Goal: Task Accomplishment & Management: Complete application form

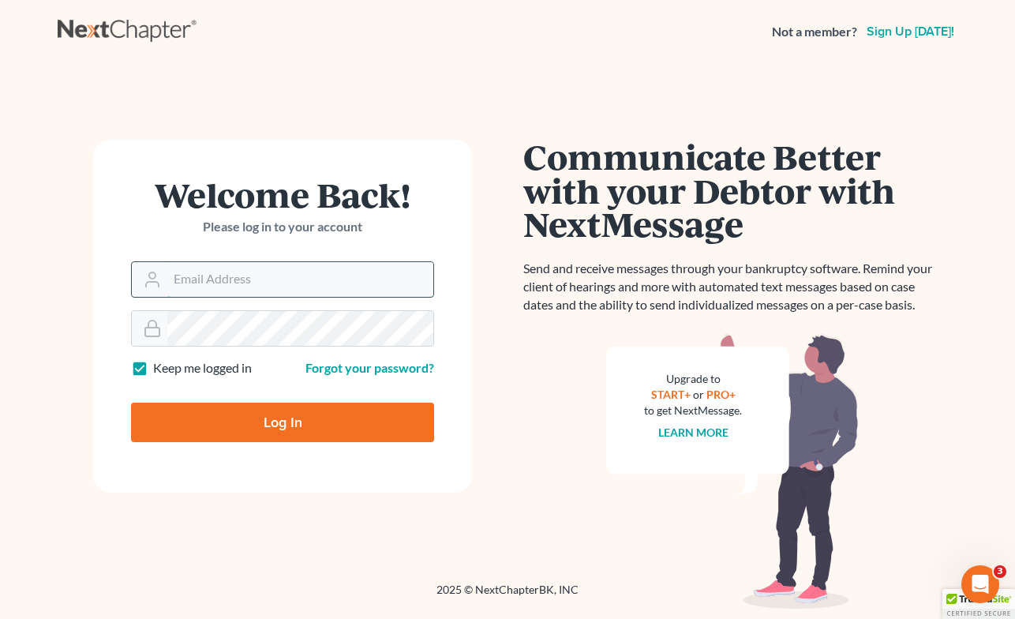
click at [378, 276] on input "Email Address" at bounding box center [300, 279] width 266 height 35
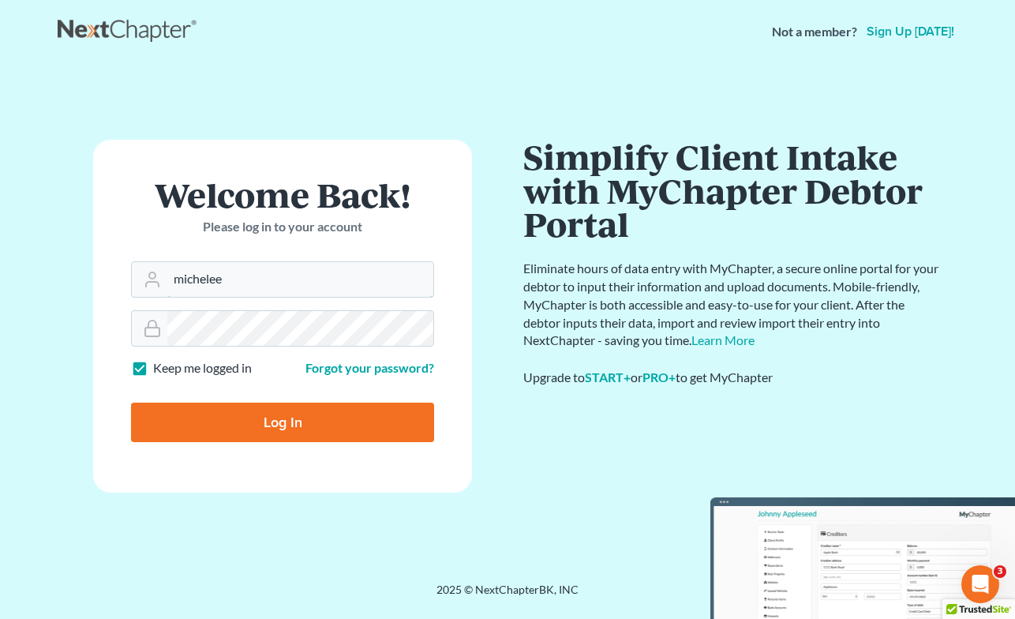
type input "[PERSON_NAME][EMAIL_ADDRESS][DOMAIN_NAME]"
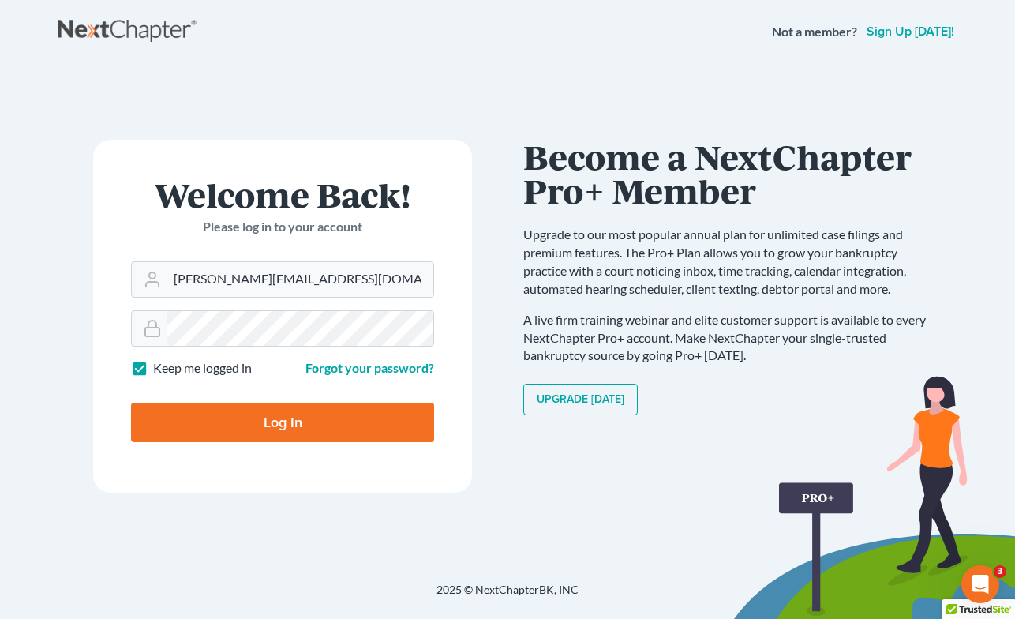
click at [176, 384] on form "Welcome Back! Please log in to your account Email Address michelee@opendoorlega…" at bounding box center [282, 316] width 379 height 353
click at [283, 420] on input "Log In" at bounding box center [282, 422] width 303 height 39
type input "Thinking..."
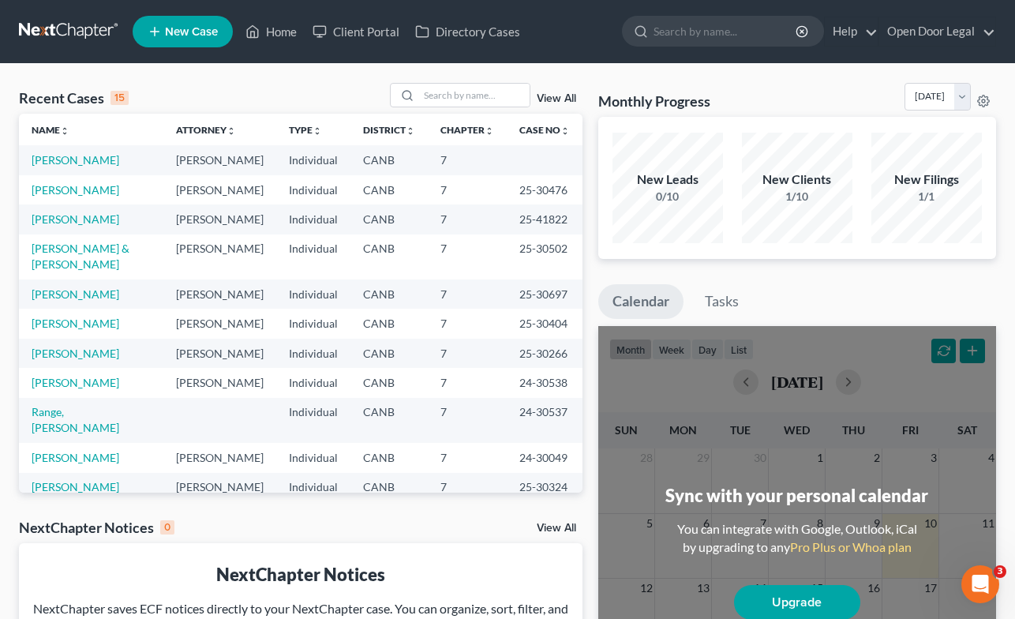
click at [183, 29] on span "New Case" at bounding box center [191, 32] width 53 height 12
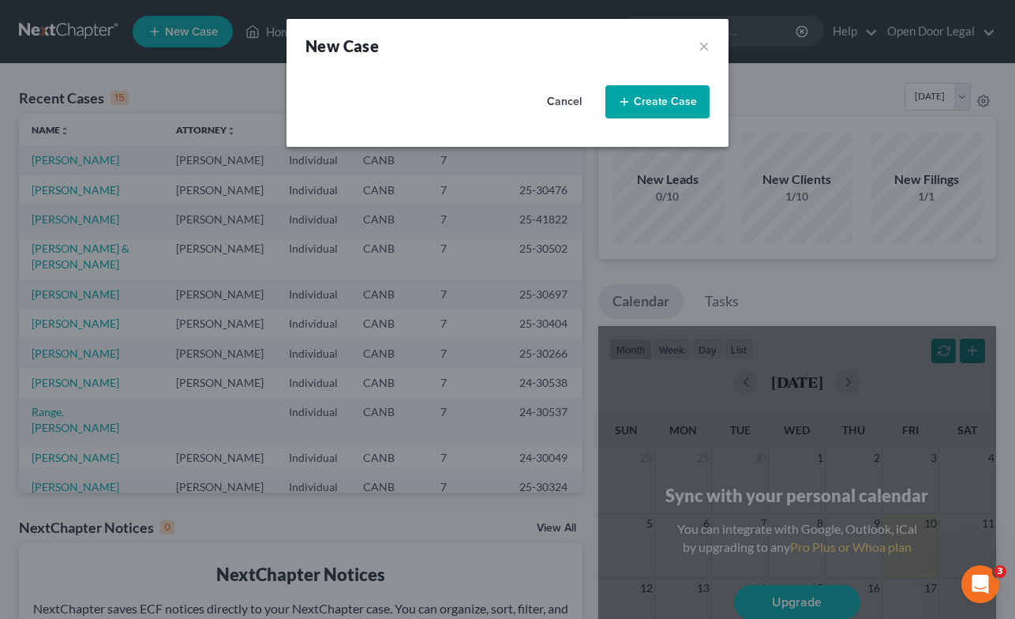
select select "9"
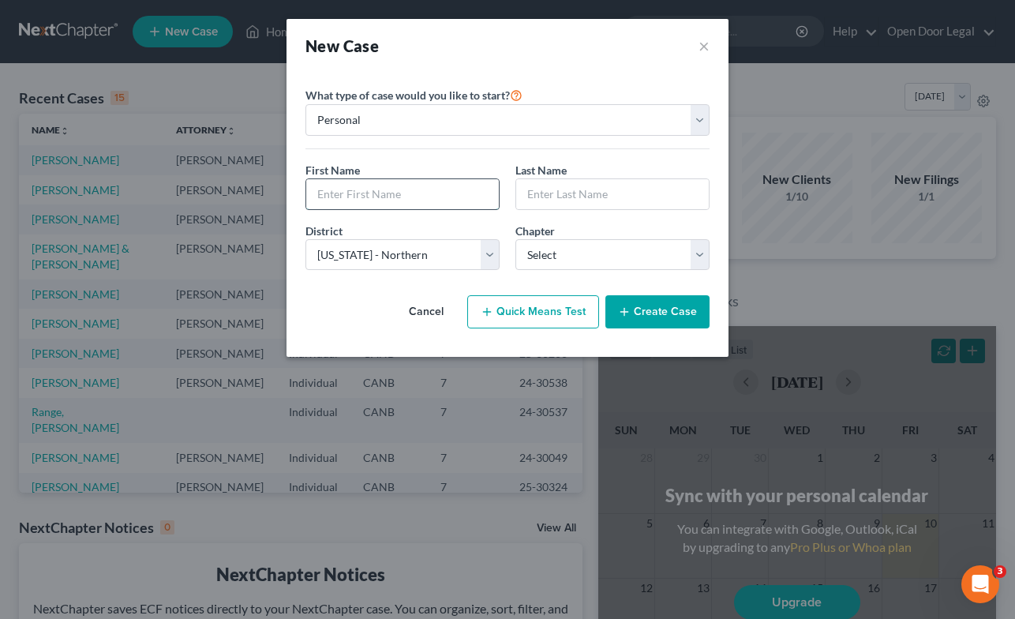
click at [399, 195] on input "text" at bounding box center [402, 194] width 193 height 30
type input "[PERSON_NAME]"
click at [627, 198] on input "text" at bounding box center [612, 194] width 193 height 30
type input "LaPlace"
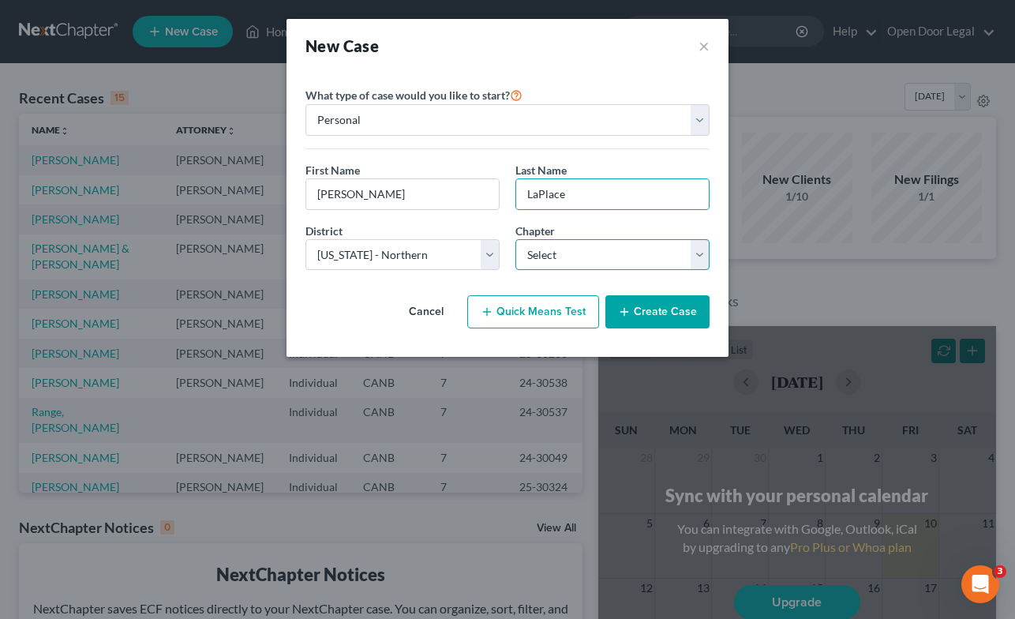
click at [648, 251] on select "Select 7 11 12 13" at bounding box center [612, 255] width 194 height 32
select select "0"
click at [515, 239] on select "Select 7 11 12 13" at bounding box center [612, 255] width 194 height 32
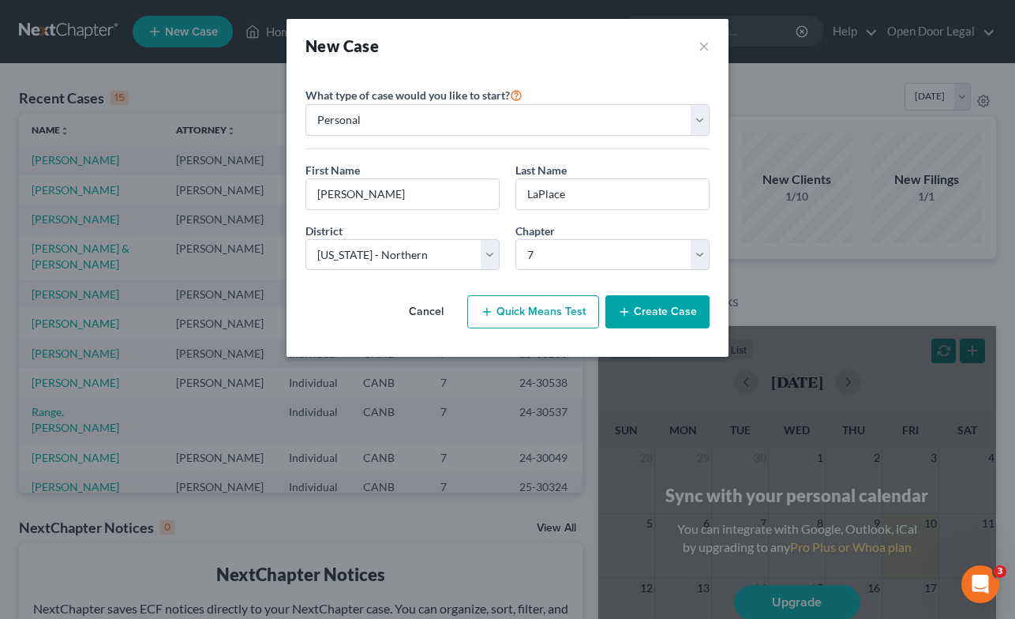
click at [663, 313] on button "Create Case" at bounding box center [657, 311] width 104 height 33
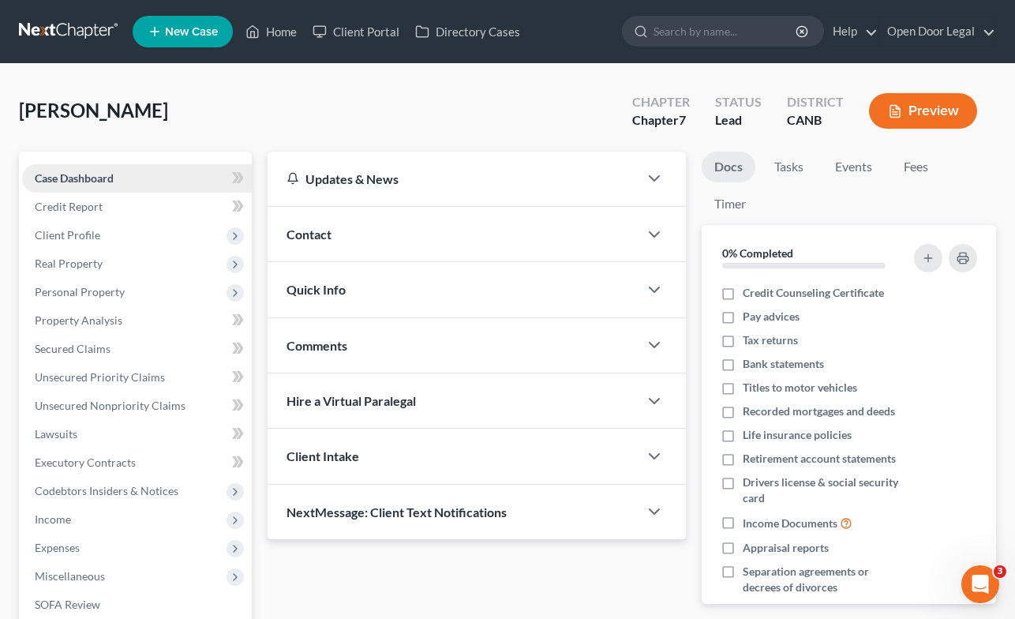
click at [185, 174] on link "Case Dashboard" at bounding box center [137, 178] width 230 height 28
click at [141, 236] on span "Client Profile" at bounding box center [137, 235] width 230 height 28
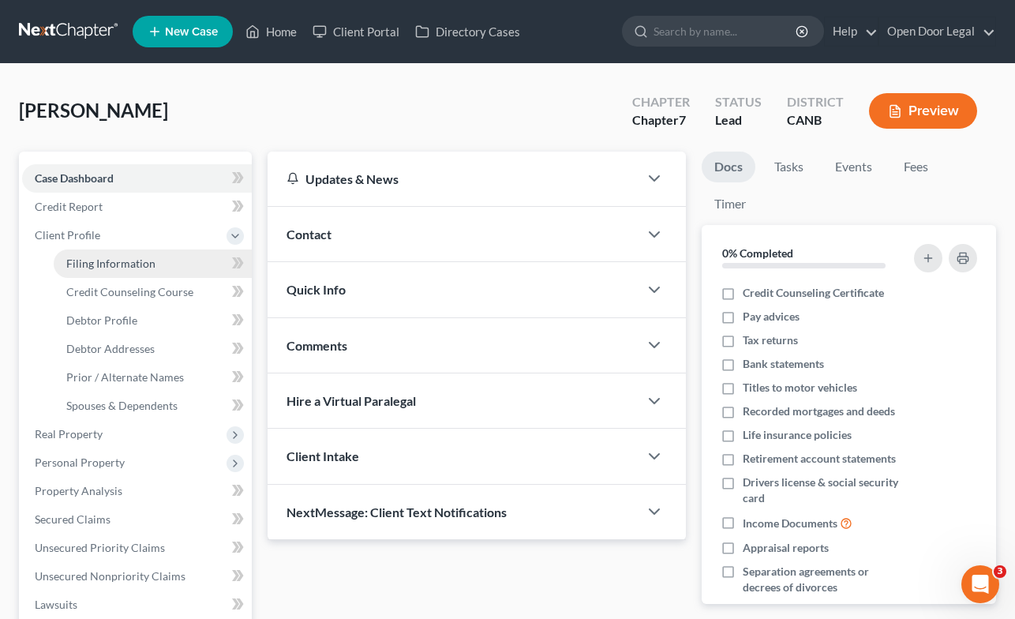
click at [133, 266] on span "Filing Information" at bounding box center [110, 263] width 89 height 13
select select "1"
select select "0"
select select "9"
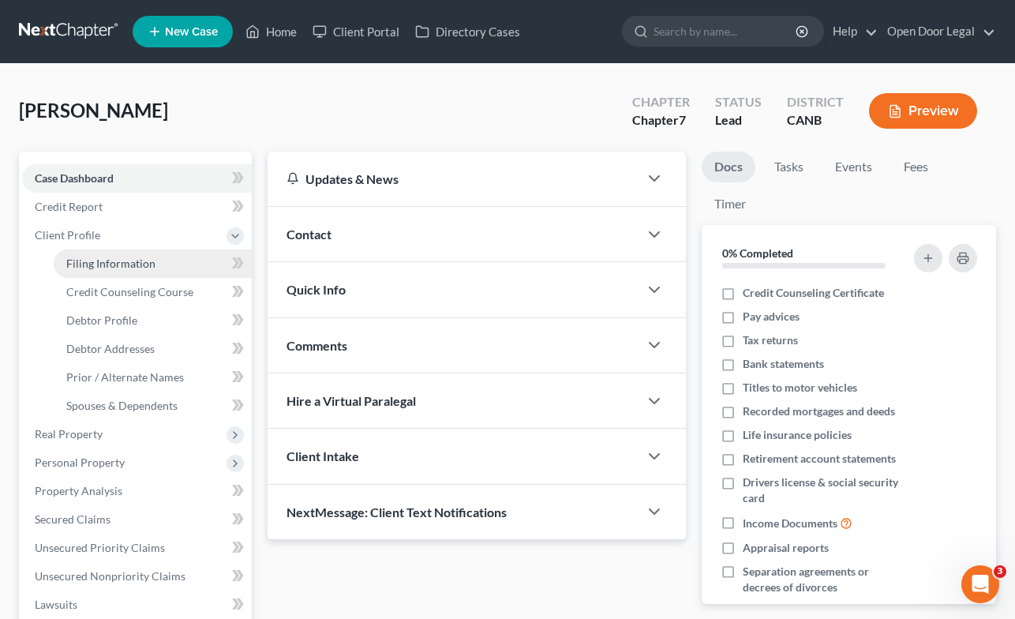
select select "4"
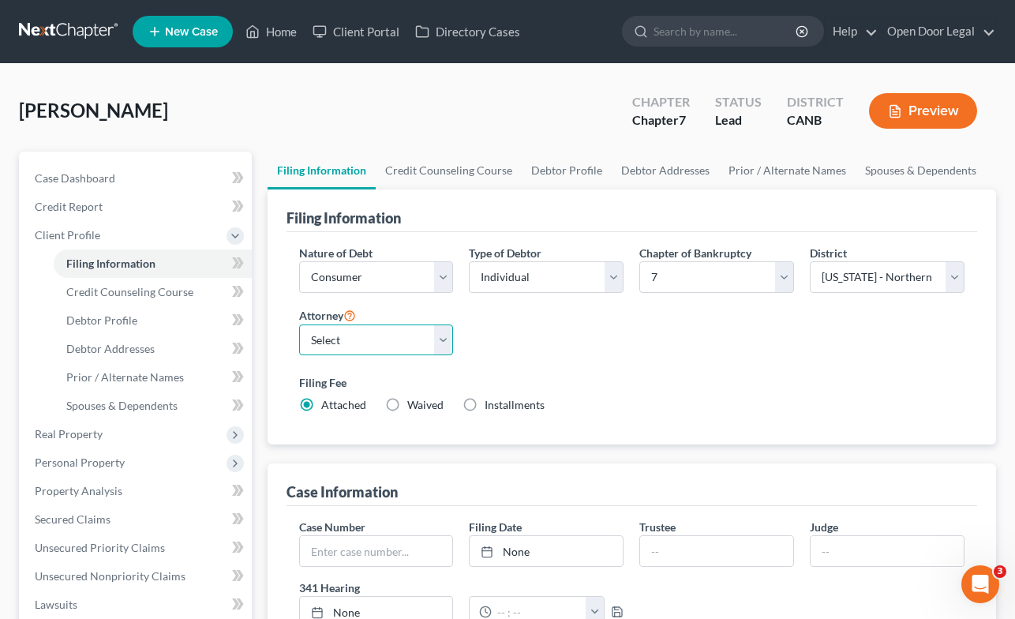
click at [448, 341] on select "Select [PERSON_NAME] - CANB [PERSON_NAME] - CANB [PERSON_NAME] - CANB [PERSON_N…" at bounding box center [376, 340] width 155 height 32
select select "2"
click at [299, 324] on select "Select [PERSON_NAME] - CANB [PERSON_NAME] - CANB [PERSON_NAME] - CANB [PERSON_N…" at bounding box center [376, 340] width 155 height 32
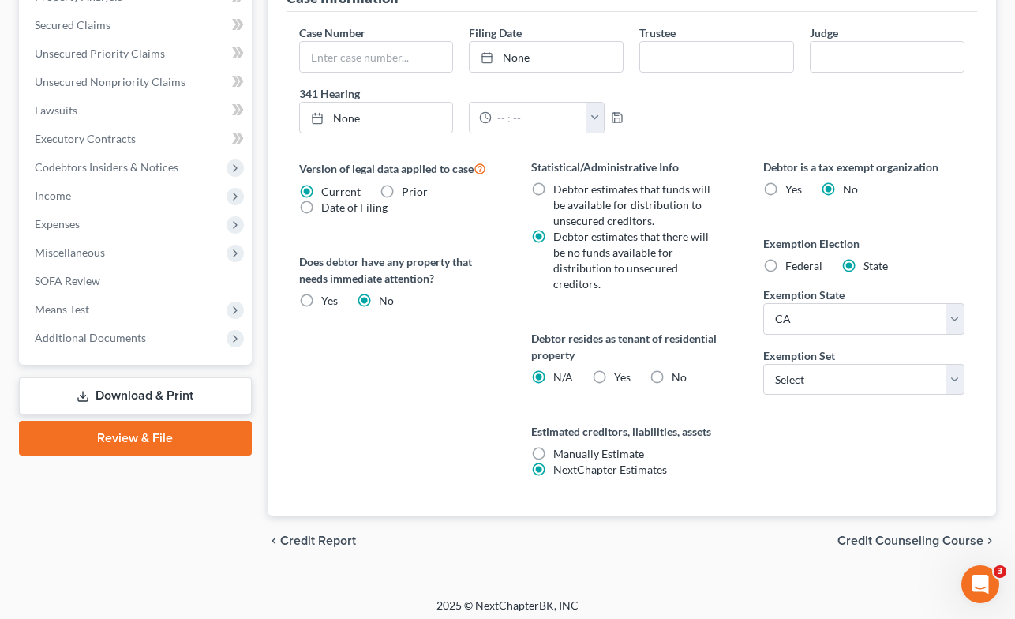
scroll to position [500, 0]
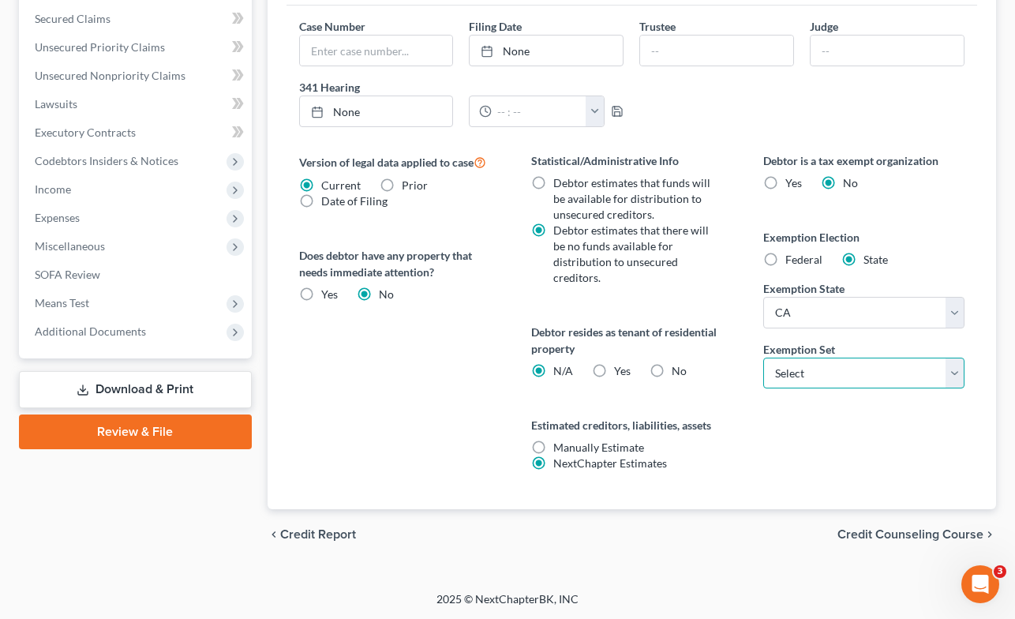
click at [859, 372] on select "Select 703 704" at bounding box center [863, 374] width 200 height 32
select select "0"
click at [763, 358] on select "Select 703 704" at bounding box center [863, 374] width 200 height 32
click at [884, 534] on span "Credit Counseling Course" at bounding box center [911, 534] width 146 height 13
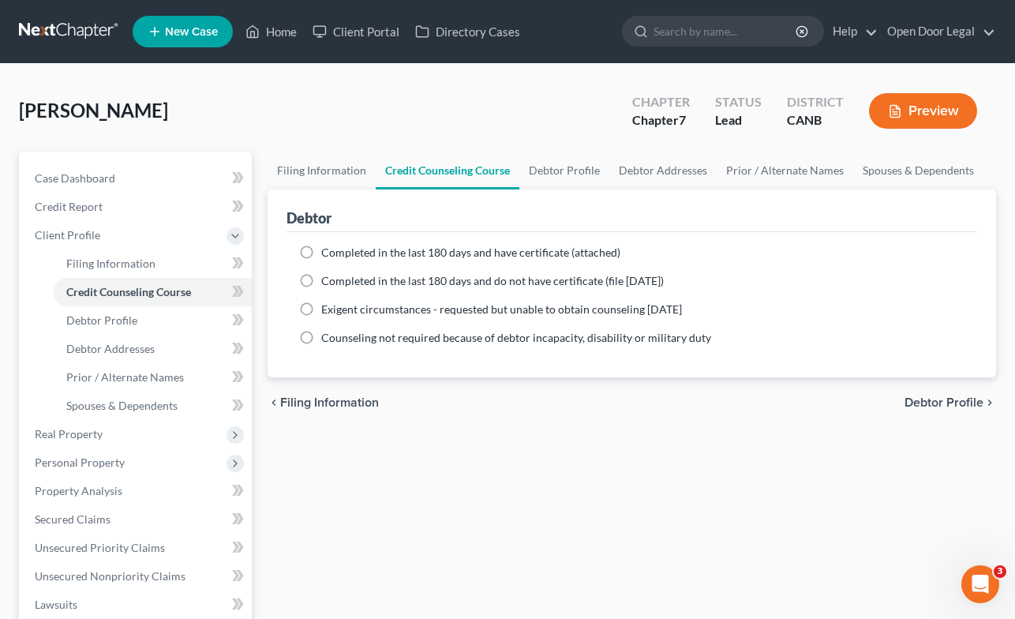
click at [321, 250] on label "Completed in the last 180 days and have certificate (attached)" at bounding box center [470, 253] width 299 height 16
click at [328, 250] on input "Completed in the last 180 days and have certificate (attached)" at bounding box center [333, 250] width 10 height 10
radio input "true"
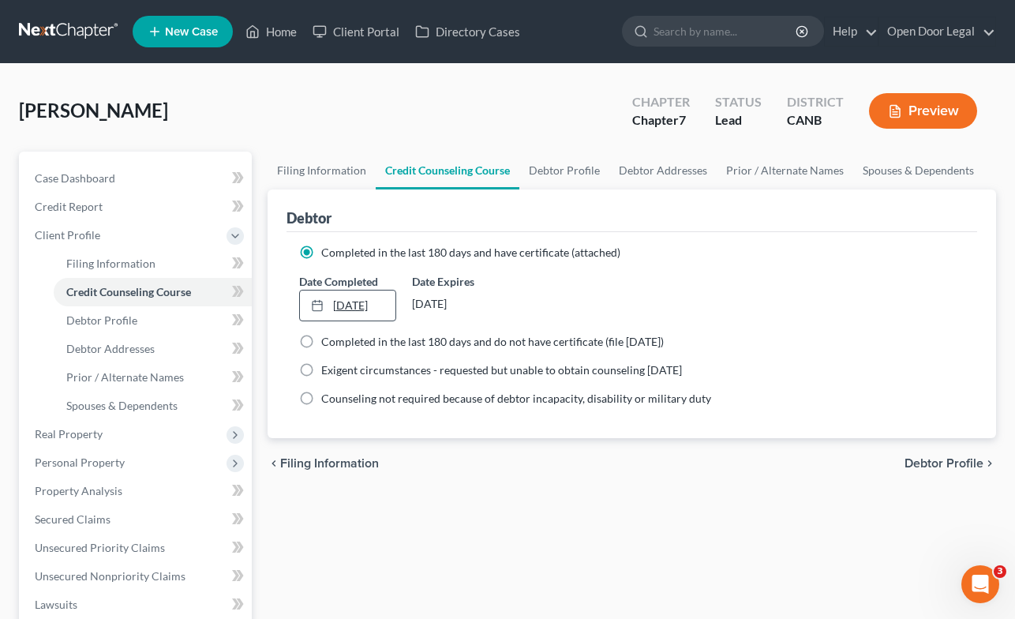
type input "[DATE]"
click at [344, 305] on link "[DATE]" at bounding box center [348, 305] width 96 height 30
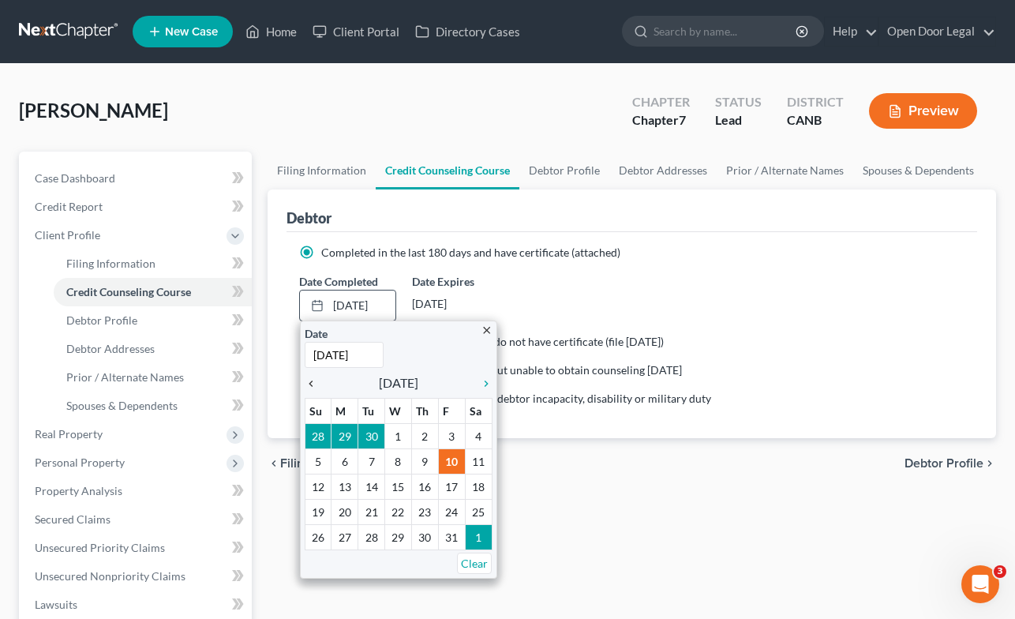
click at [308, 381] on icon "chevron_left" at bounding box center [315, 383] width 21 height 13
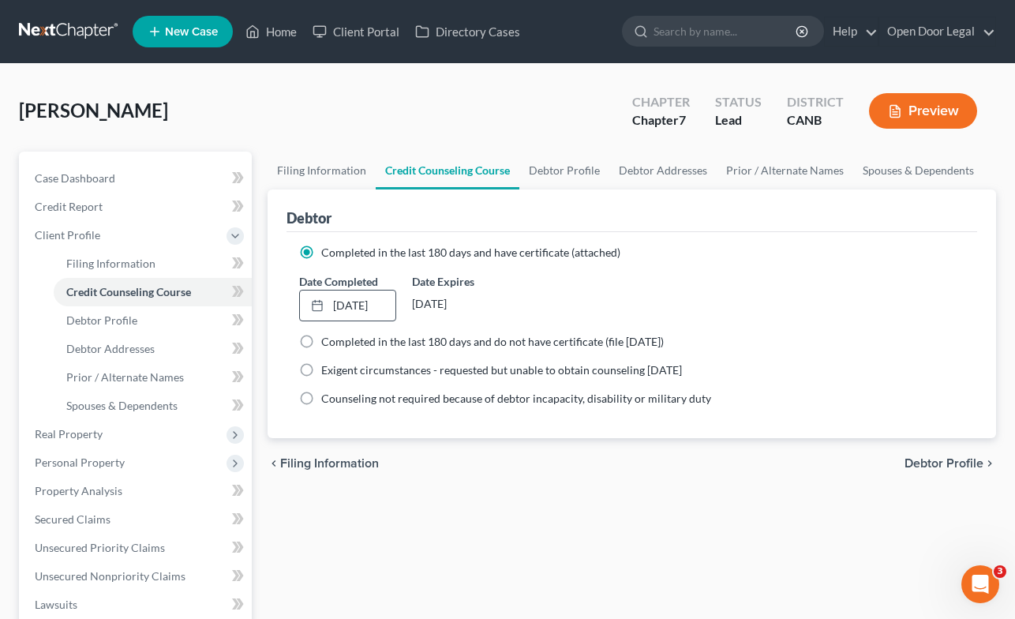
click at [950, 462] on span "Debtor Profile" at bounding box center [944, 463] width 79 height 13
select select "0"
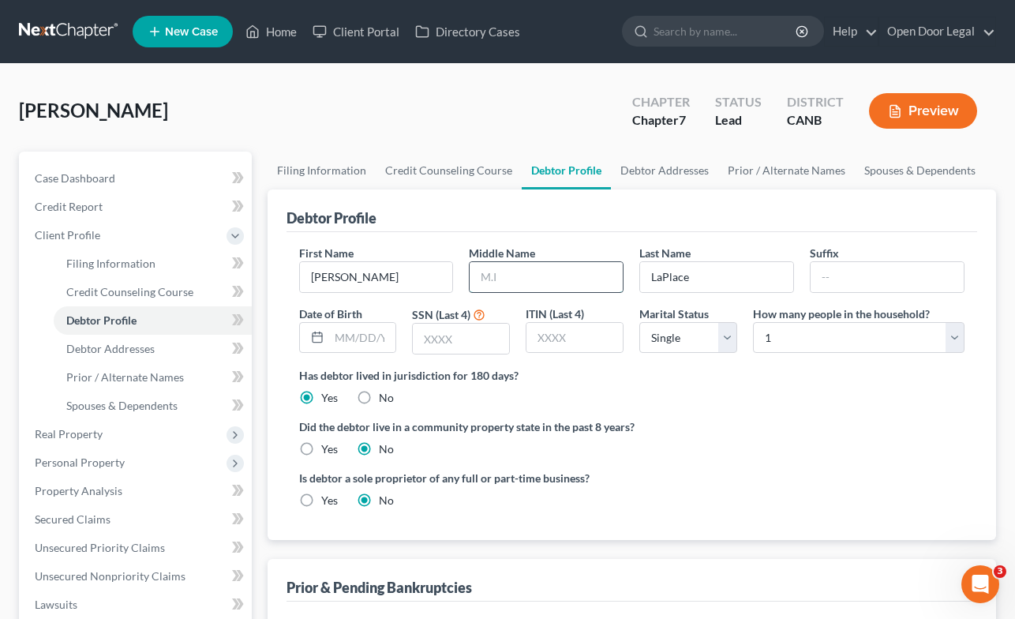
click at [580, 272] on input "text" at bounding box center [546, 277] width 153 height 30
type input "C."
click at [358, 334] on input "text" at bounding box center [362, 338] width 67 height 30
type input "[DATE]"
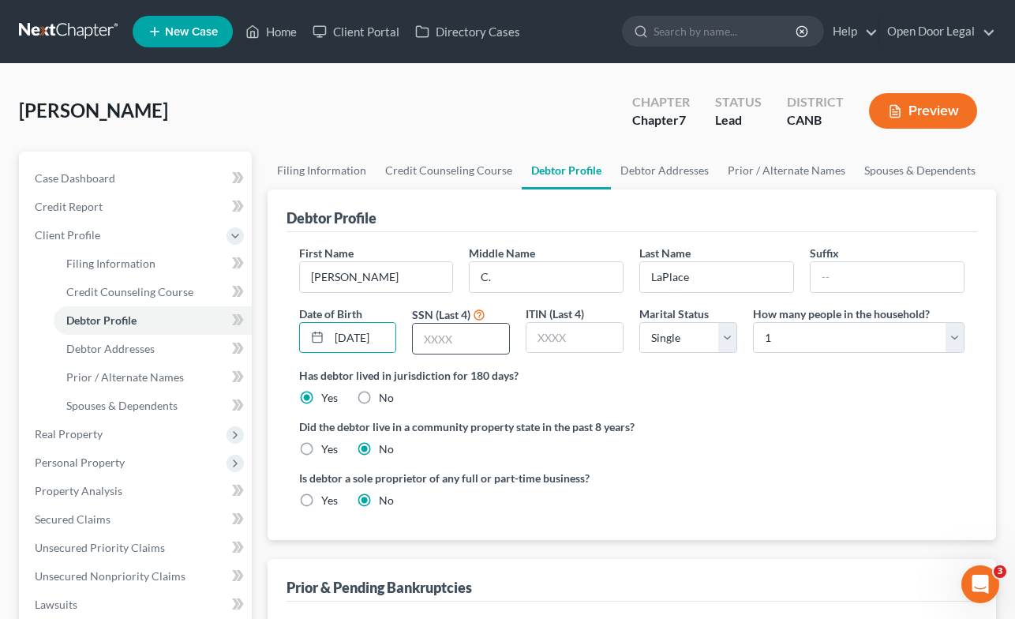
click at [467, 334] on input "text" at bounding box center [461, 339] width 96 height 30
type input "1866"
click at [321, 447] on label "Yes" at bounding box center [329, 449] width 17 height 16
click at [328, 447] on input "Yes" at bounding box center [333, 446] width 10 height 10
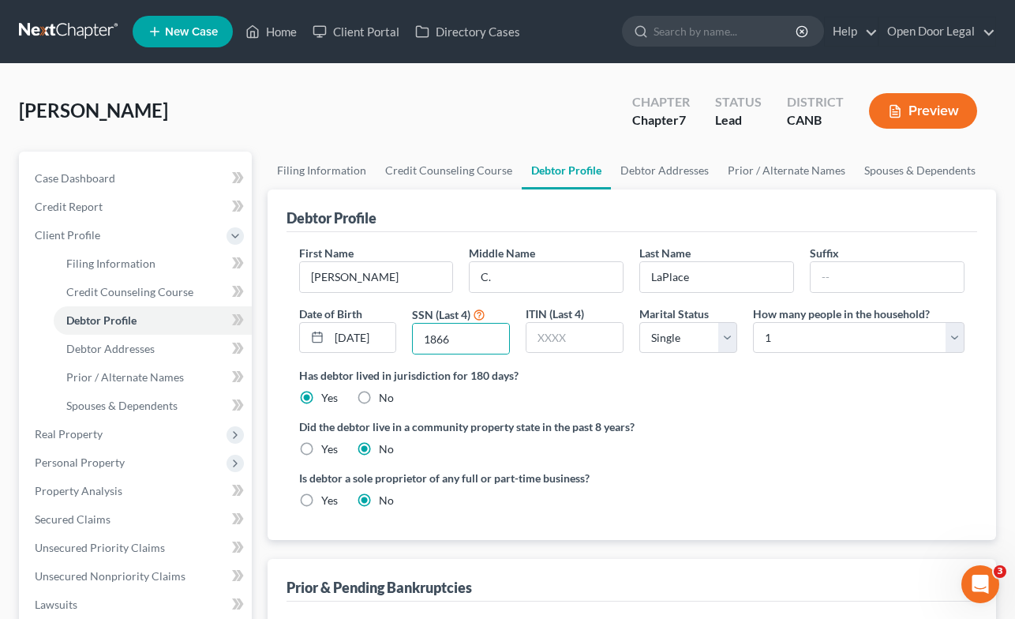
radio input "true"
radio input "false"
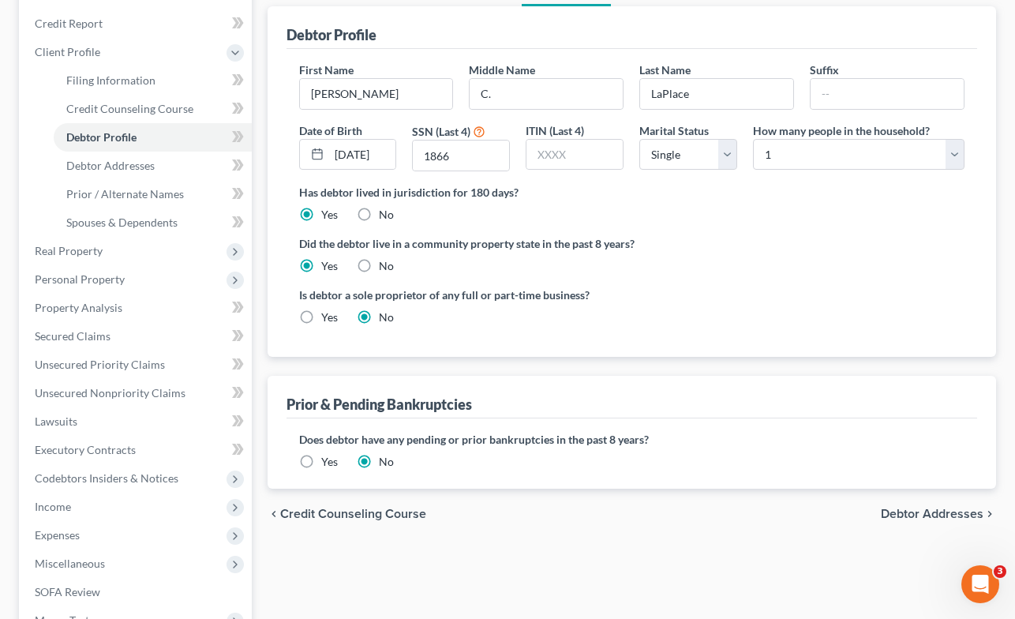
scroll to position [186, 0]
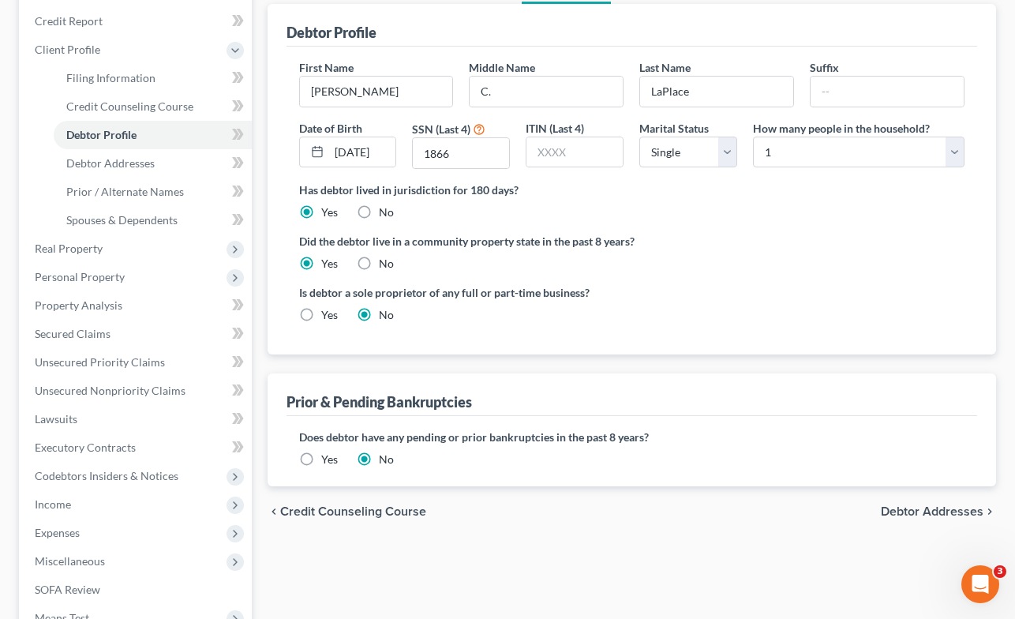
click at [937, 508] on span "Debtor Addresses" at bounding box center [932, 511] width 103 height 13
select select "0"
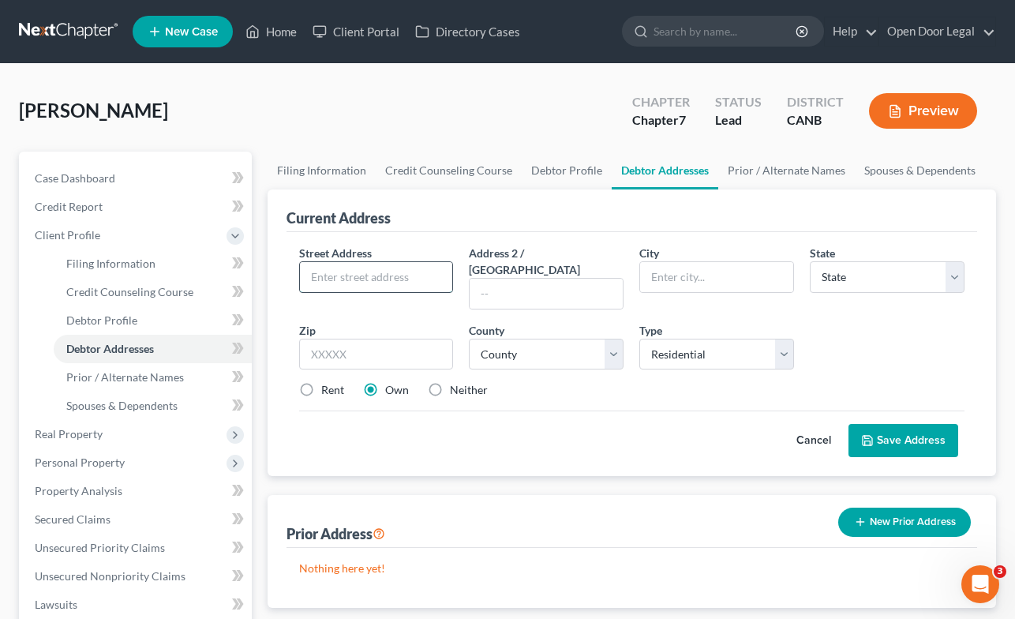
click at [376, 268] on input "text" at bounding box center [376, 277] width 153 height 30
type input "[STREET_ADDRESS]"
click at [755, 271] on input "text" at bounding box center [716, 277] width 153 height 30
type input "[GEOGRAPHIC_DATA]"
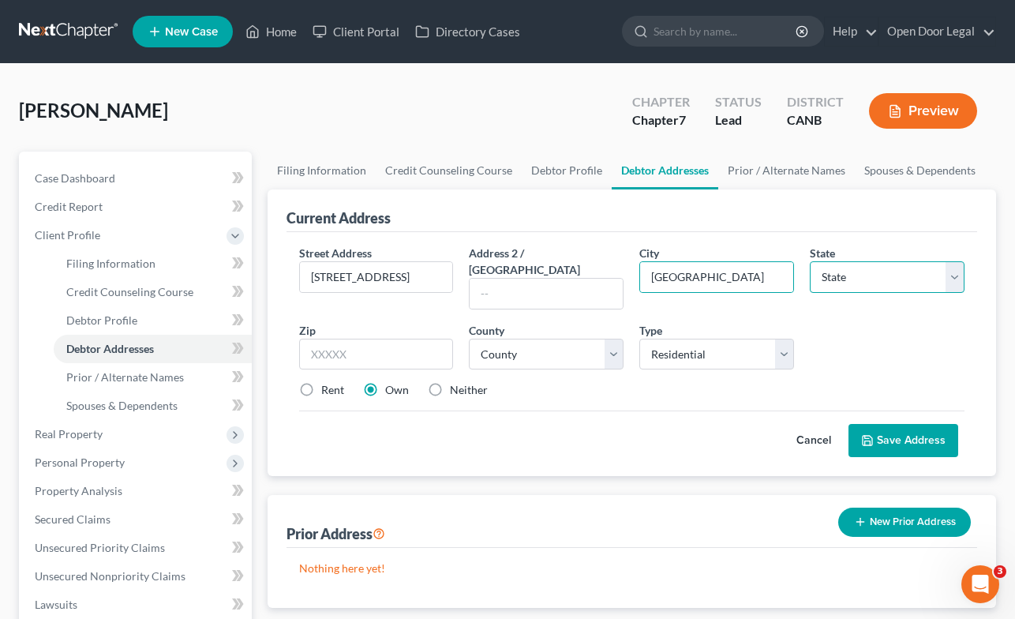
click at [898, 275] on select "State [US_STATE] AK AR AZ CA CO CT DE DC [GEOGRAPHIC_DATA] [GEOGRAPHIC_DATA] GU…" at bounding box center [887, 277] width 155 height 32
select select "4"
click at [810, 261] on select "State [US_STATE] AK AR AZ CA CO CT DE DC [GEOGRAPHIC_DATA] [GEOGRAPHIC_DATA] GU…" at bounding box center [887, 277] width 155 height 32
click at [424, 339] on input "text" at bounding box center [376, 355] width 155 height 32
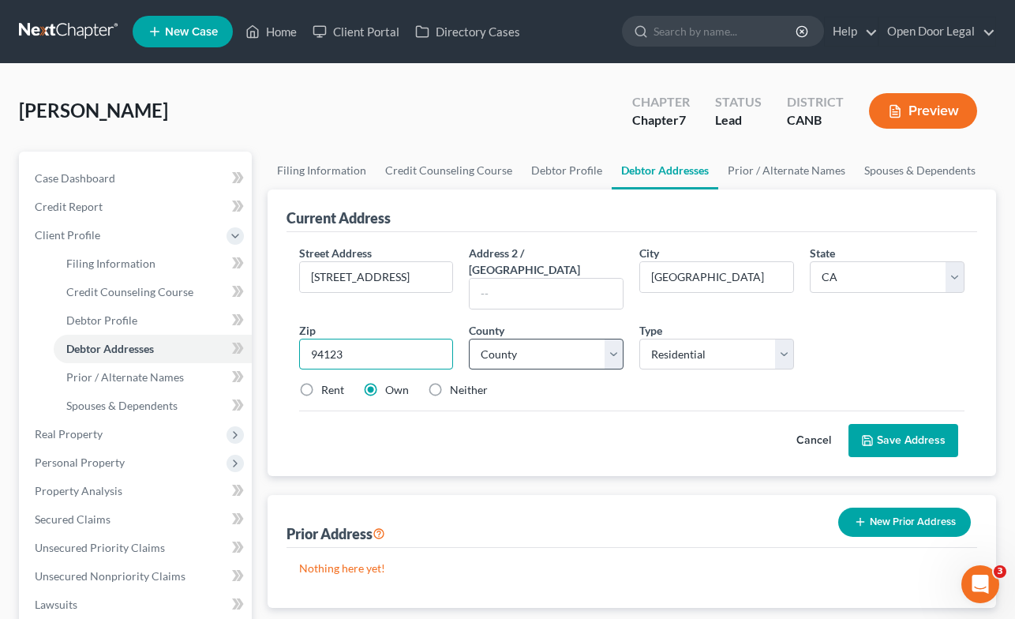
type input "94123"
click at [557, 339] on select "County [GEOGRAPHIC_DATA] [GEOGRAPHIC_DATA] [GEOGRAPHIC_DATA] [GEOGRAPHIC_DATA] …" at bounding box center [546, 355] width 155 height 32
select select "37"
click at [469, 339] on select "County [GEOGRAPHIC_DATA] [GEOGRAPHIC_DATA] [GEOGRAPHIC_DATA] [GEOGRAPHIC_DATA] …" at bounding box center [546, 355] width 155 height 32
click at [321, 382] on label "Rent" at bounding box center [332, 390] width 23 height 16
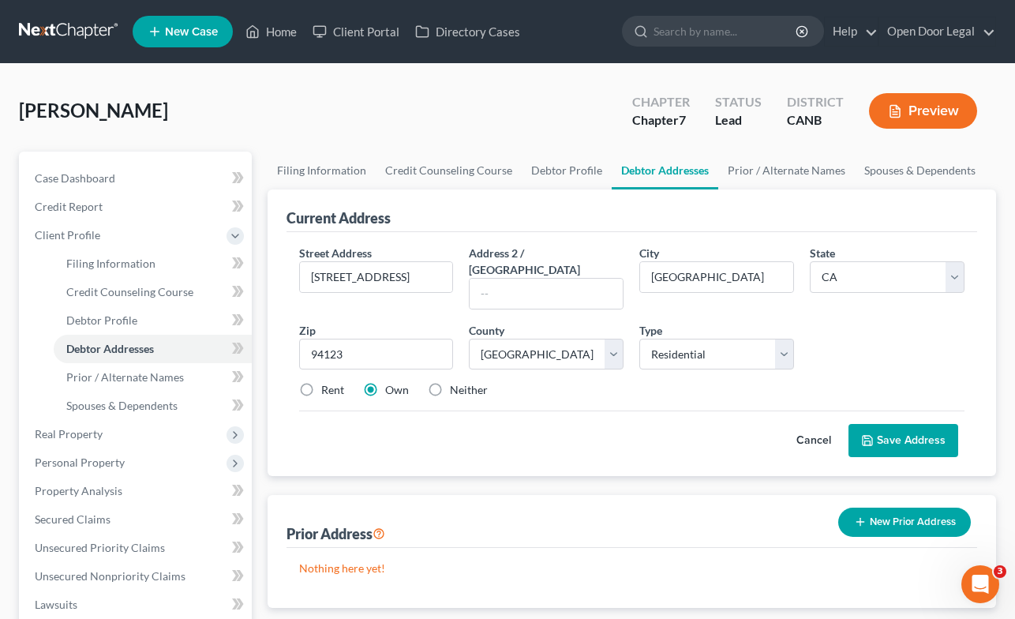
click at [328, 382] on input "Rent" at bounding box center [333, 387] width 10 height 10
radio input "true"
click at [921, 424] on button "Save Address" at bounding box center [904, 440] width 110 height 33
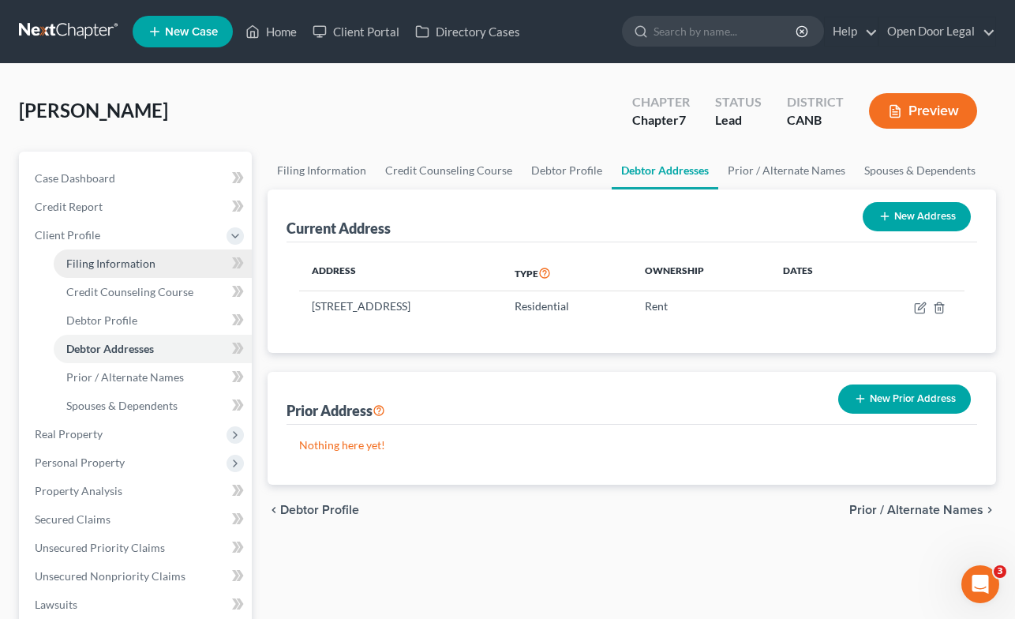
click at [141, 262] on span "Filing Information" at bounding box center [110, 263] width 89 height 13
select select "1"
select select "0"
select select "9"
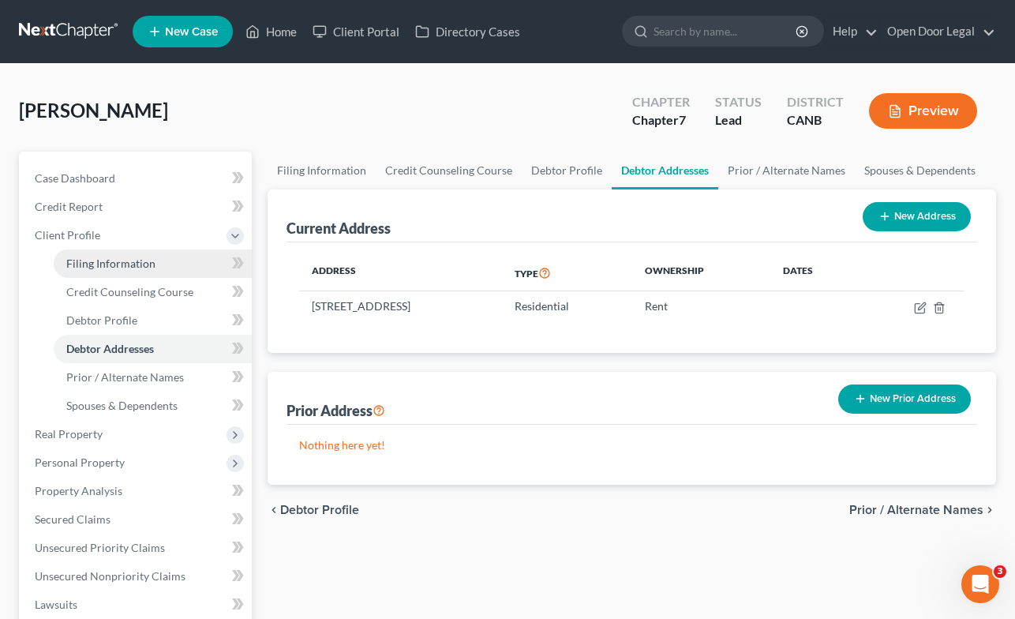
select select "2"
select select "4"
select select "0"
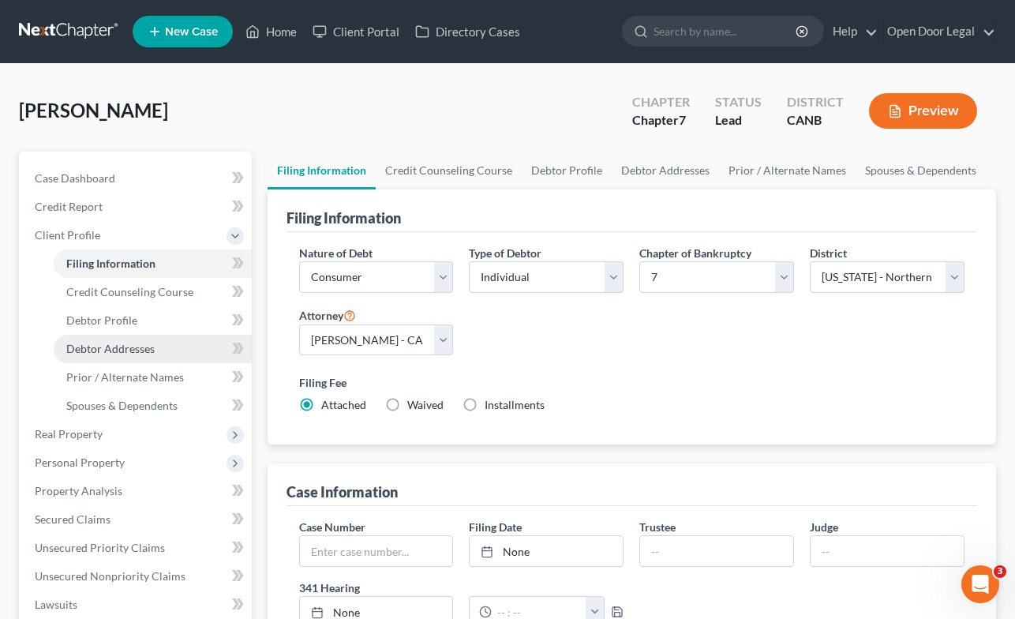
click at [125, 345] on span "Debtor Addresses" at bounding box center [110, 348] width 88 height 13
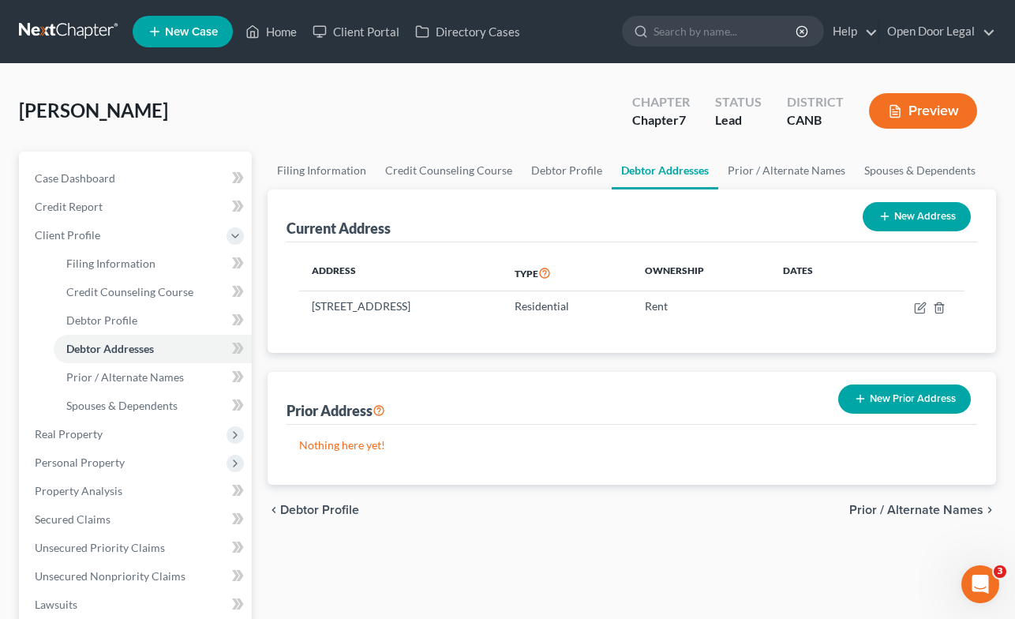
click at [932, 509] on span "Prior / Alternate Names" at bounding box center [916, 510] width 134 height 13
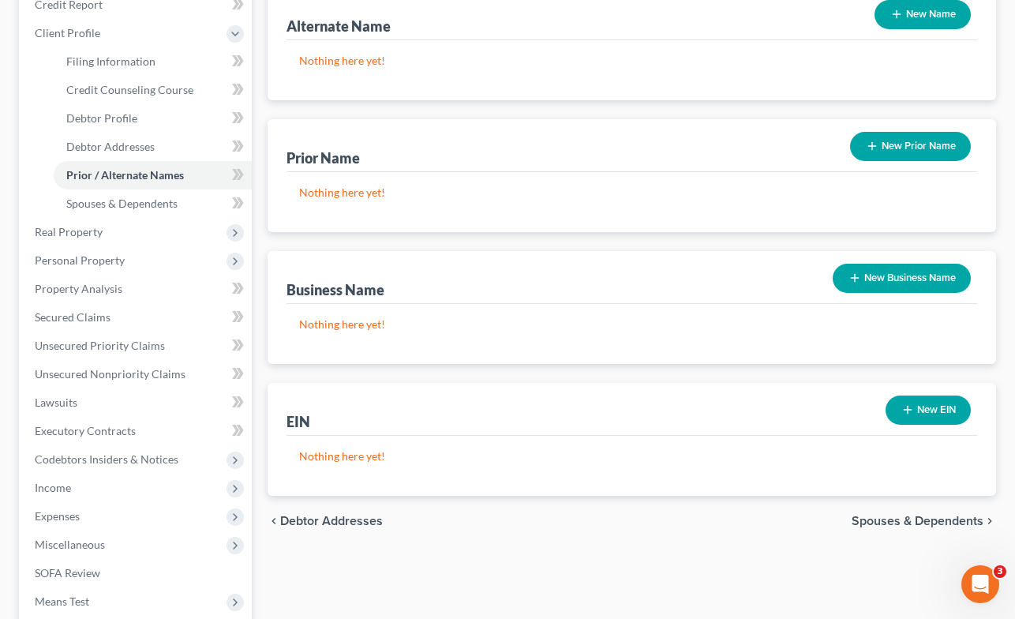
scroll to position [206, 0]
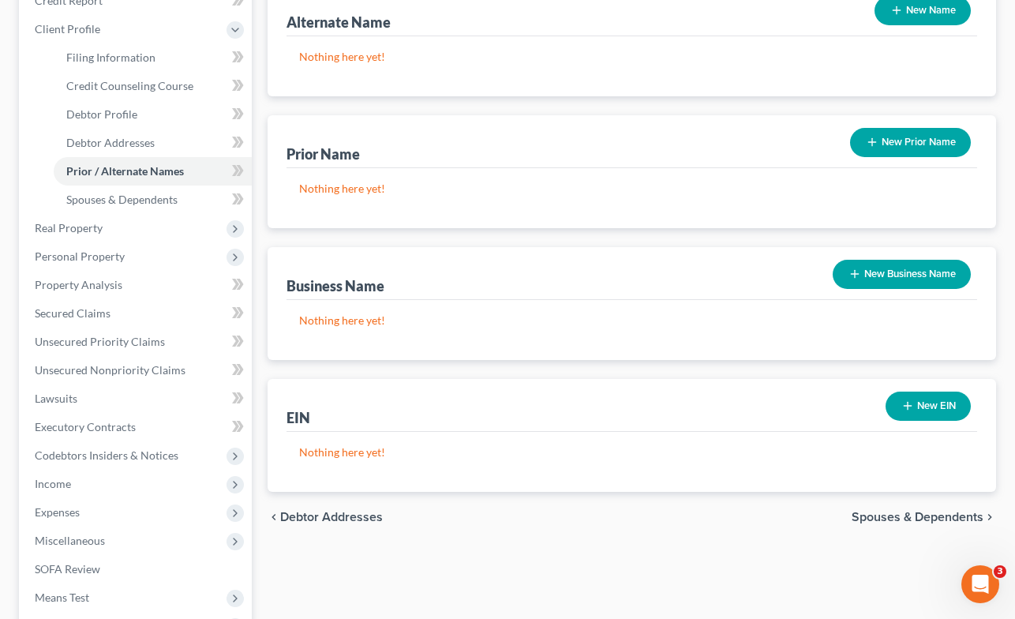
click at [914, 511] on span "Spouses & Dependents" at bounding box center [918, 517] width 132 height 13
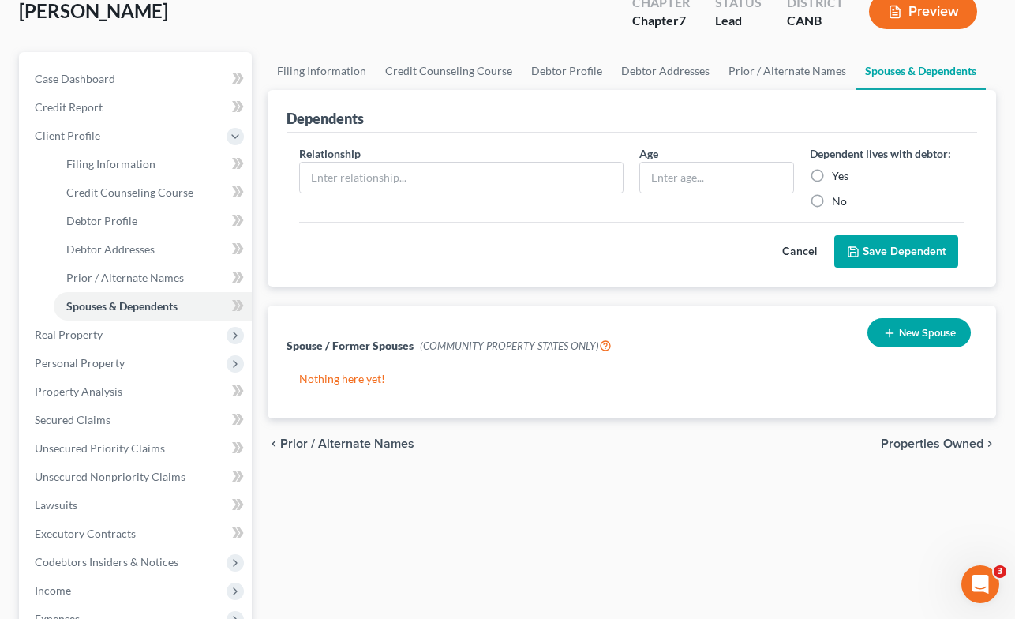
scroll to position [135, 0]
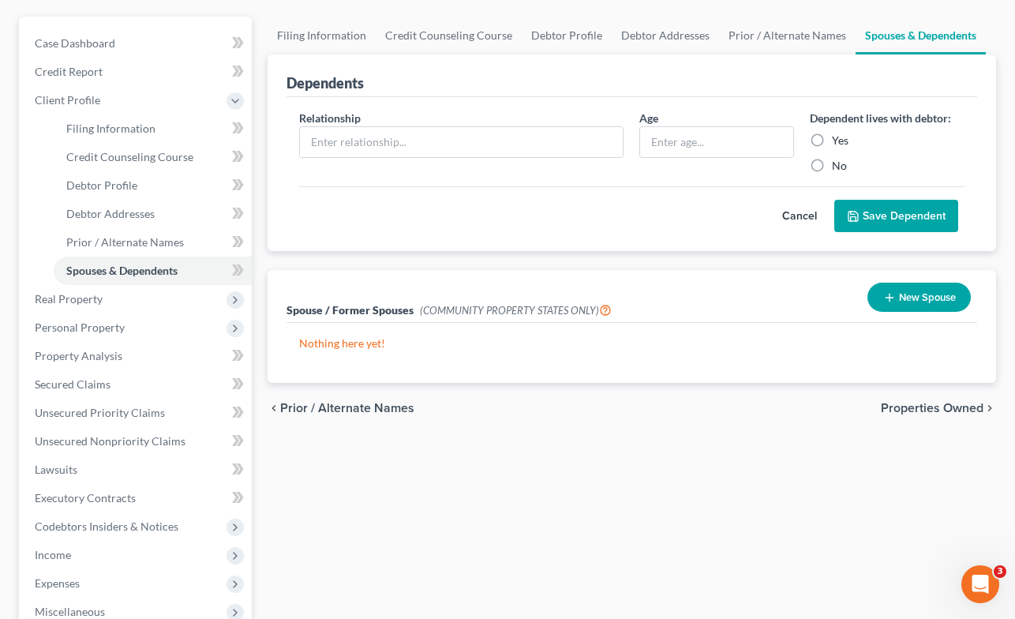
click at [931, 408] on span "Properties Owned" at bounding box center [932, 408] width 103 height 13
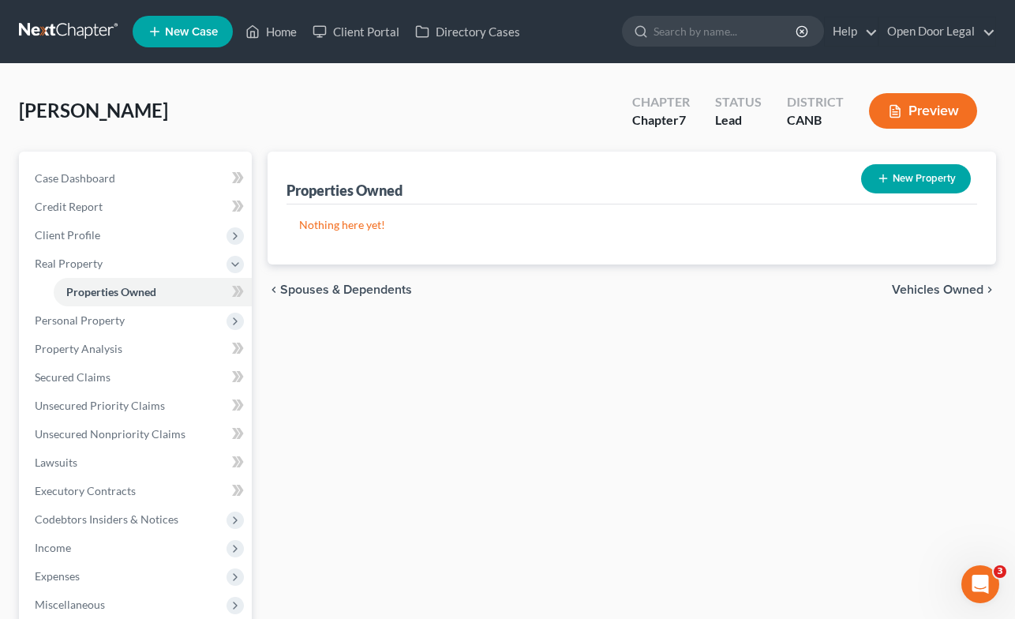
click at [938, 290] on span "Vehicles Owned" at bounding box center [938, 289] width 92 height 13
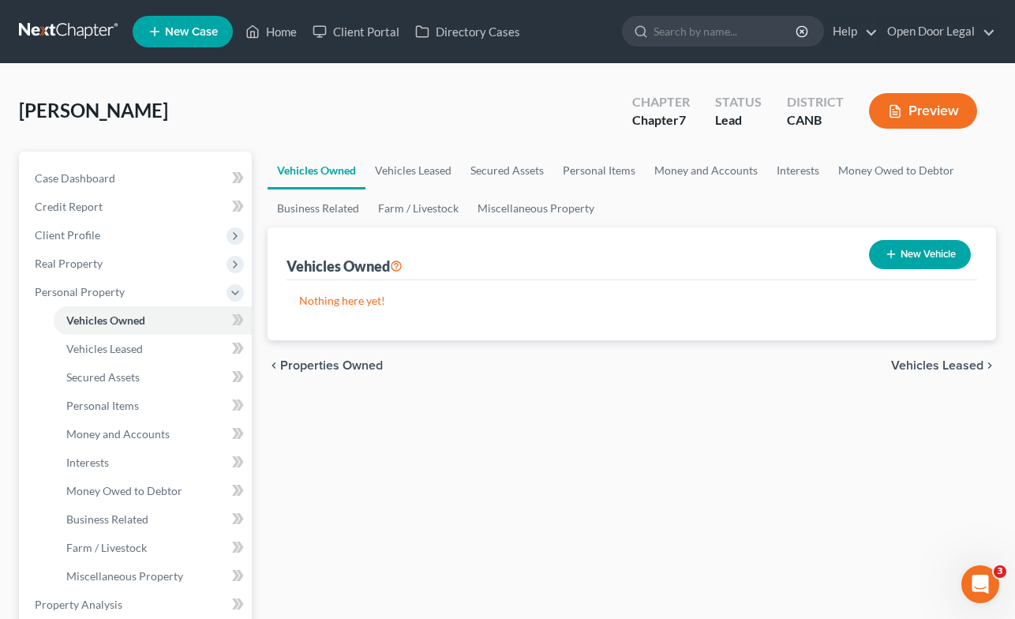
click at [917, 249] on button "New Vehicle" at bounding box center [920, 254] width 102 height 29
select select "0"
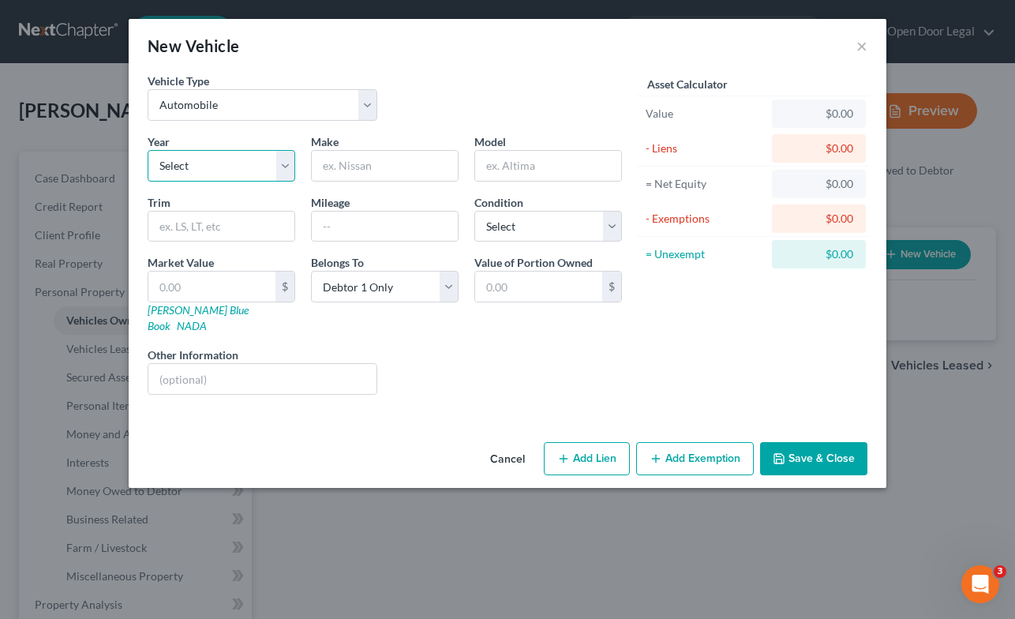
click at [279, 167] on select "Select 2026 2025 2024 2023 2022 2021 2020 2019 2018 2017 2016 2015 2014 2013 20…" at bounding box center [222, 166] width 148 height 32
select select "10"
click at [148, 150] on select "Select 2026 2025 2024 2023 2022 2021 2020 2019 2018 2017 2016 2015 2014 2013 20…" at bounding box center [222, 166] width 148 height 32
click at [359, 159] on input "text" at bounding box center [385, 166] width 146 height 30
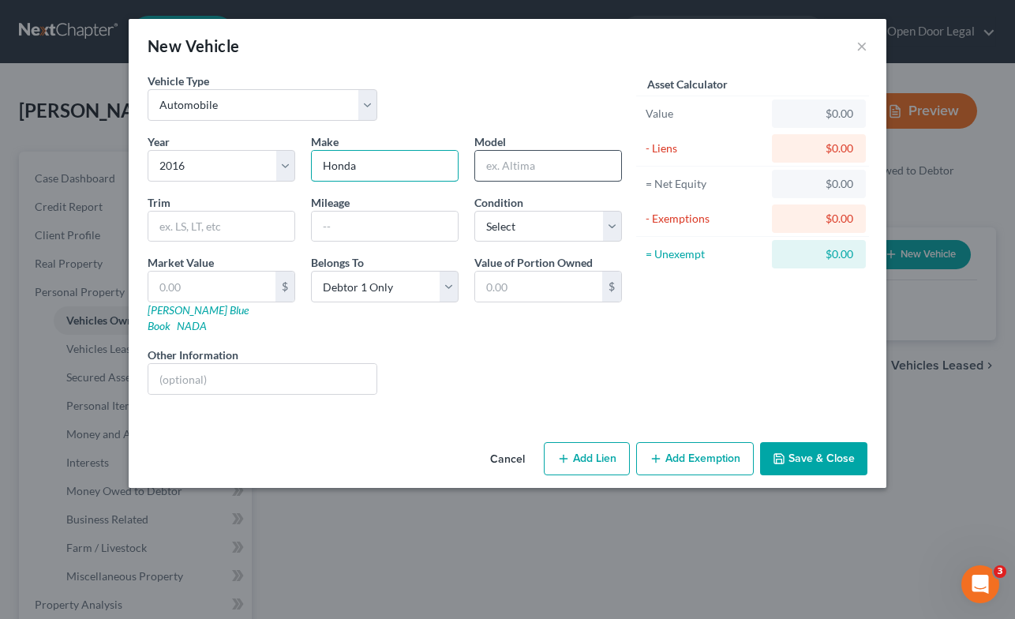
type input "Honda"
click at [538, 165] on input "text" at bounding box center [548, 166] width 146 height 30
type input "Fit"
click at [254, 222] on input "text" at bounding box center [221, 227] width 146 height 30
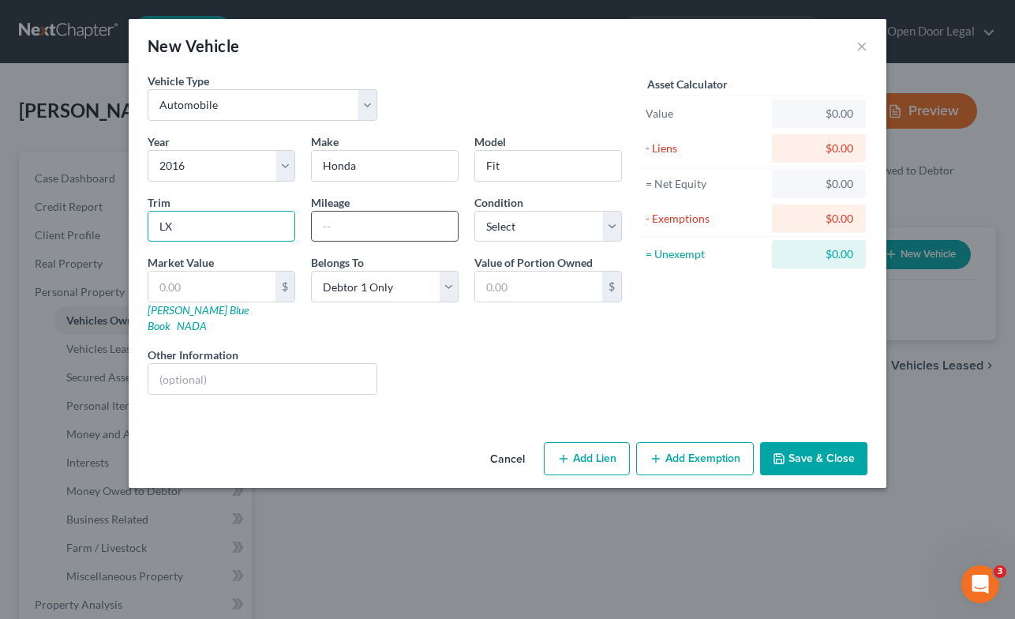
type input "LX"
click at [390, 222] on input "text" at bounding box center [385, 227] width 146 height 30
type input "13,900"
click at [614, 222] on select "Select Excellent Very Good Good Fair Poor" at bounding box center [548, 227] width 148 height 32
click at [474, 211] on select "Select Excellent Very Good Good Fair Poor" at bounding box center [548, 227] width 148 height 32
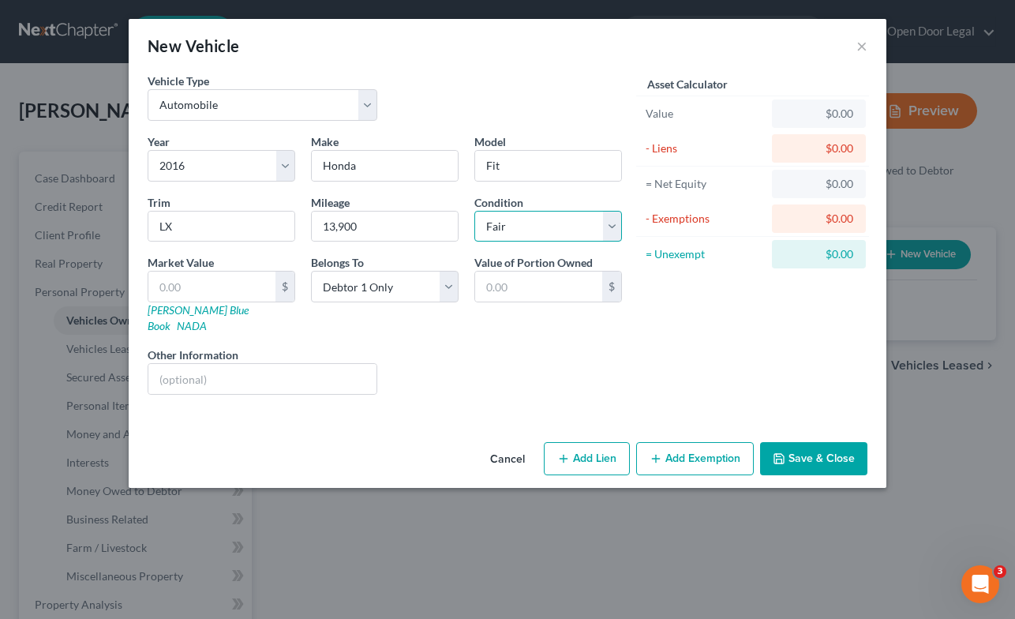
click at [582, 223] on select "Select Excellent Very Good Good Fair Poor" at bounding box center [548, 227] width 148 height 32
select select "2"
click at [474, 211] on select "Select Excellent Very Good Good Fair Poor" at bounding box center [548, 227] width 148 height 32
click at [251, 288] on input "text" at bounding box center [211, 287] width 127 height 30
type input "1"
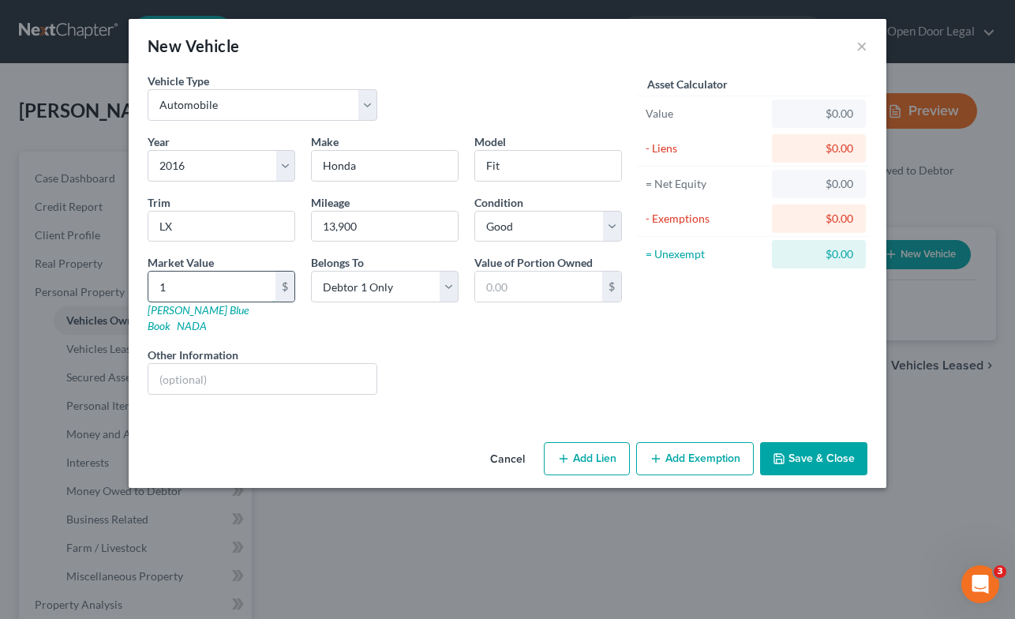
type input "1.00"
type input "11"
type input "11.00"
type input "114"
type input "114.00"
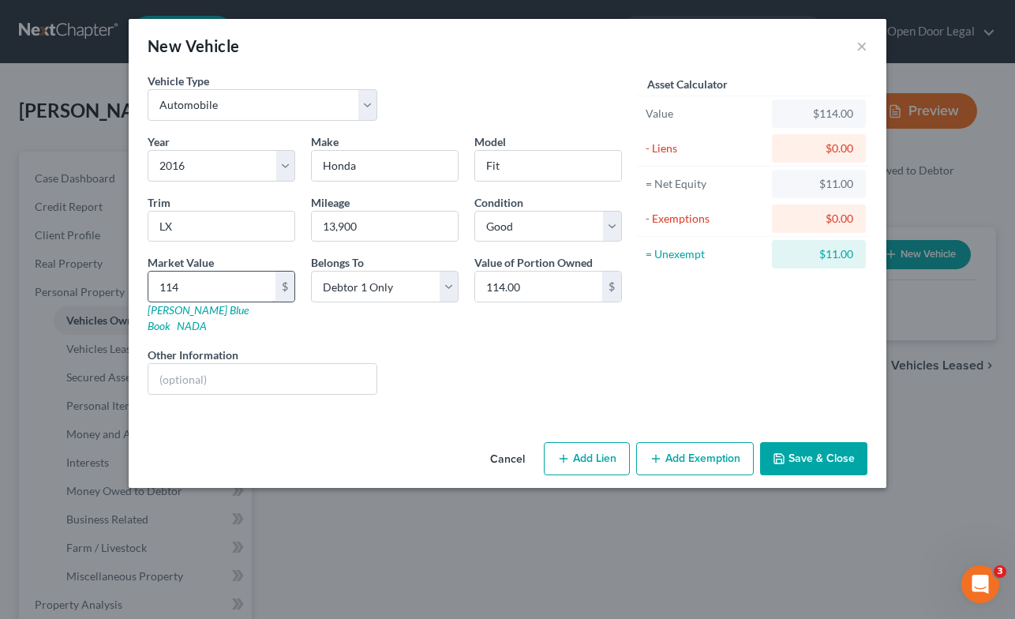
type input "1142"
type input "1,142.00"
type input "1,1424"
type input "11,424.00"
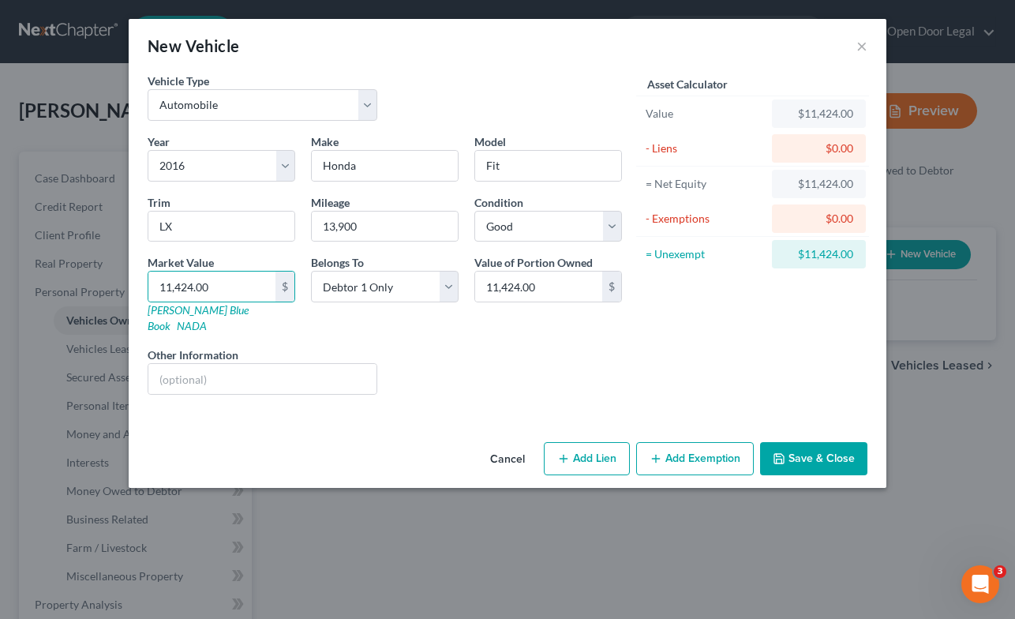
click at [699, 447] on button "Add Exemption" at bounding box center [695, 458] width 118 height 33
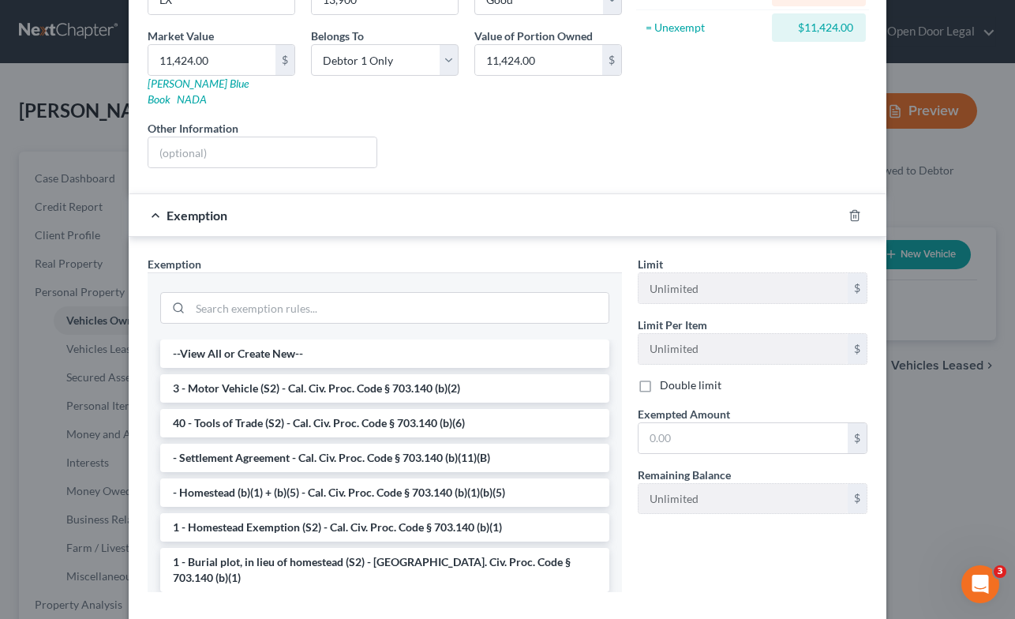
scroll to position [226, 0]
click at [497, 375] on li "3 - Motor Vehicle (S2) - Cal. Civ. Proc. Code § 703.140 (b)(2)" at bounding box center [384, 389] width 449 height 28
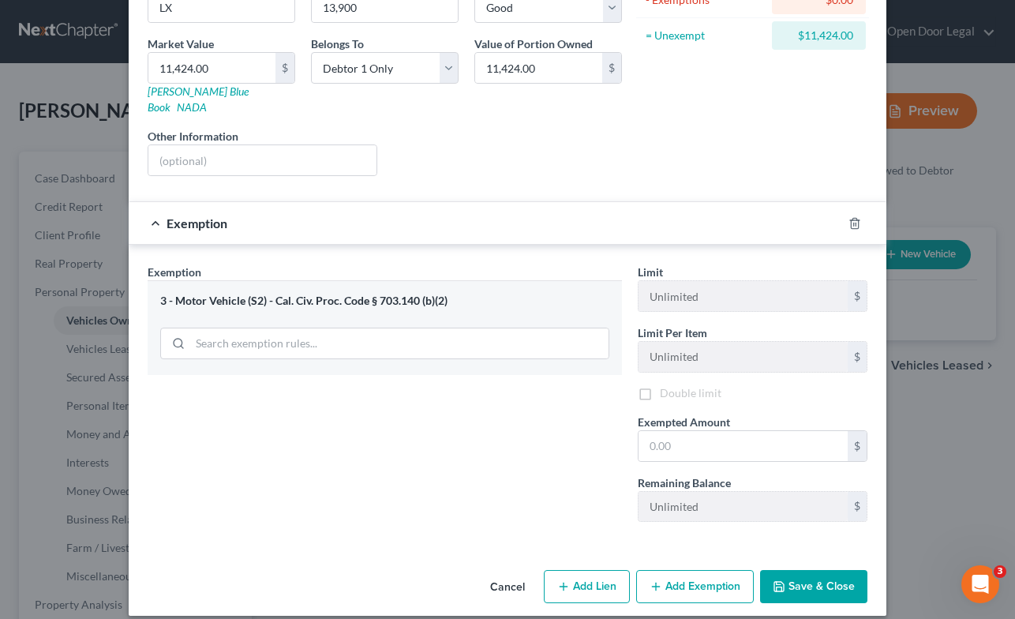
scroll to position [221, 0]
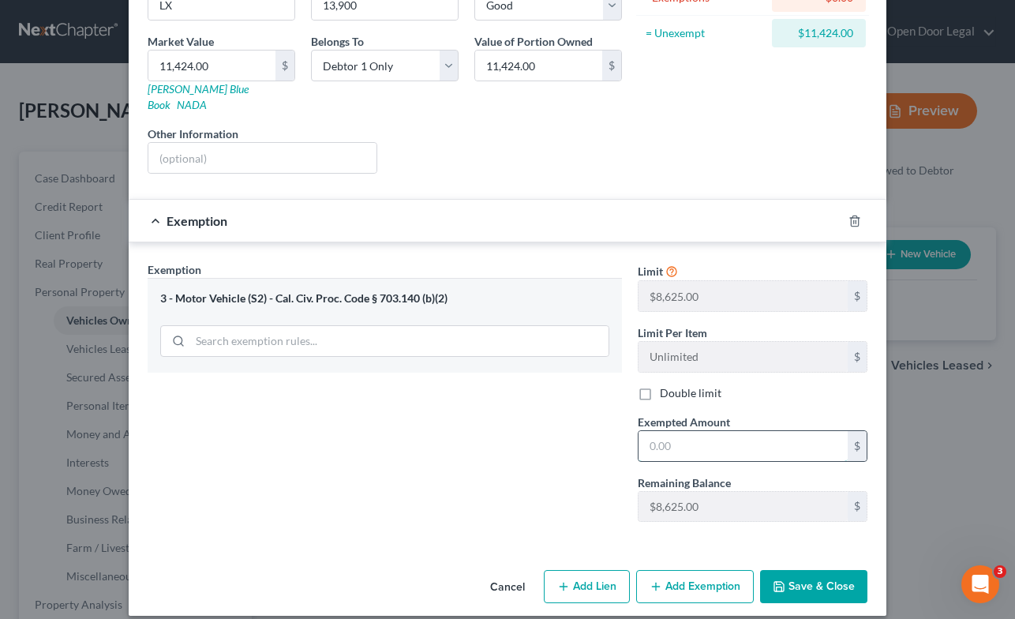
click at [721, 431] on input "text" at bounding box center [743, 446] width 209 height 30
type input "8,625.00"
click at [688, 570] on button "Add Exemption" at bounding box center [695, 586] width 118 height 33
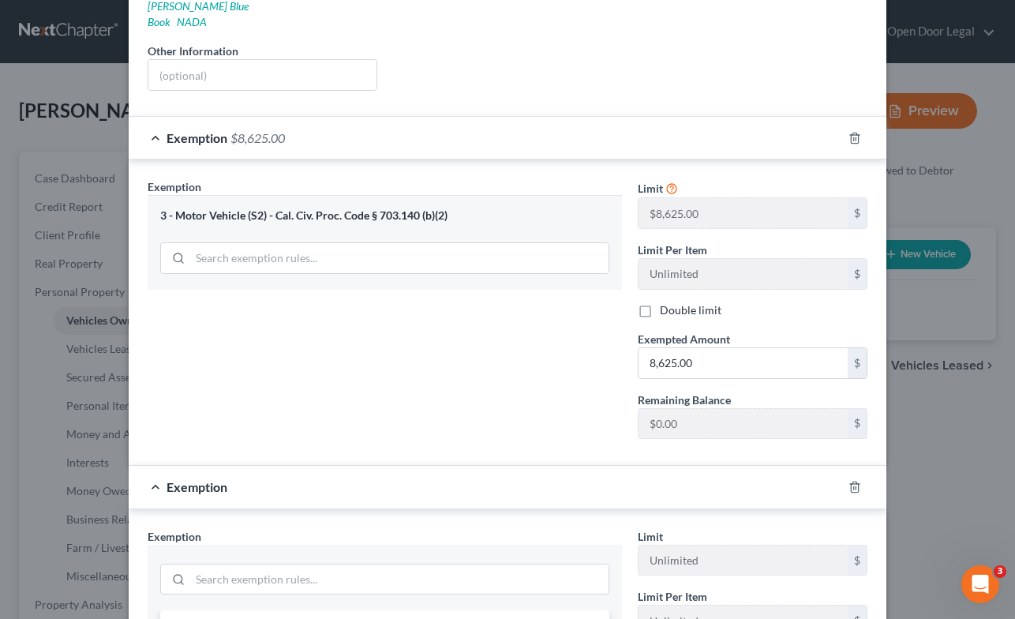
scroll to position [314, 0]
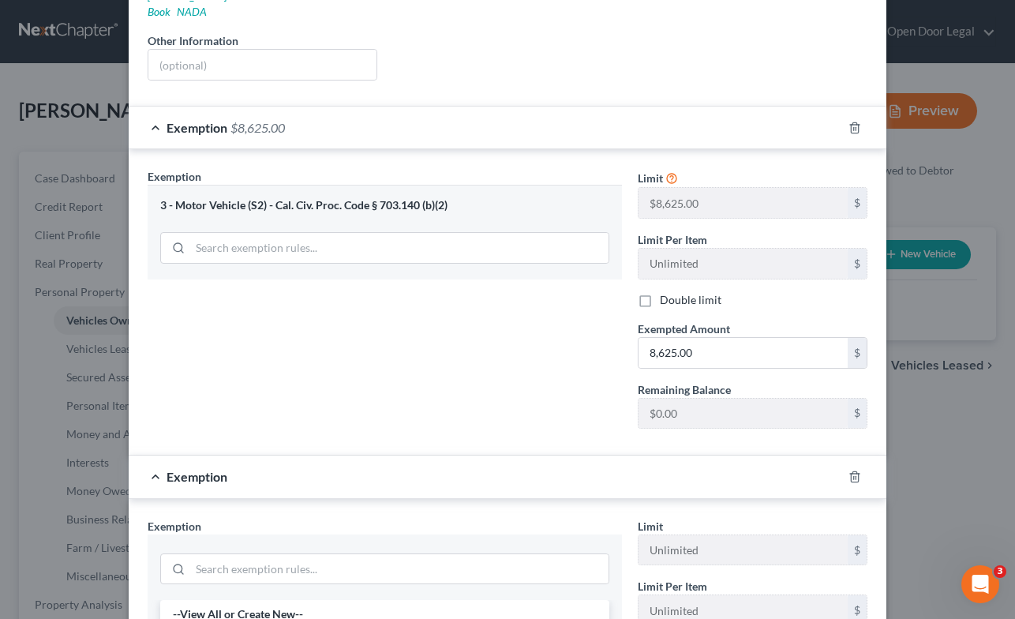
click at [511, 455] on div "Exemption" at bounding box center [486, 476] width 714 height 42
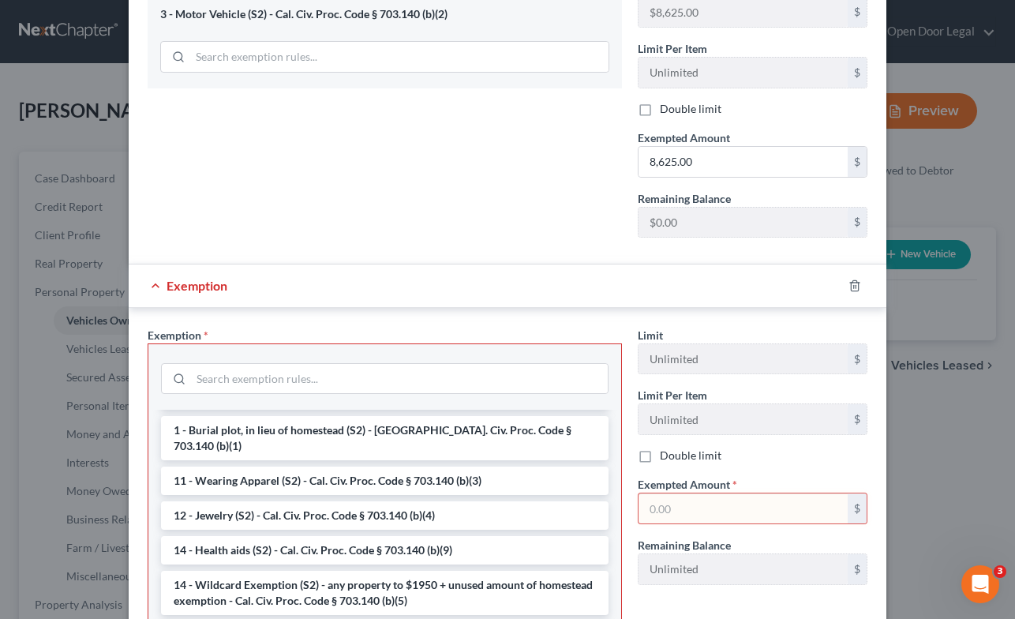
scroll to position [211, 0]
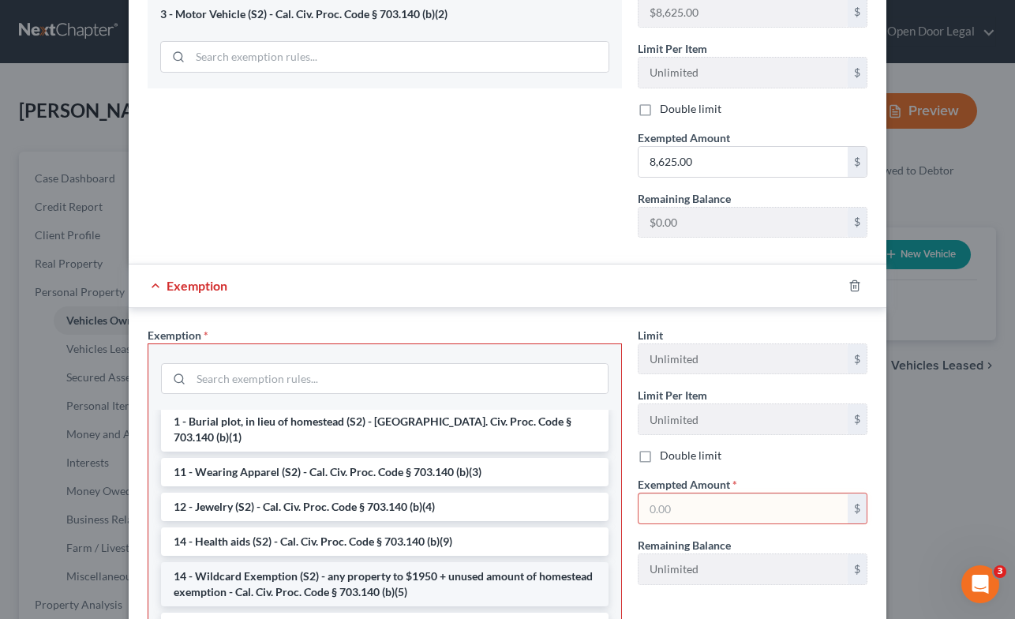
click at [418, 562] on li "14 - Wildcard Exemption (S2) - any property to $1950 + unused amount of homeste…" at bounding box center [385, 584] width 448 height 44
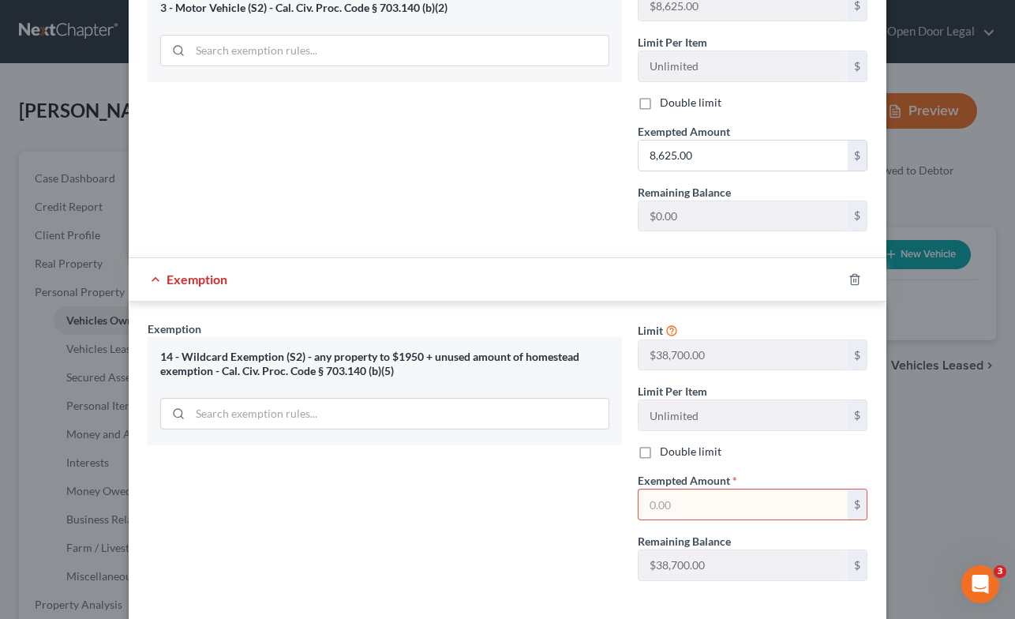
scroll to position [528, 0]
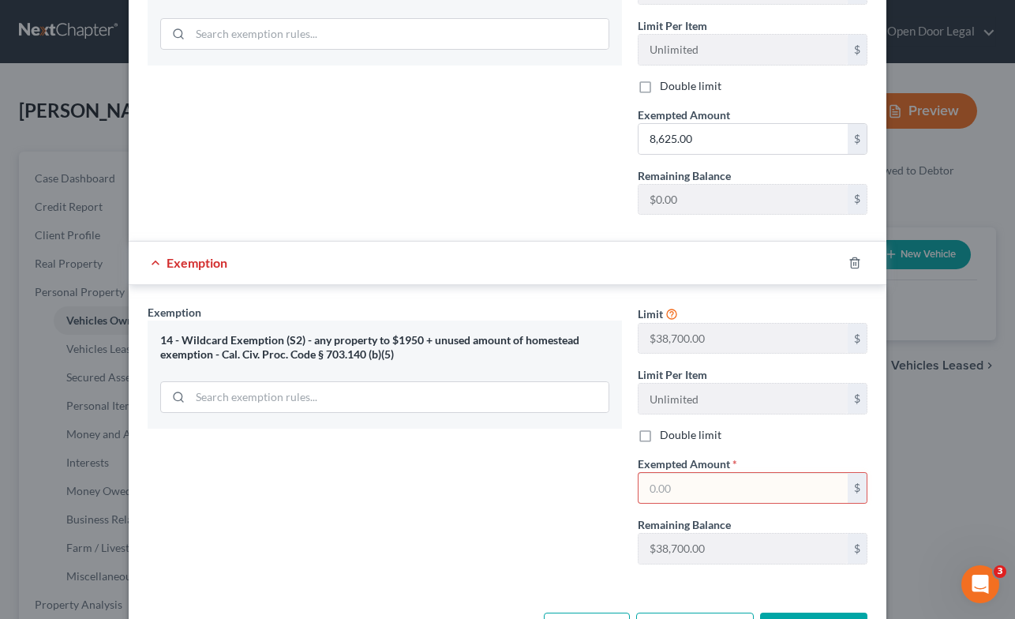
click at [690, 473] on input "text" at bounding box center [743, 488] width 209 height 30
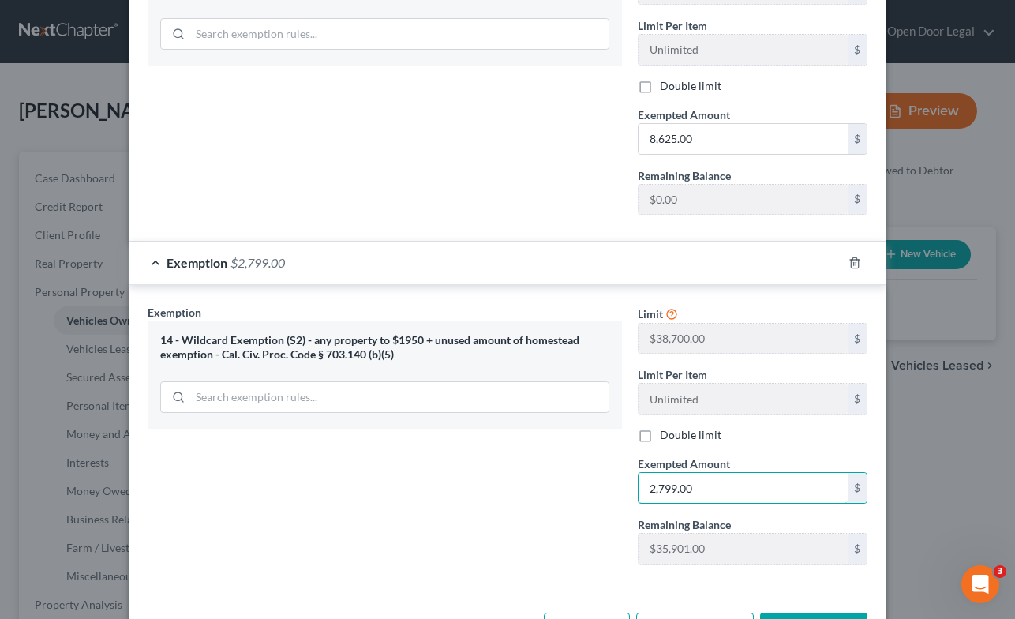
type input "2,799.00"
click at [543, 500] on div "Exemption Set must be selected for CA. Exemption * 14 - Wildcard Exemption (S2)…" at bounding box center [385, 440] width 490 height 273
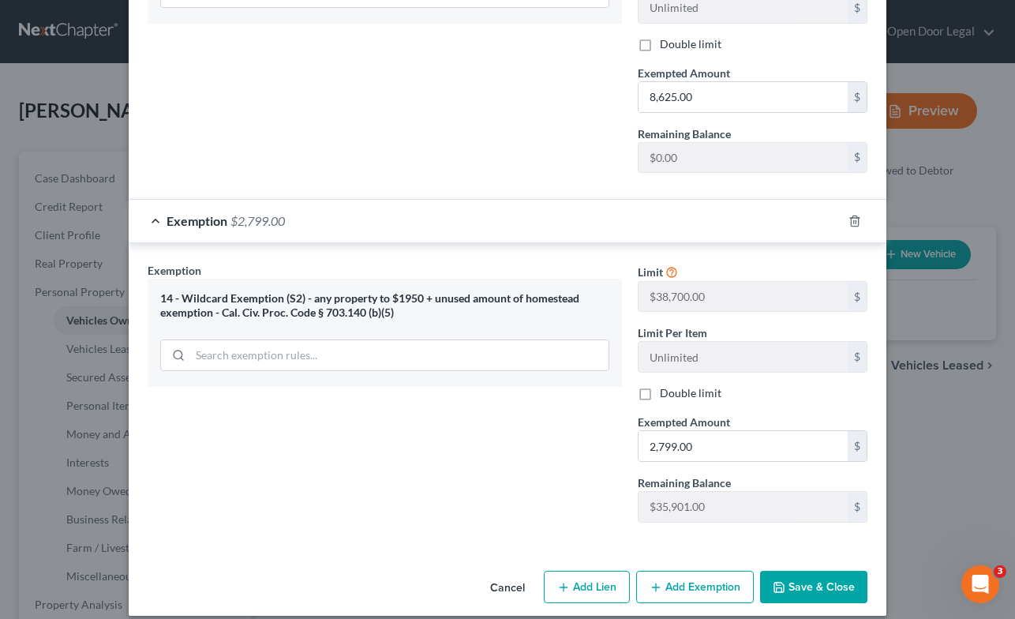
click at [802, 571] on button "Save & Close" at bounding box center [813, 587] width 107 height 33
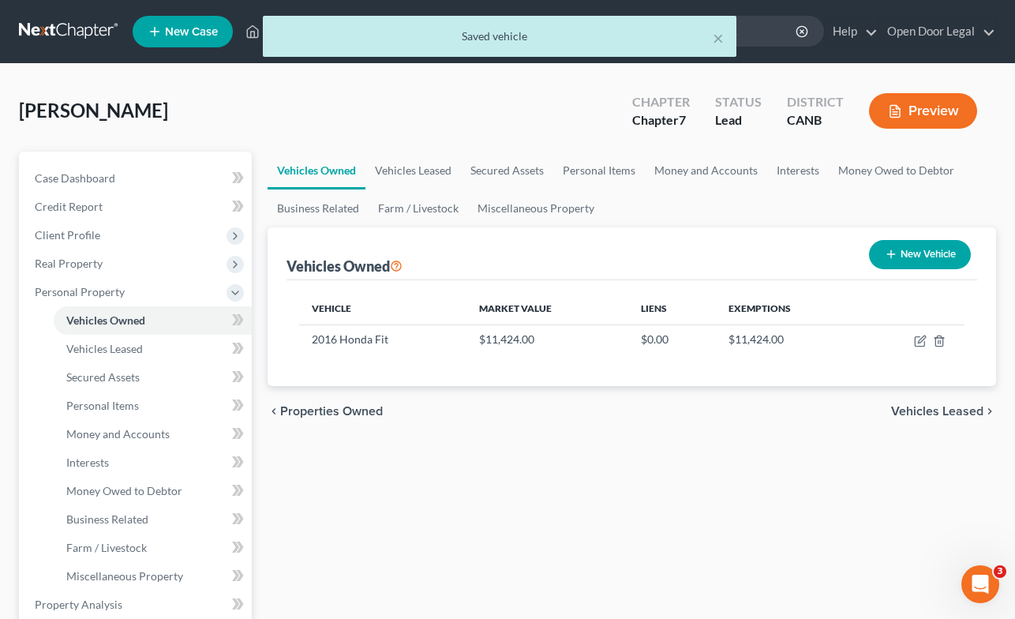
click at [940, 408] on span "Vehicles Leased" at bounding box center [937, 411] width 92 height 13
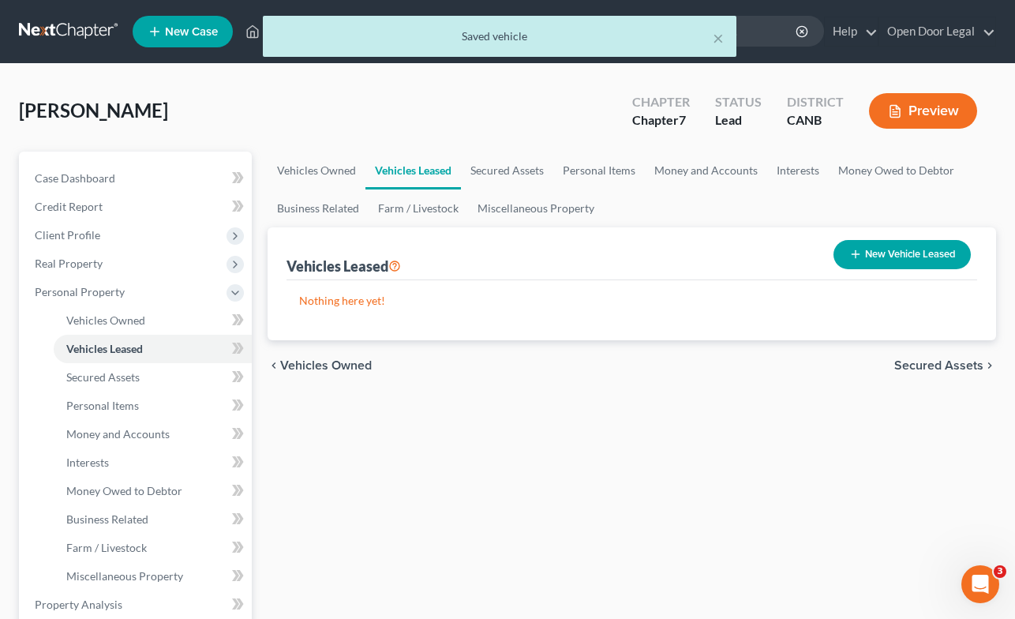
click at [929, 365] on span "Secured Assets" at bounding box center [938, 365] width 89 height 13
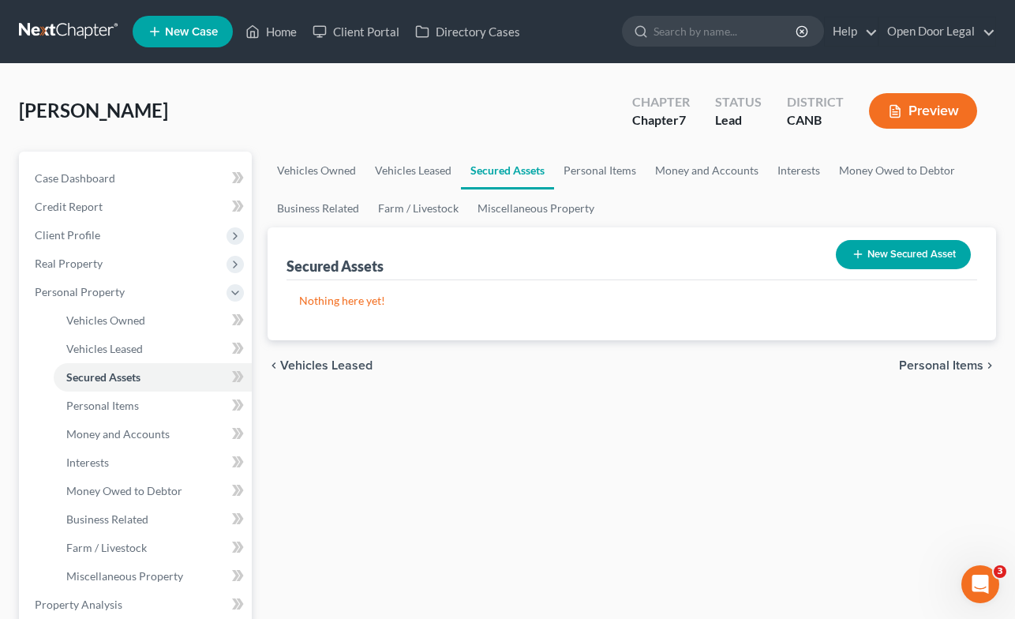
click at [928, 362] on span "Personal Items" at bounding box center [941, 365] width 84 height 13
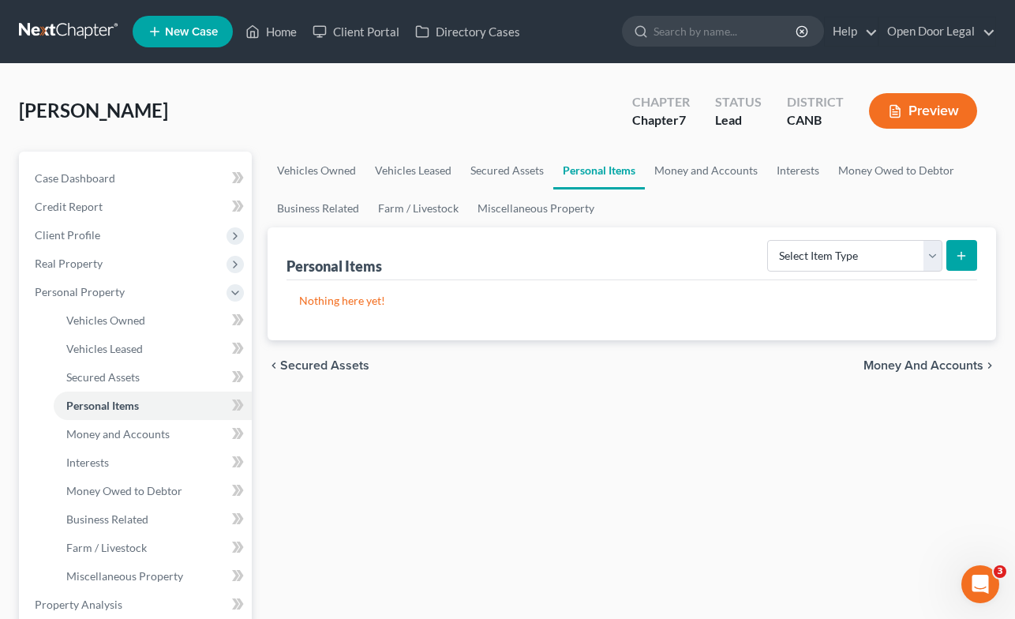
click at [969, 260] on button "submit" at bounding box center [961, 255] width 31 height 31
click at [930, 250] on select "Select Item Type Clothing Collectibles Of Value Electronics Firearms Household …" at bounding box center [854, 256] width 175 height 32
select select "electronics"
click at [769, 240] on select "Select Item Type Clothing Collectibles Of Value Electronics Firearms Household …" at bounding box center [854, 256] width 175 height 32
click at [964, 255] on icon "submit" at bounding box center [961, 255] width 13 height 13
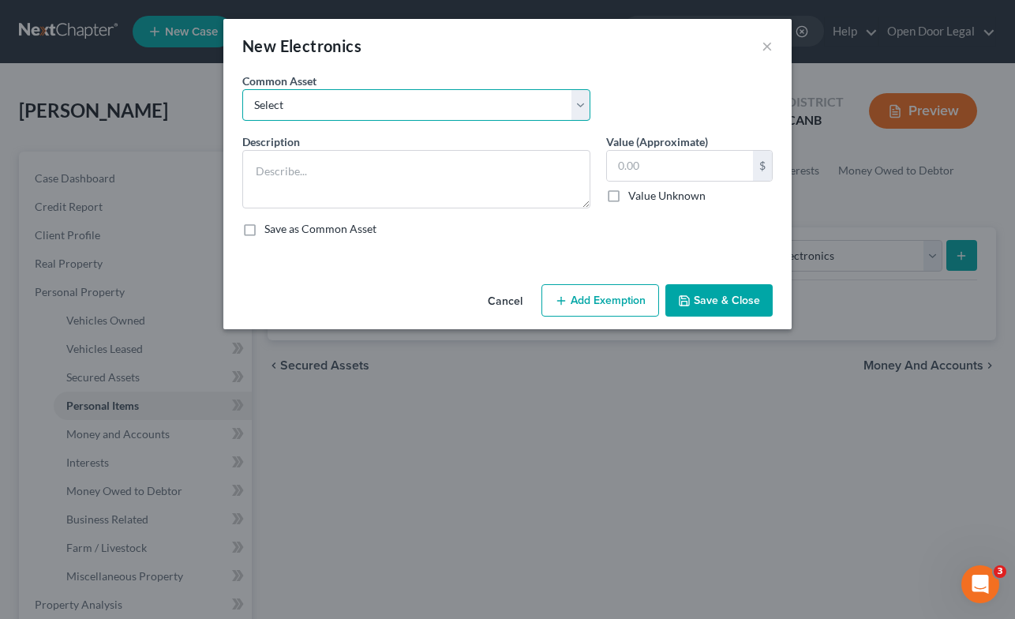
click at [583, 103] on select "Select basic android phone basic android phone iPhone 11" at bounding box center [416, 105] width 348 height 32
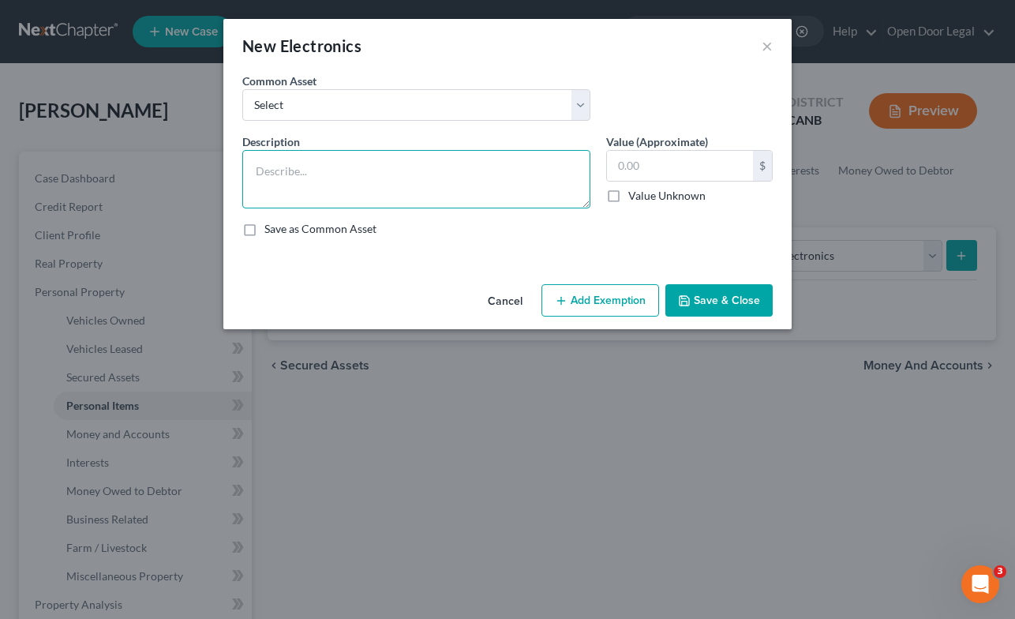
click at [454, 171] on textarea at bounding box center [416, 179] width 348 height 58
type textarea "Computer"
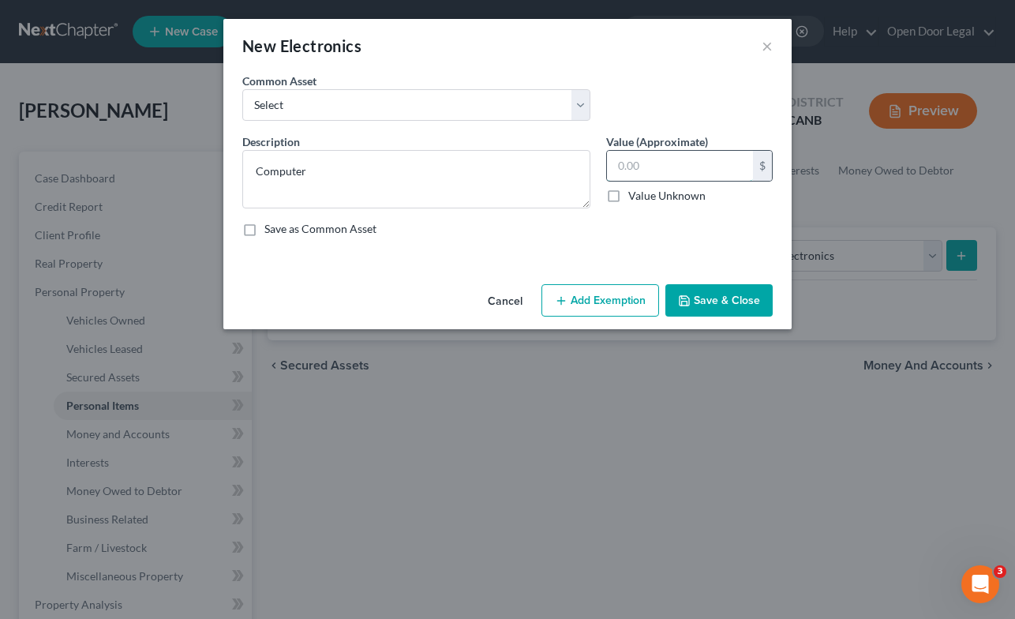
click at [710, 163] on input "text" at bounding box center [680, 166] width 146 height 30
type input "500.00"
click at [620, 300] on button "Add Exemption" at bounding box center [601, 300] width 118 height 33
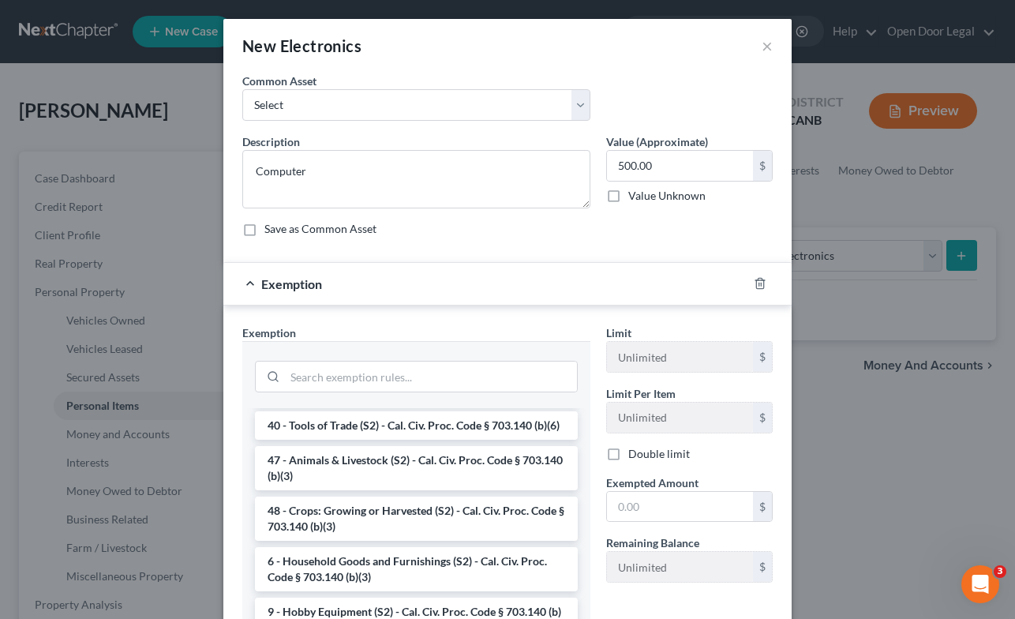
scroll to position [1266, 0]
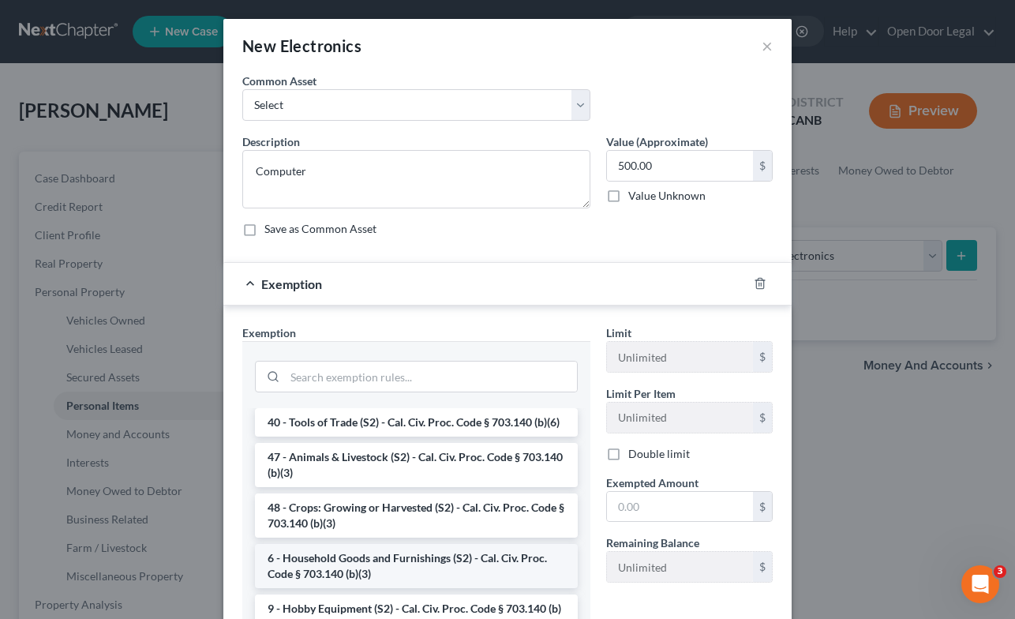
click at [416, 559] on li "6 - Household Goods and Furnishings (S2) - Cal. Civ. Proc. Code § 703.140 (b)(3)" at bounding box center [416, 566] width 323 height 44
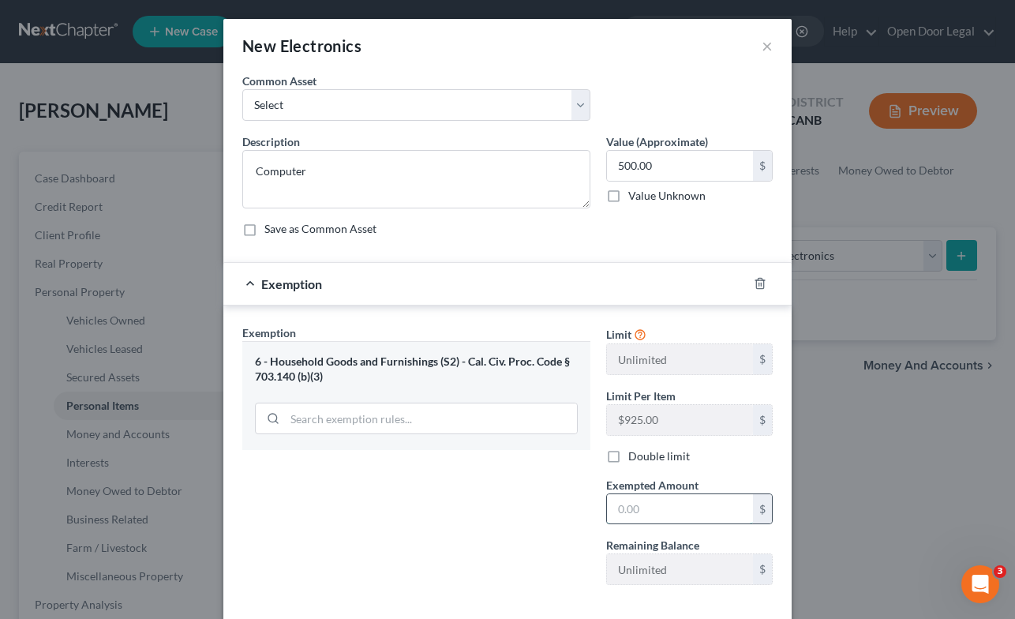
click at [699, 504] on input "text" at bounding box center [680, 509] width 146 height 30
type input "500.00"
click at [507, 506] on div "Exemption Set must be selected for CA. Exemption * 6 - Household Goods and Furn…" at bounding box center [416, 460] width 364 height 273
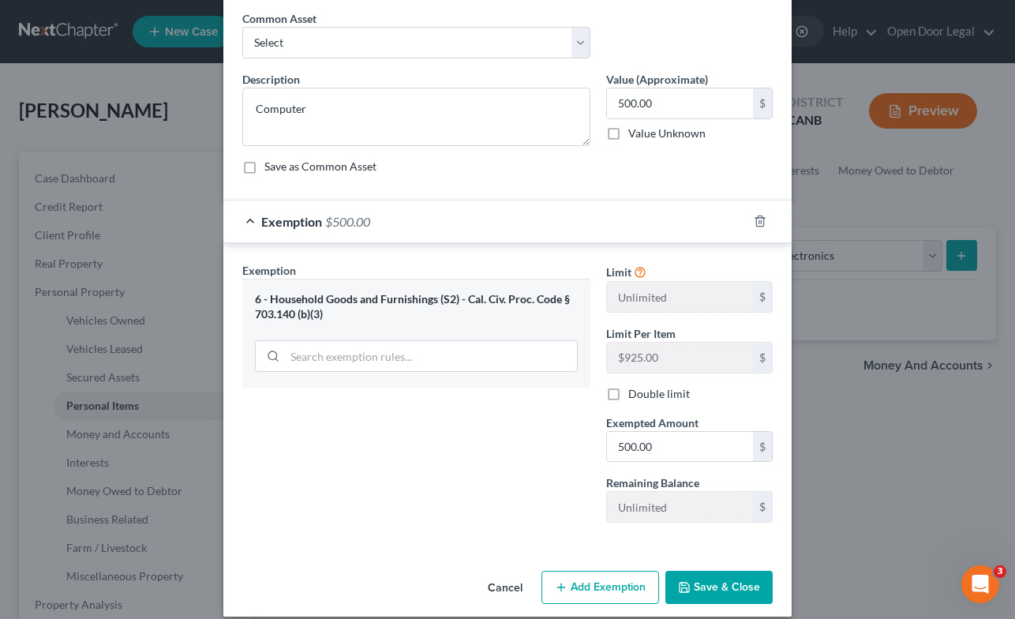
scroll to position [79, 0]
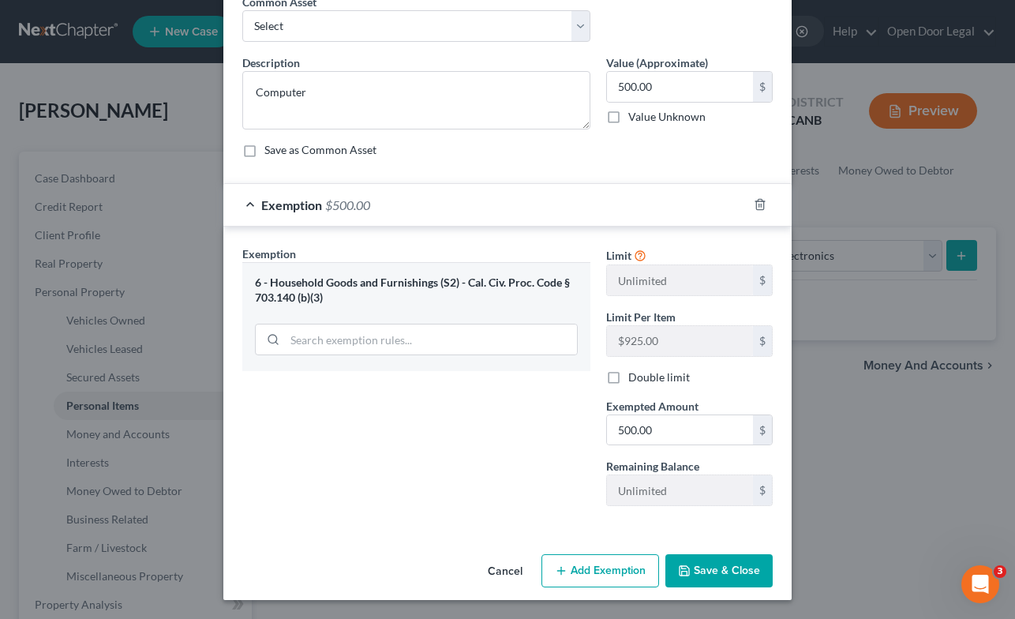
click at [719, 568] on button "Save & Close" at bounding box center [718, 570] width 107 height 33
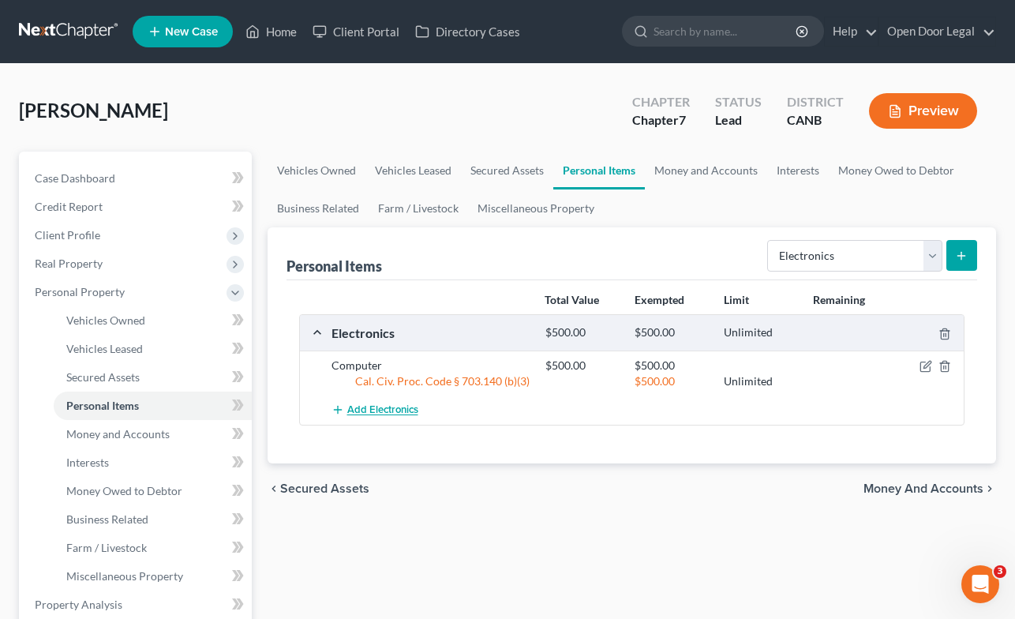
click at [394, 409] on span "Add Electronics" at bounding box center [382, 410] width 71 height 13
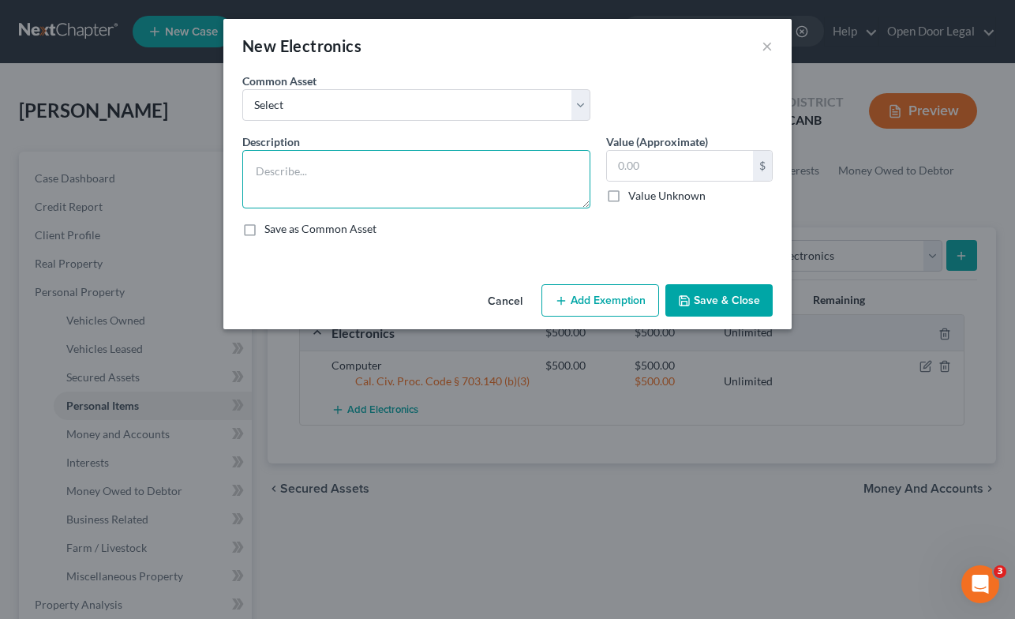
click at [316, 172] on textarea at bounding box center [416, 179] width 348 height 58
type textarea "Cell phone"
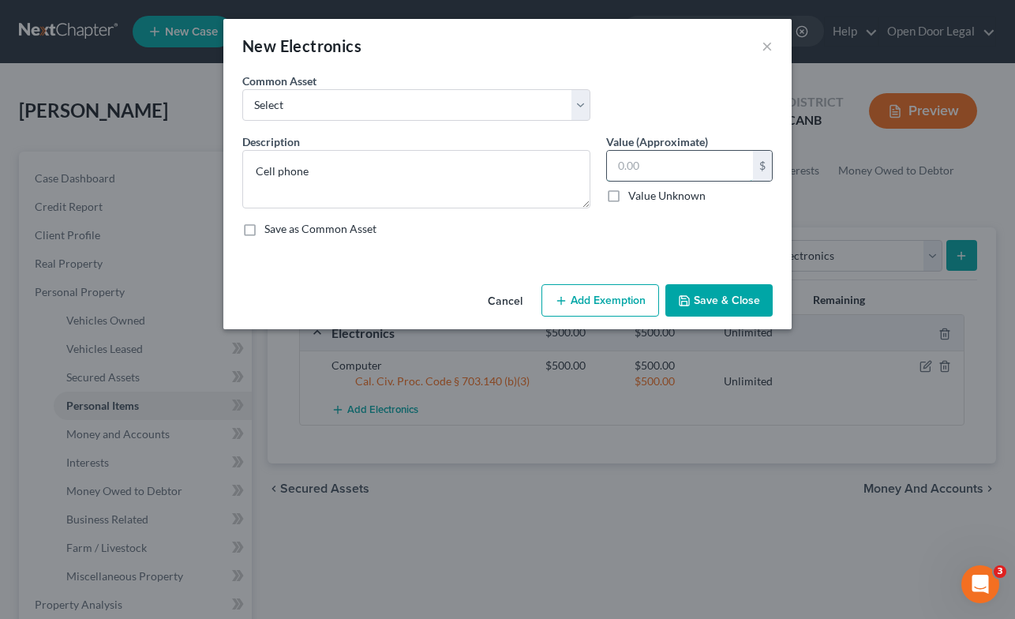
click at [657, 158] on input "text" at bounding box center [680, 166] width 146 height 30
type input "100.00"
click at [620, 298] on button "Add Exemption" at bounding box center [601, 300] width 118 height 33
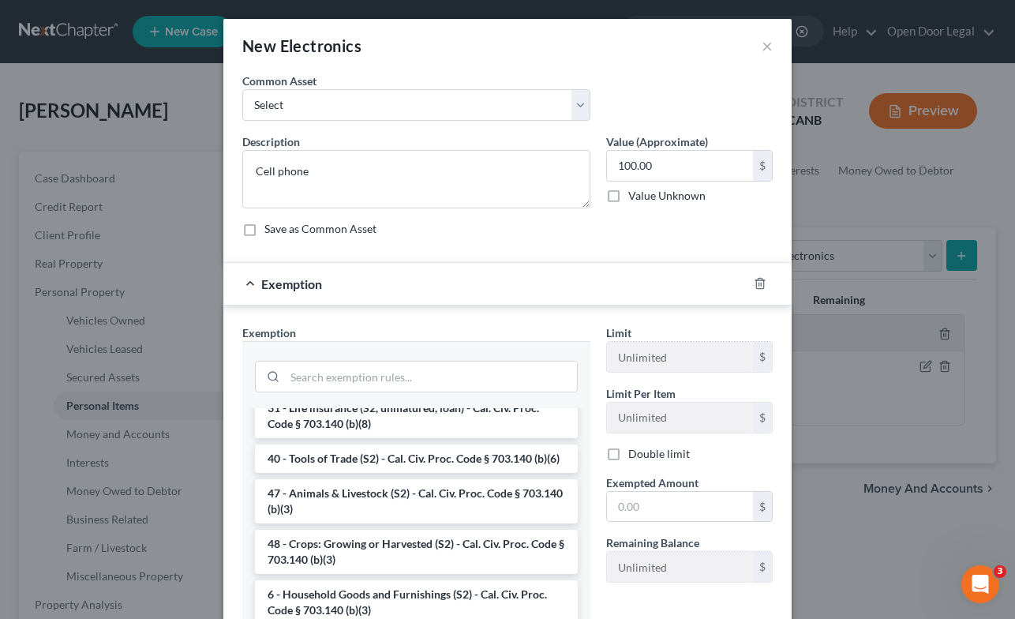
scroll to position [1291, 0]
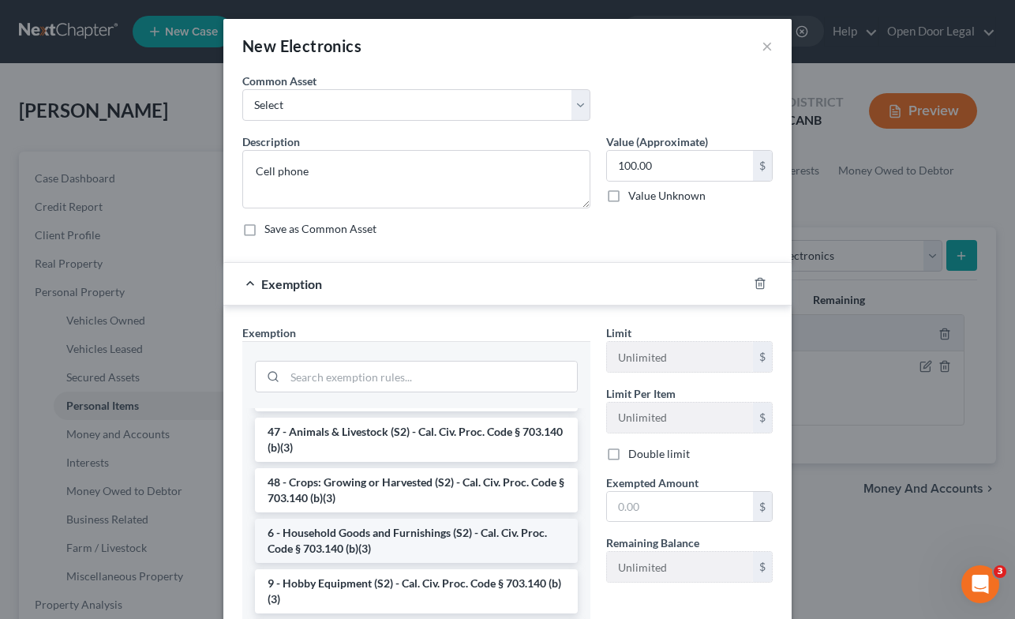
click at [453, 538] on li "6 - Household Goods and Furnishings (S2) - Cal. Civ. Proc. Code § 703.140 (b)(3)" at bounding box center [416, 541] width 323 height 44
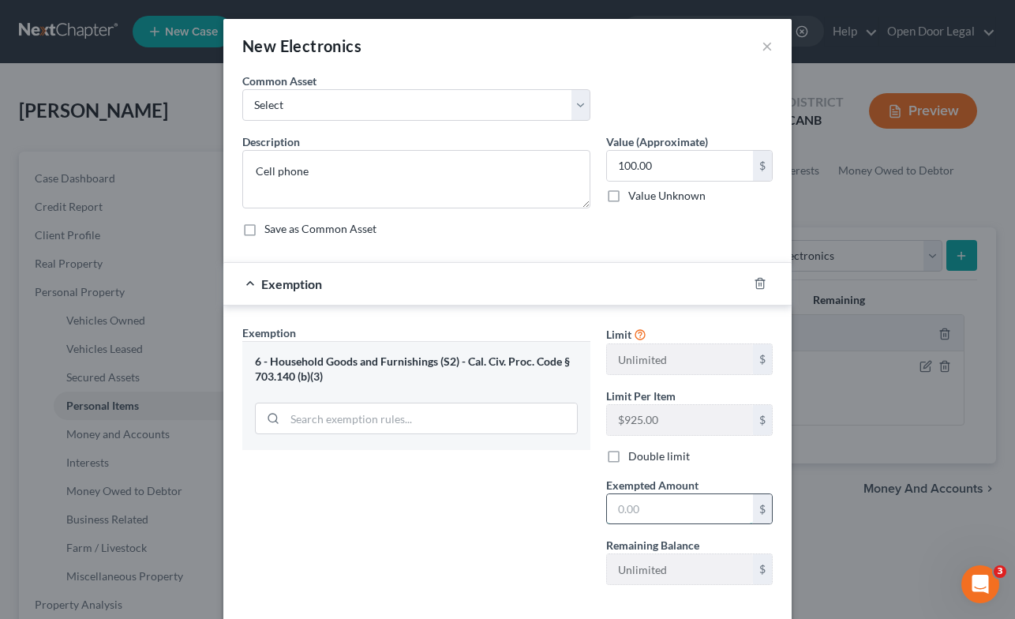
click at [669, 500] on input "text" at bounding box center [680, 509] width 146 height 30
type input "100.00"
click at [514, 504] on div "Exemption Set must be selected for CA. Exemption * 6 - Household Goods and Furn…" at bounding box center [416, 460] width 364 height 273
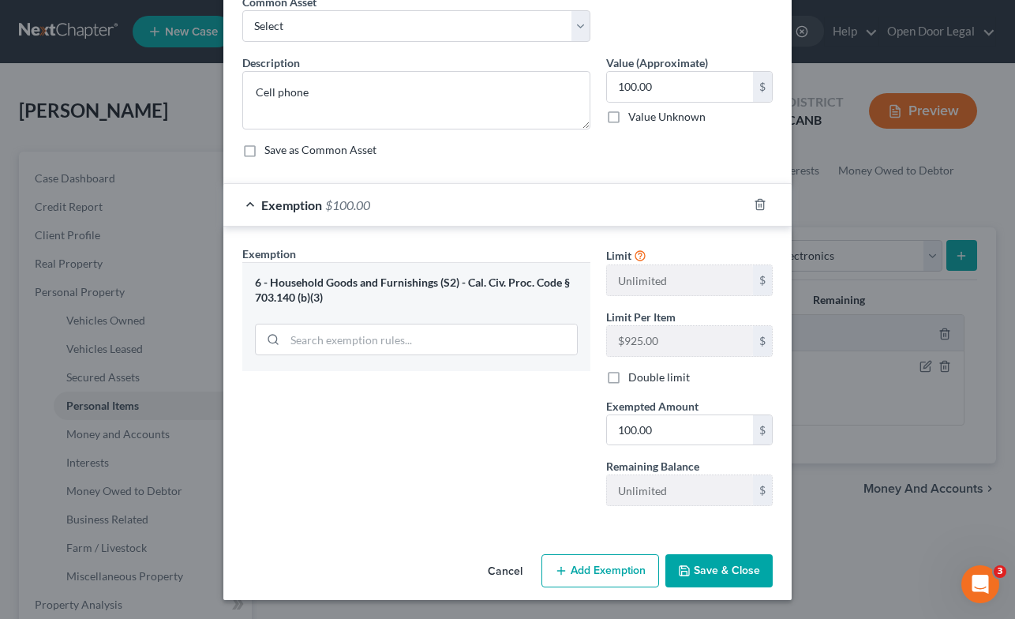
click at [722, 568] on button "Save & Close" at bounding box center [718, 570] width 107 height 33
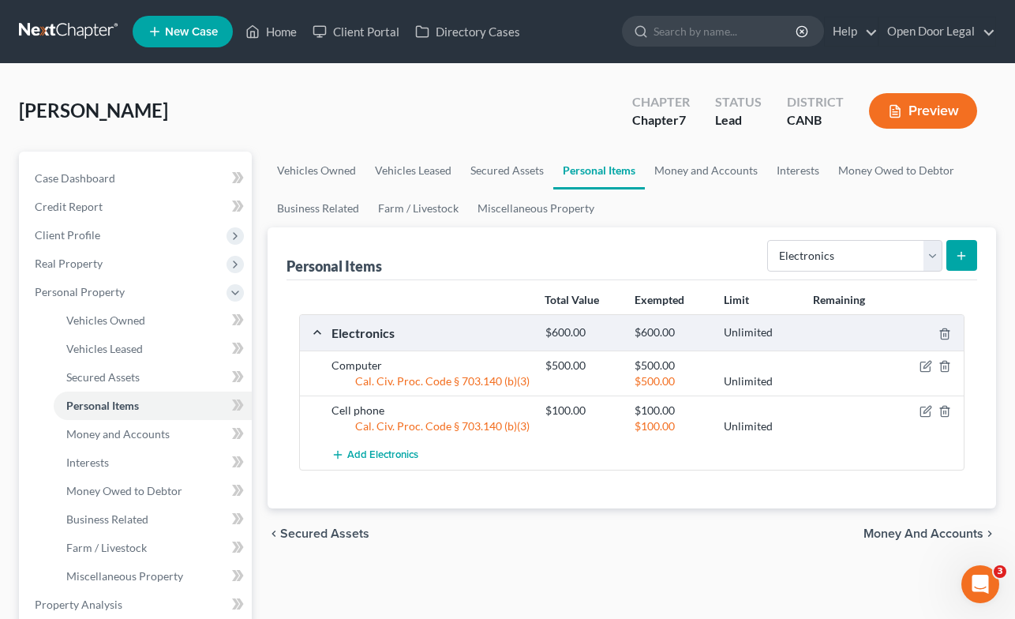
click at [931, 535] on span "Money and Accounts" at bounding box center [924, 533] width 120 height 13
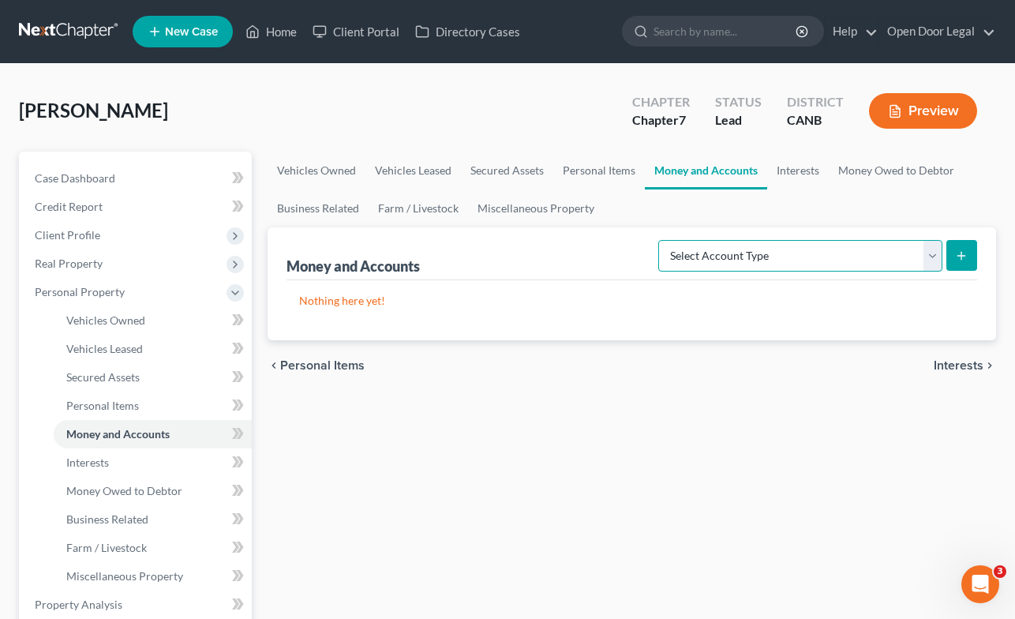
click at [886, 257] on select "Select Account Type Brokerage Cash on Hand Certificates of Deposit Checking Acc…" at bounding box center [800, 256] width 284 height 32
select select "checking"
click at [661, 240] on select "Select Account Type Brokerage Cash on Hand Certificates of Deposit Checking Acc…" at bounding box center [800, 256] width 284 height 32
click at [961, 252] on icon "submit" at bounding box center [961, 255] width 13 height 13
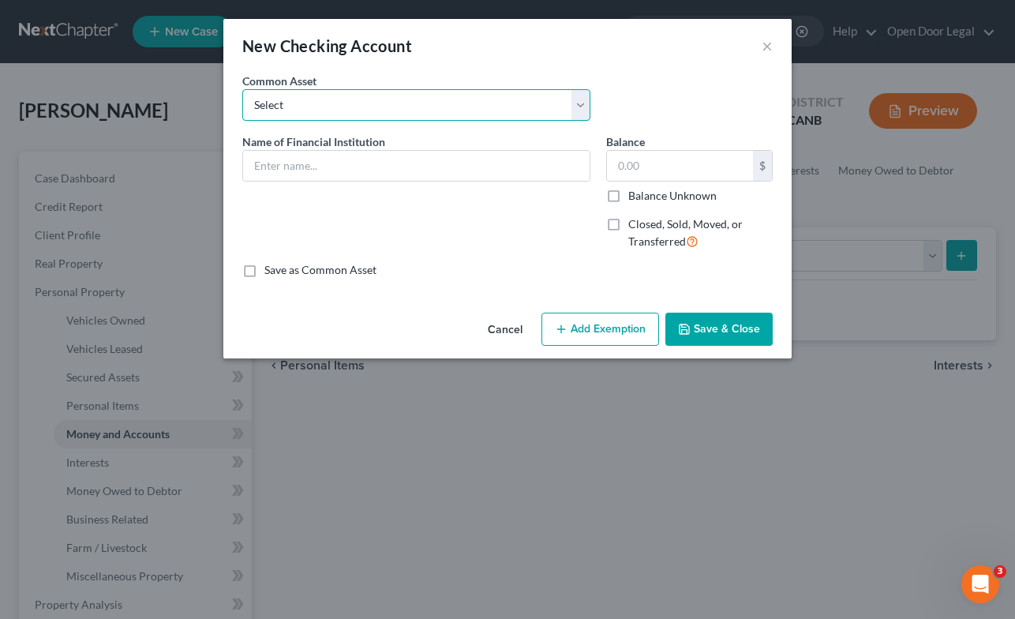
click at [583, 110] on select "Select SF Fire Credit Union" at bounding box center [416, 105] width 348 height 32
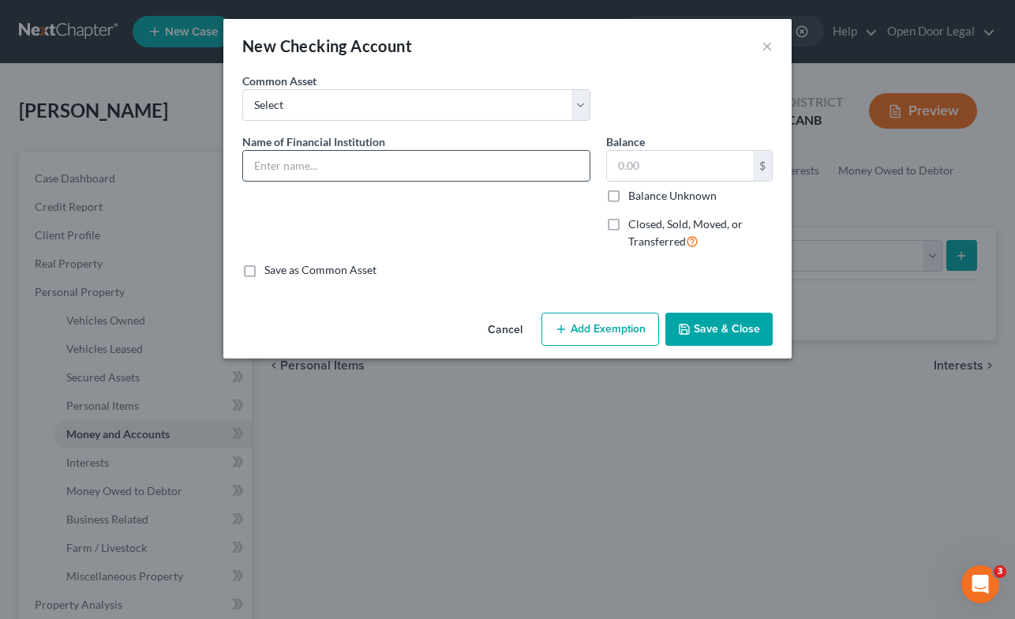
click at [459, 168] on input "text" at bounding box center [416, 166] width 347 height 30
type input "BMO"
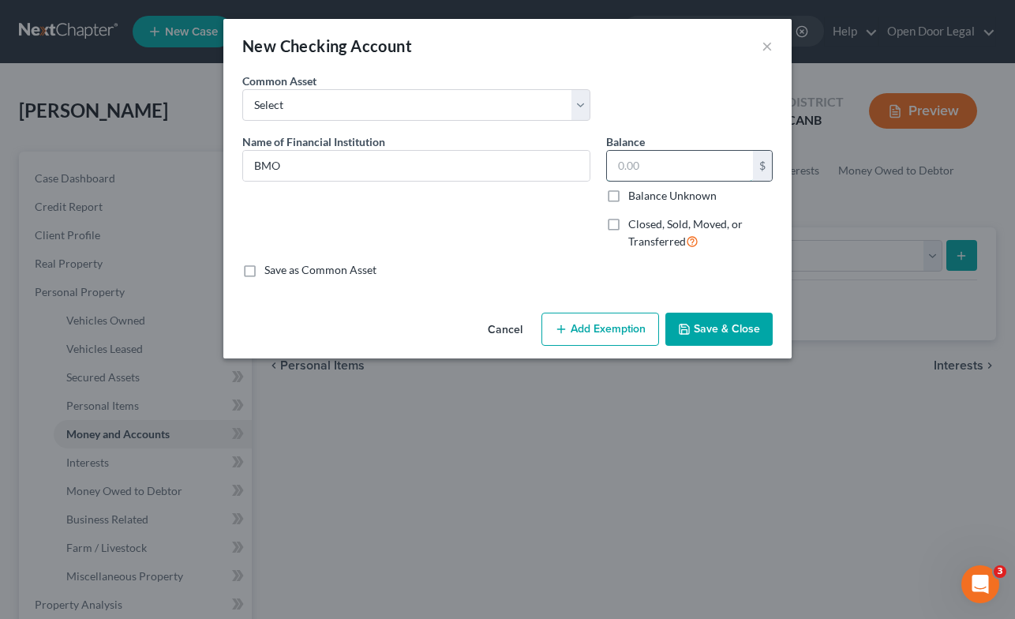
click at [679, 163] on input "text" at bounding box center [680, 166] width 146 height 30
type input "26.00"
click at [601, 328] on button "Add Exemption" at bounding box center [601, 329] width 118 height 33
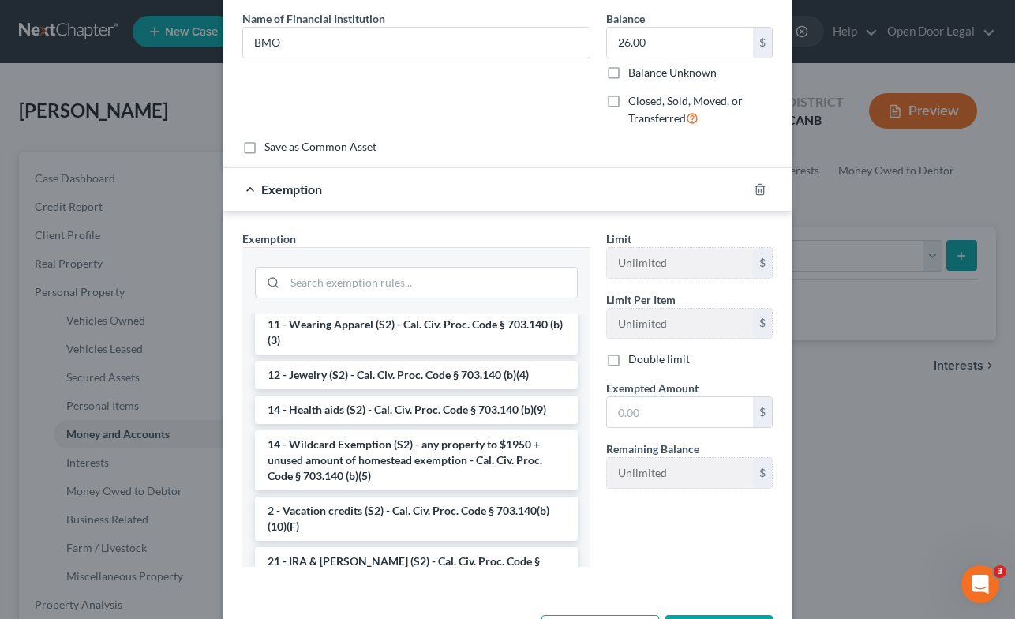
scroll to position [236, 0]
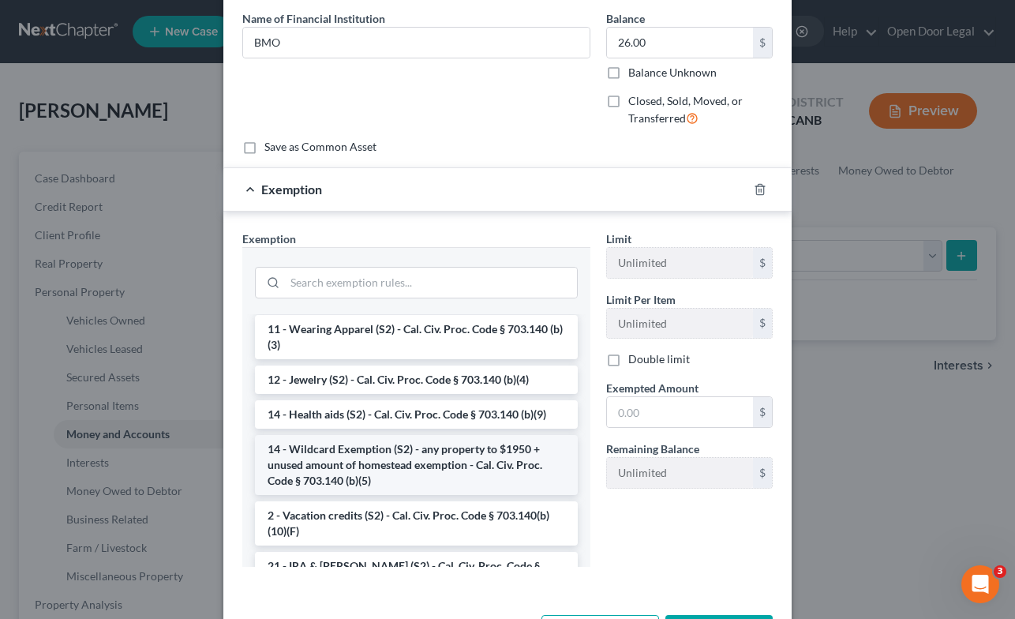
click at [485, 460] on li "14 - Wildcard Exemption (S2) - any property to $1950 + unused amount of homeste…" at bounding box center [416, 465] width 323 height 60
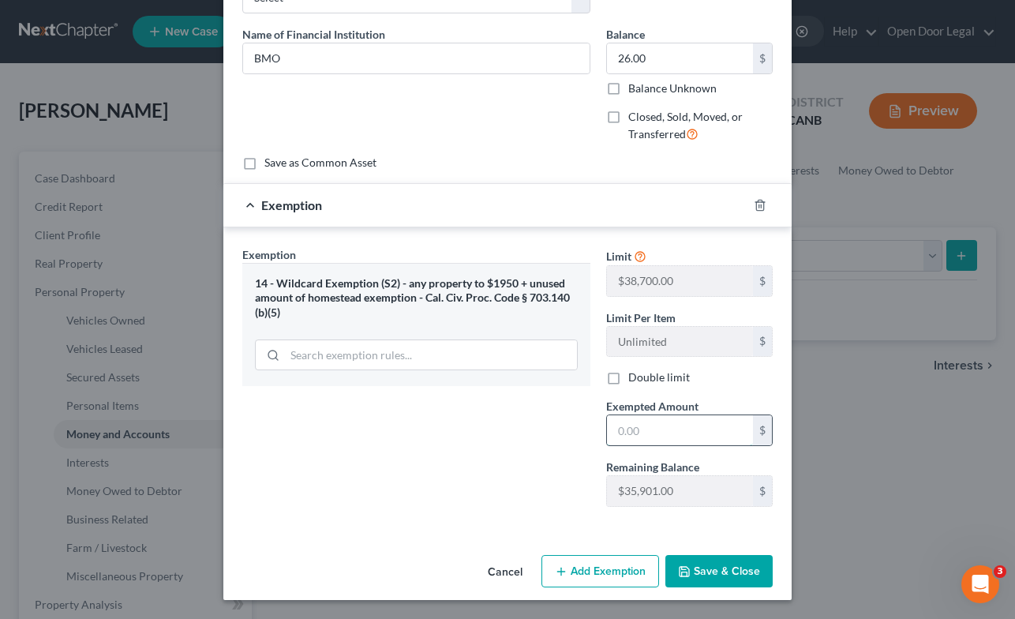
click at [684, 429] on input "text" at bounding box center [680, 430] width 146 height 30
type input "26.00"
click at [736, 571] on button "Save & Close" at bounding box center [718, 571] width 107 height 33
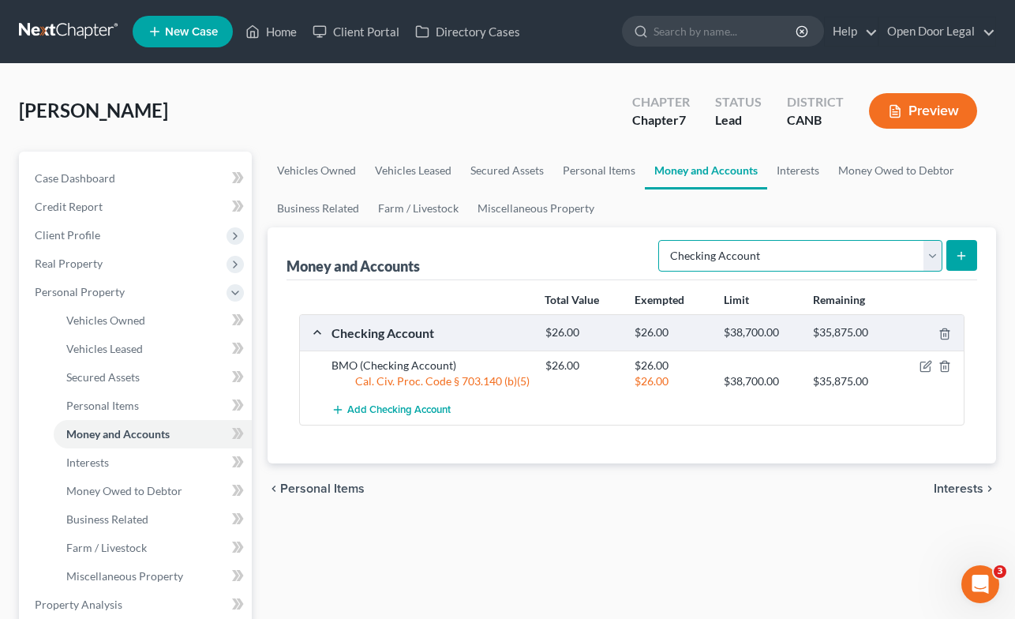
click at [931, 249] on select "Select Account Type Brokerage Cash on Hand Certificates of Deposit Checking Acc…" at bounding box center [800, 256] width 284 height 32
select select "savings"
click at [661, 240] on select "Select Account Type Brokerage Cash on Hand Certificates of Deposit Checking Acc…" at bounding box center [800, 256] width 284 height 32
click at [961, 250] on icon "submit" at bounding box center [961, 255] width 13 height 13
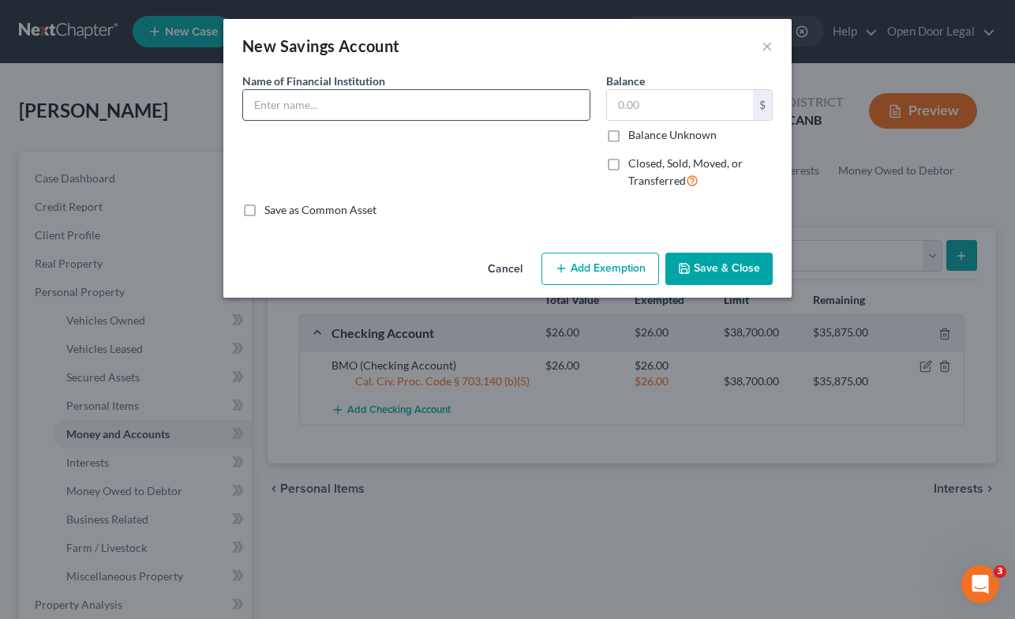
click at [477, 100] on input "text" at bounding box center [416, 105] width 347 height 30
type input "Jenius Bank"
click at [699, 99] on input "text" at bounding box center [680, 105] width 146 height 30
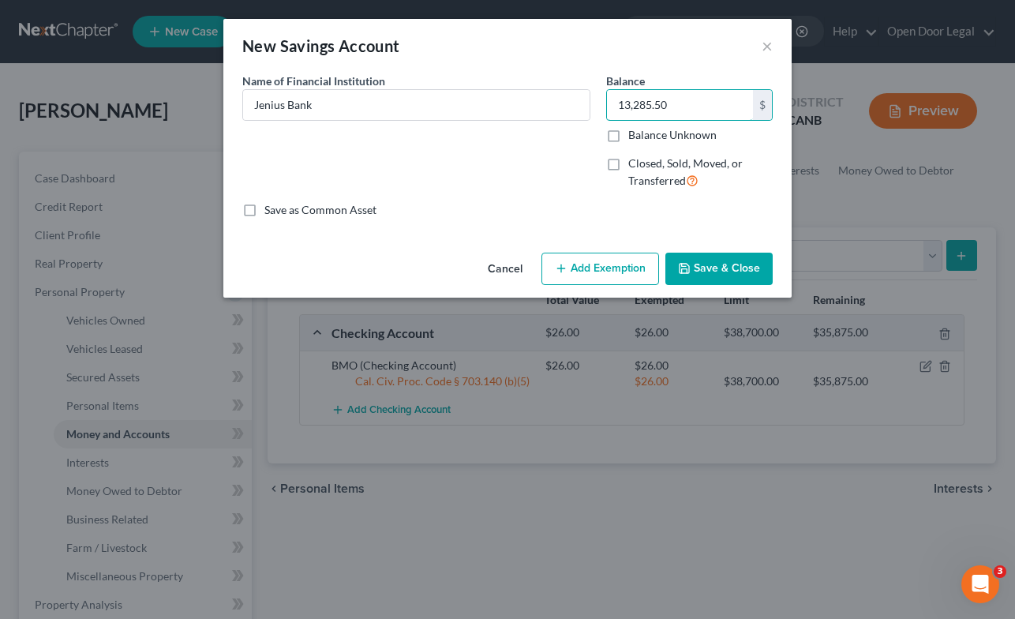
type input "13,285.50"
click at [608, 263] on button "Add Exemption" at bounding box center [601, 269] width 118 height 33
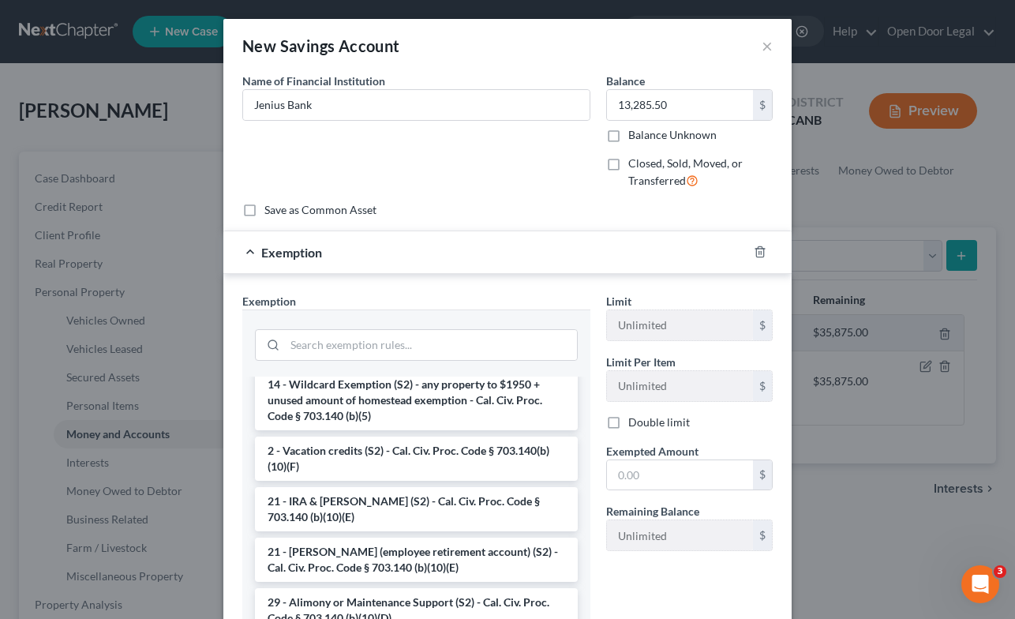
scroll to position [341, 0]
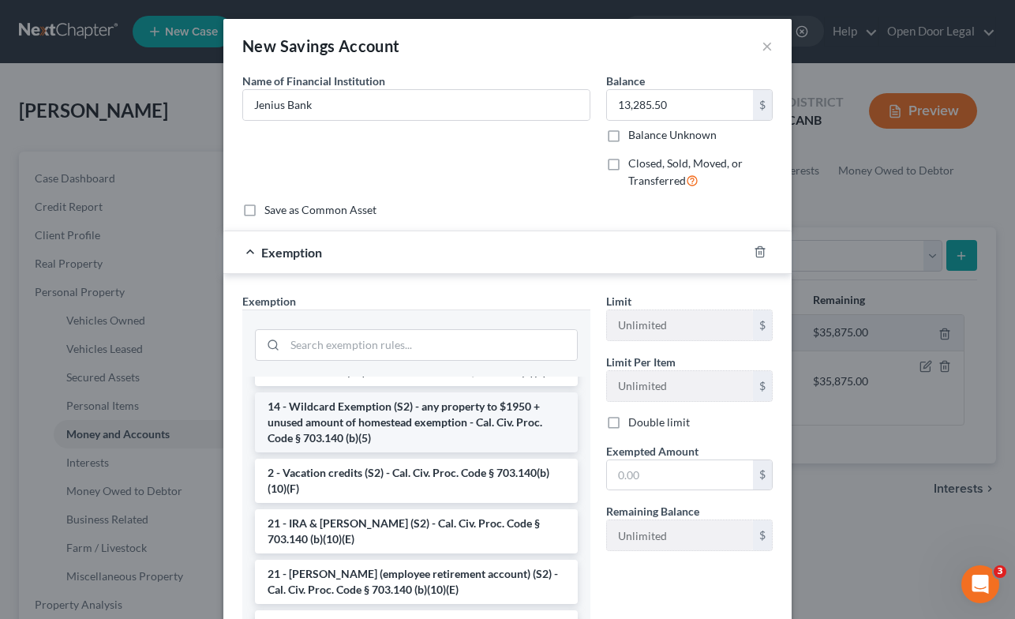
click at [410, 419] on li "14 - Wildcard Exemption (S2) - any property to $1950 + unused amount of homeste…" at bounding box center [416, 422] width 323 height 60
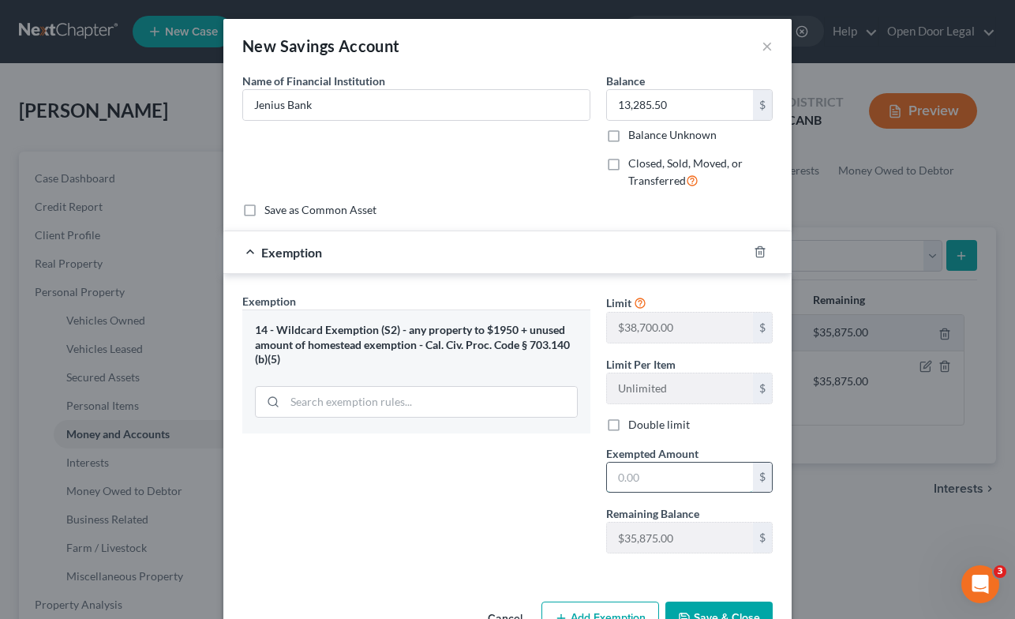
click at [688, 478] on input "text" at bounding box center [680, 478] width 146 height 30
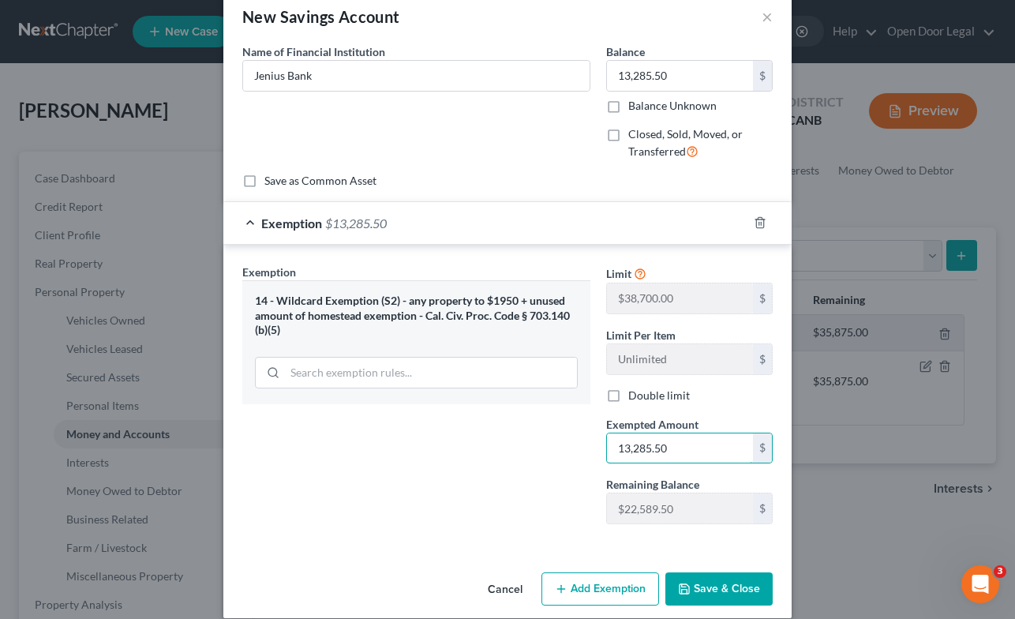
scroll to position [47, 0]
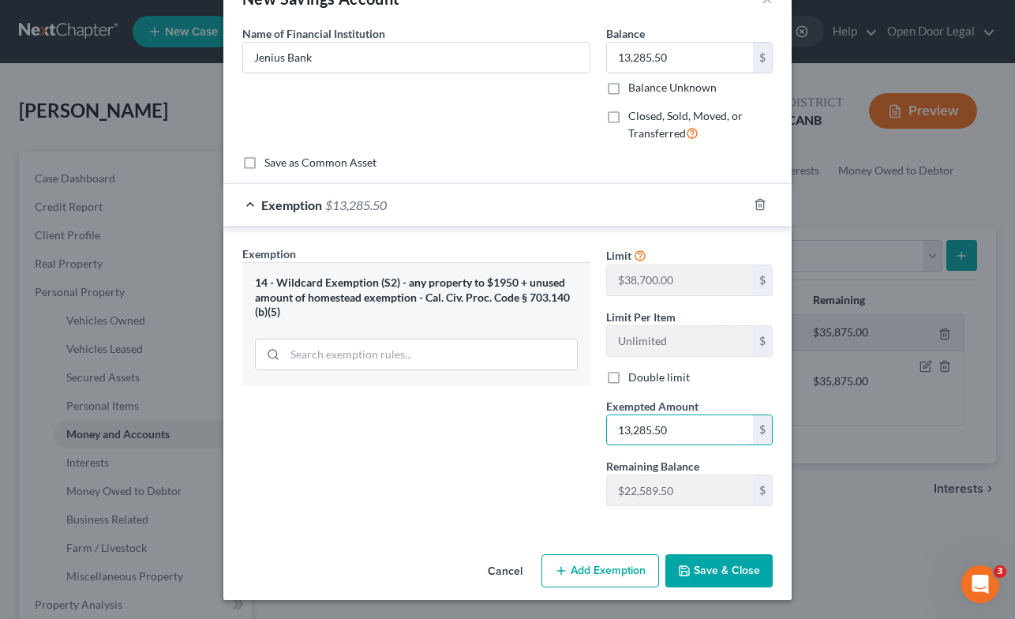
type input "13,285.50"
click at [728, 570] on button "Save & Close" at bounding box center [718, 570] width 107 height 33
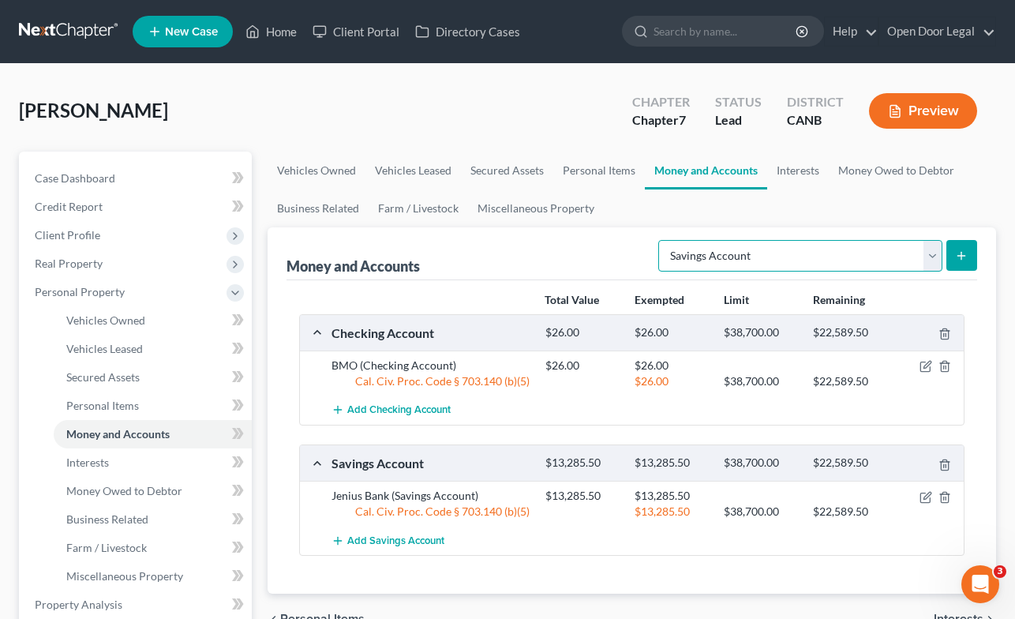
click at [930, 253] on select "Select Account Type Brokerage Cash on Hand Certificates of Deposit Checking Acc…" at bounding box center [800, 256] width 284 height 32
select select "checking"
click at [661, 240] on select "Select Account Type Brokerage Cash on Hand Certificates of Deposit Checking Acc…" at bounding box center [800, 256] width 284 height 32
click at [963, 251] on icon "submit" at bounding box center [961, 255] width 13 height 13
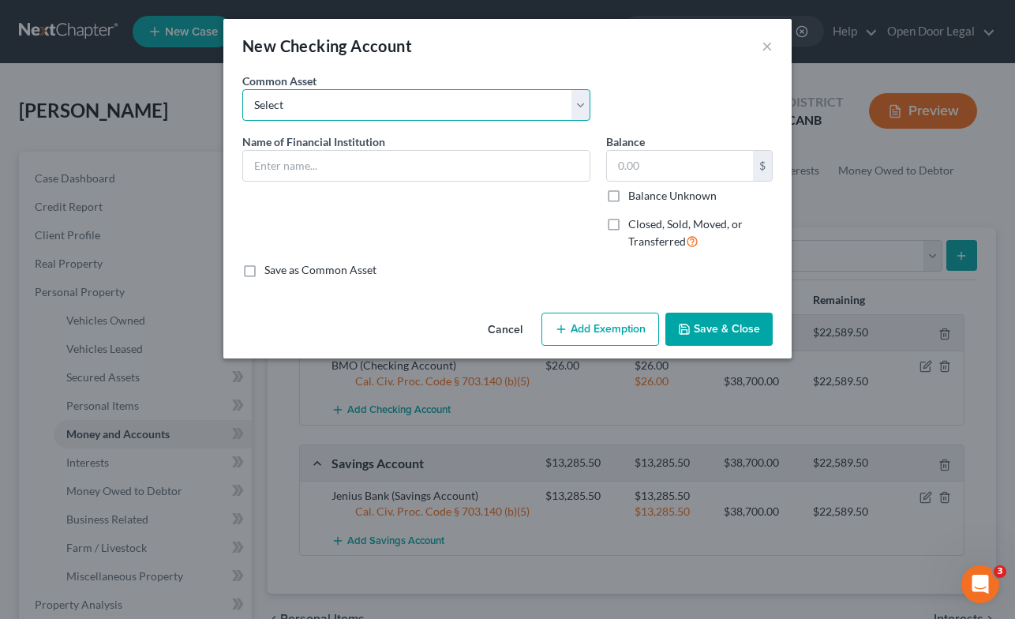
click at [577, 99] on select "Select SF Fire Credit Union" at bounding box center [416, 105] width 348 height 32
select select "0"
click at [242, 89] on select "Select SF Fire Credit Union" at bounding box center [416, 105] width 348 height 32
type input "SF Fire Credit Union"
type input "546.82"
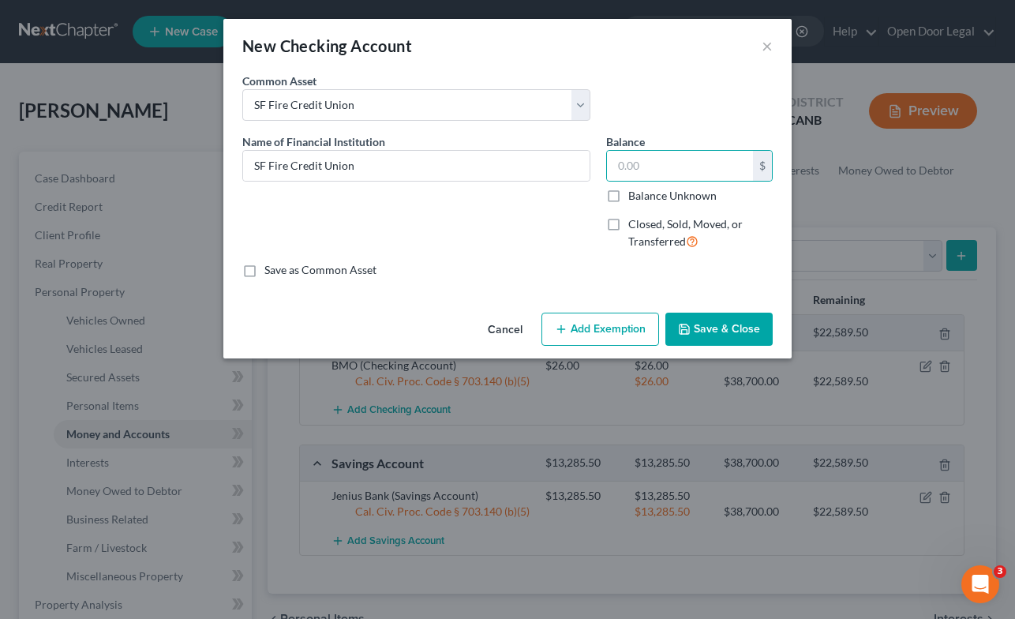
drag, startPoint x: 663, startPoint y: 168, endPoint x: 846, endPoint y: 3, distance: 246.5
type input "164.35"
click at [625, 321] on button "Add Exemption" at bounding box center [601, 329] width 118 height 33
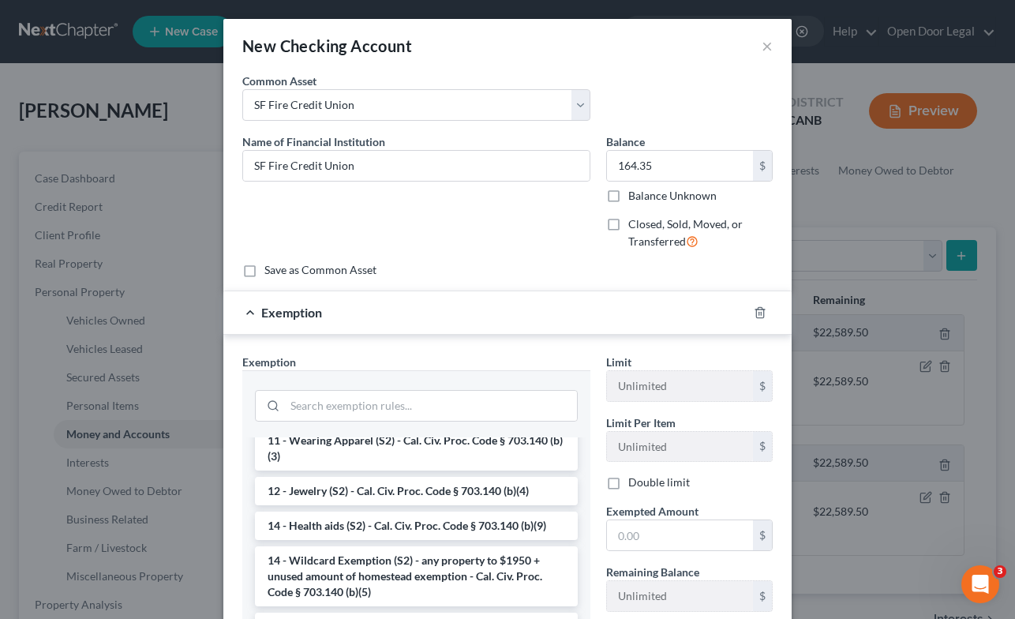
scroll to position [235, 0]
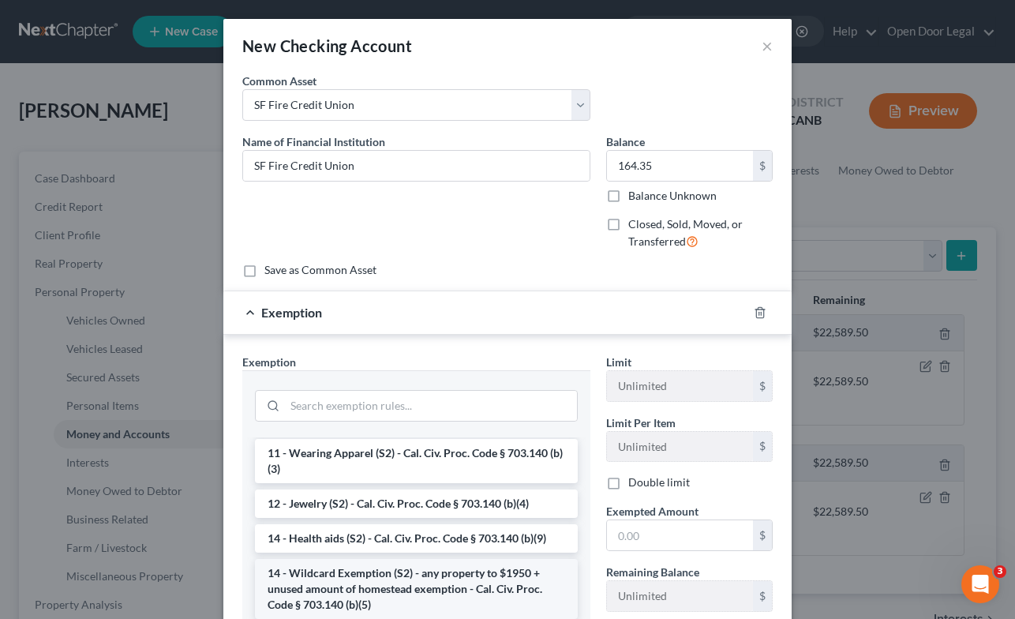
click at [455, 584] on li "14 - Wildcard Exemption (S2) - any property to $1950 + unused amount of homeste…" at bounding box center [416, 589] width 323 height 60
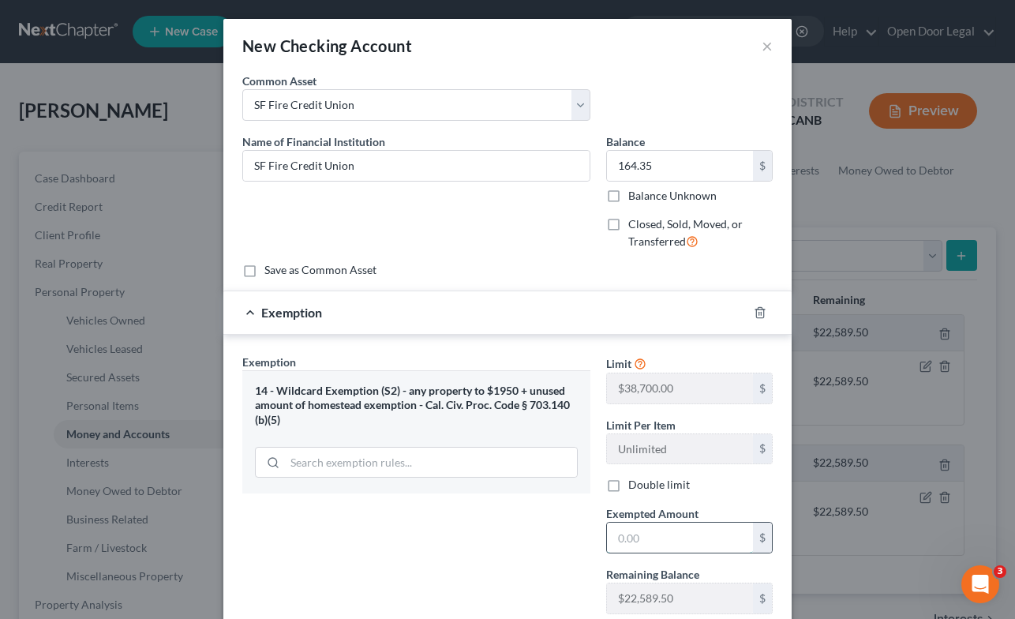
click at [653, 538] on input "text" at bounding box center [680, 538] width 146 height 30
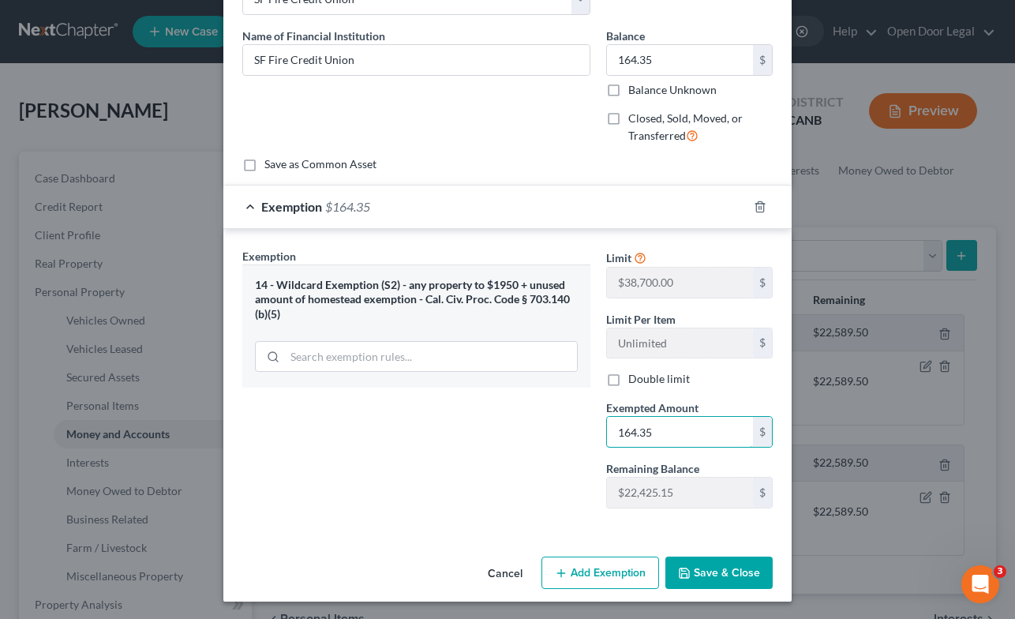
scroll to position [107, 0]
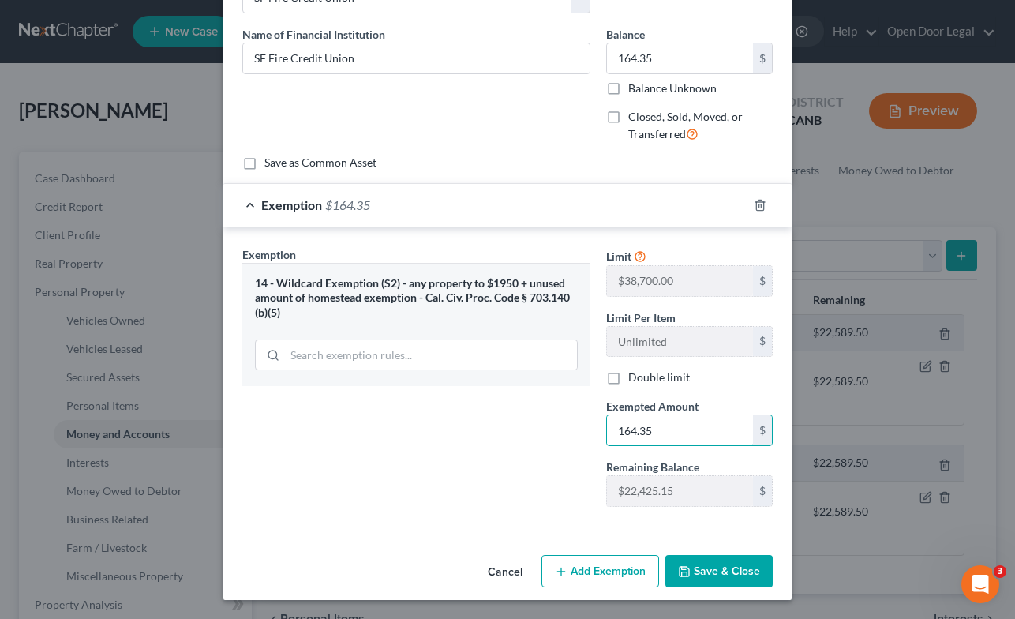
type input "164.35"
click at [615, 568] on button "Add Exemption" at bounding box center [601, 571] width 118 height 33
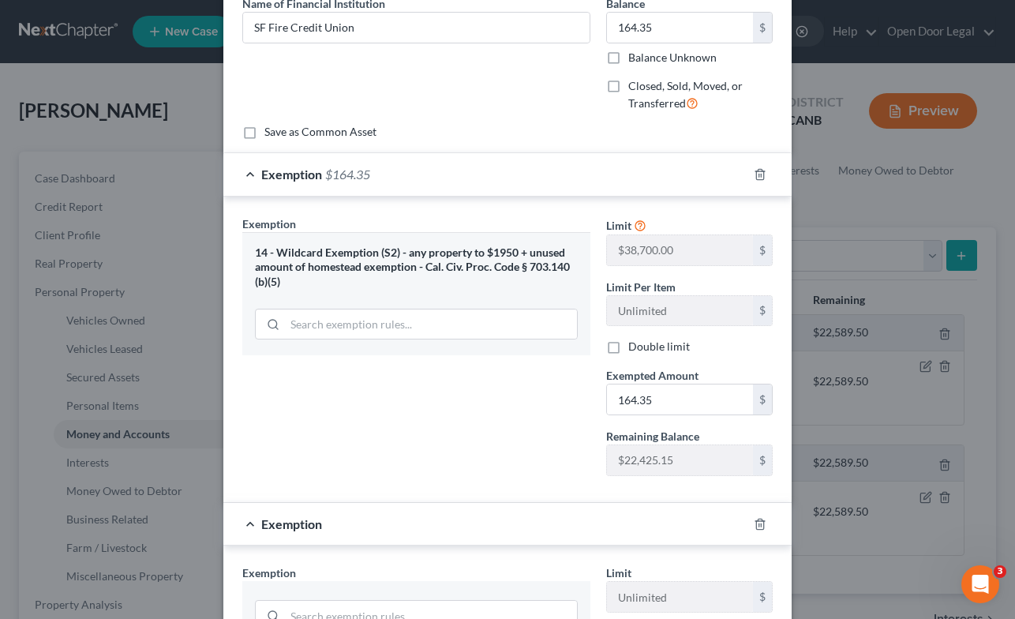
scroll to position [142, 0]
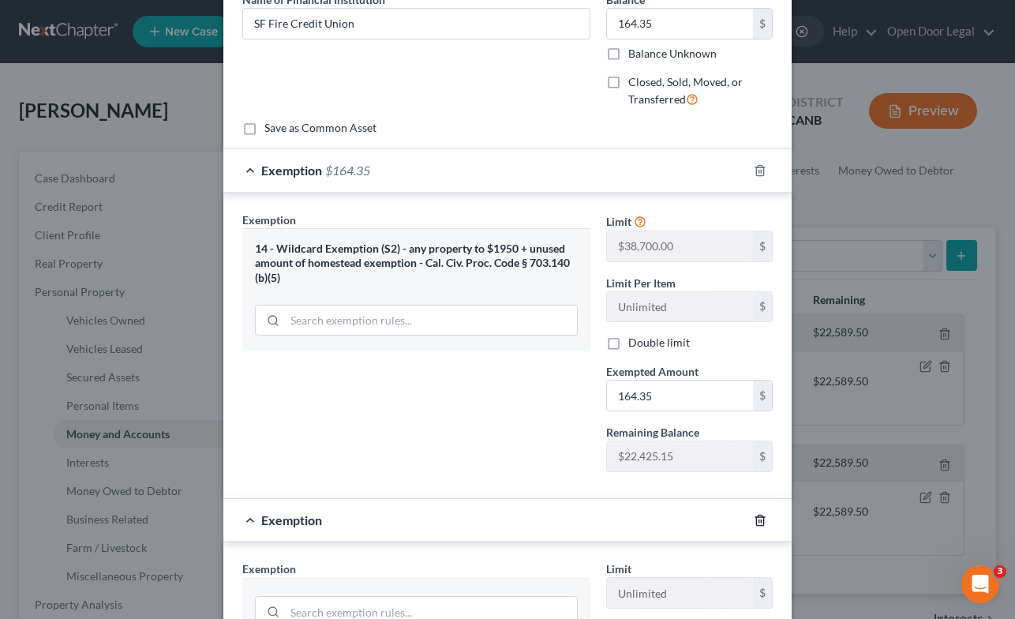
click at [759, 520] on line "button" at bounding box center [759, 520] width 0 height 3
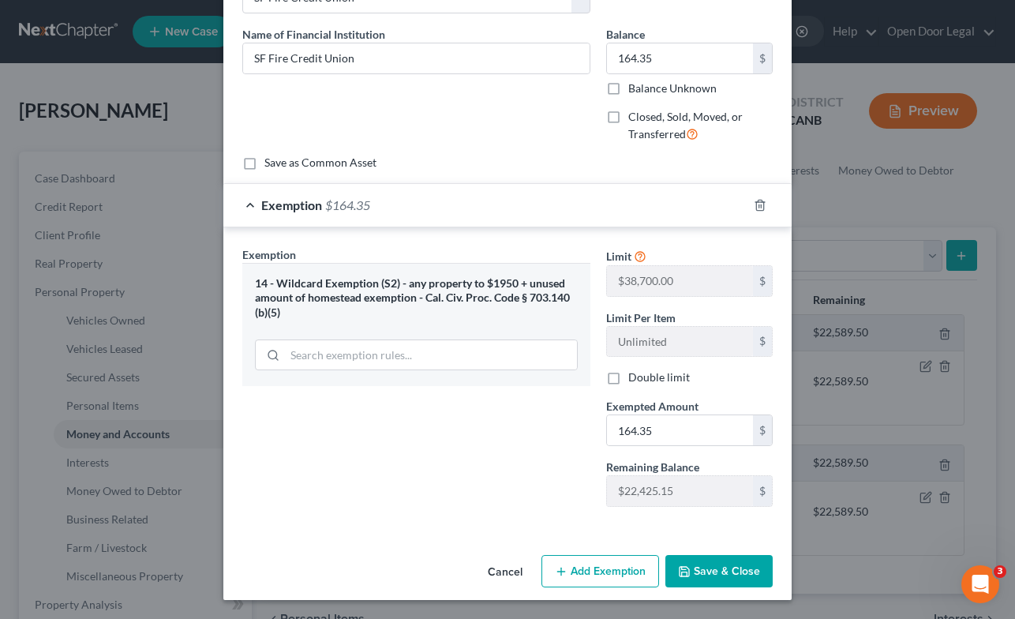
click at [714, 581] on button "Save & Close" at bounding box center [718, 571] width 107 height 33
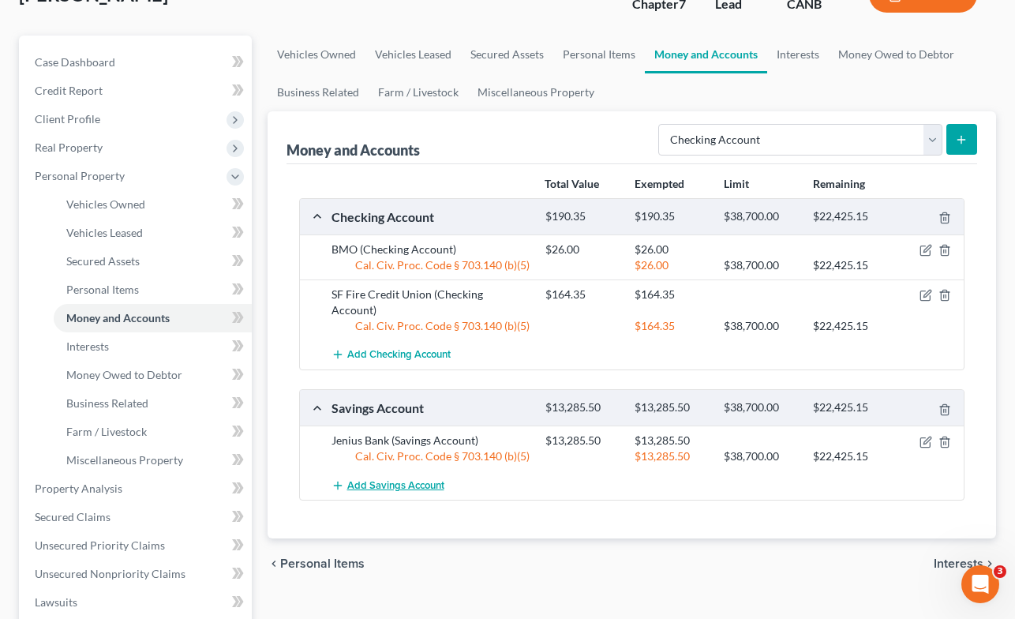
scroll to position [119, 0]
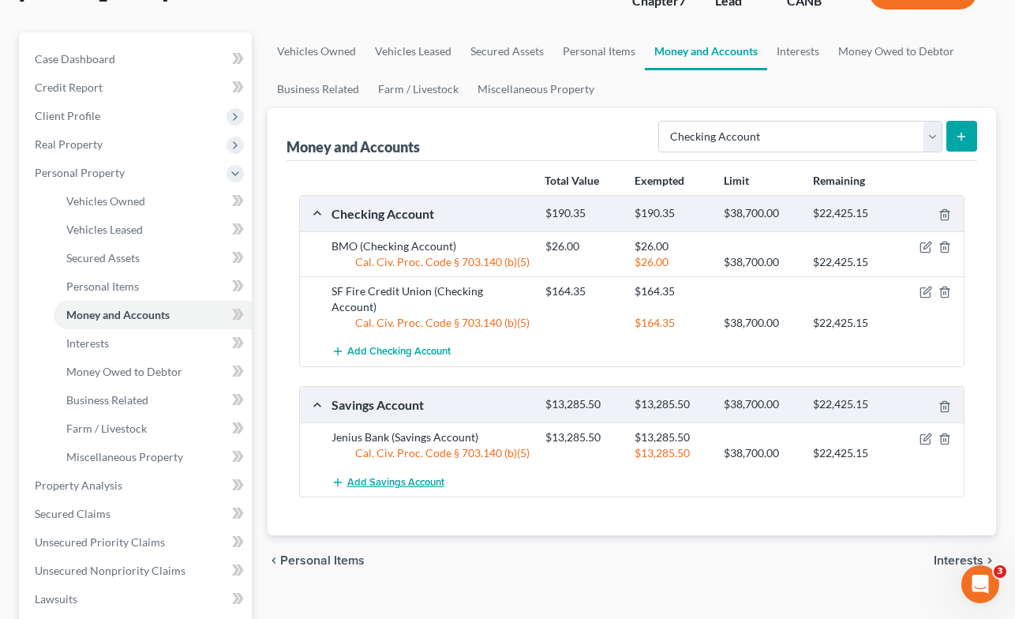
click at [394, 476] on span "Add Savings Account" at bounding box center [395, 482] width 97 height 13
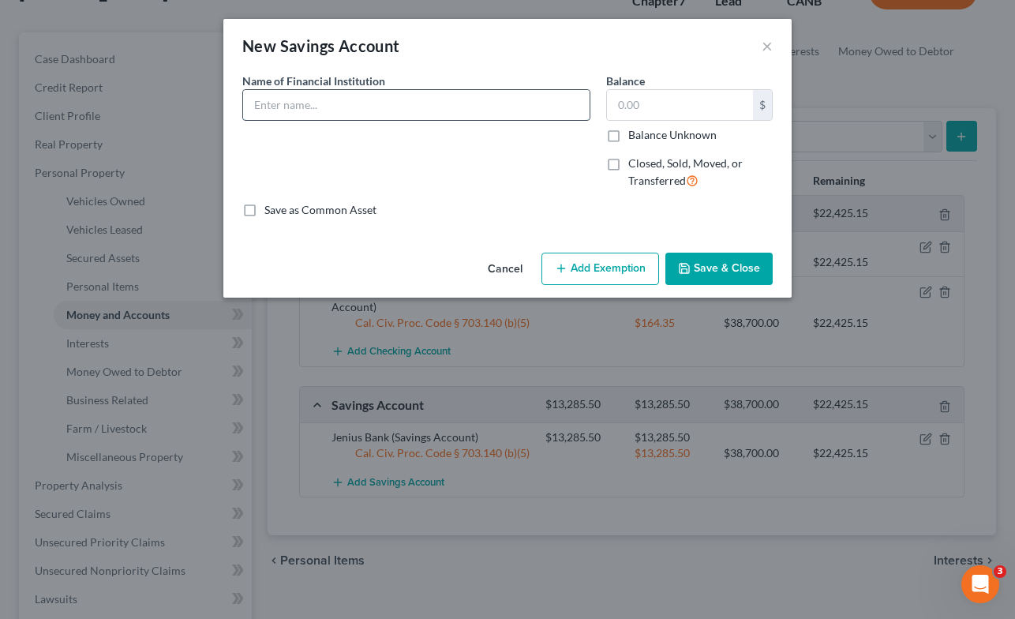
click at [480, 111] on input "text" at bounding box center [416, 105] width 347 height 30
type input "SF Fire Credit Union"
click at [672, 99] on input "text" at bounding box center [680, 105] width 146 height 30
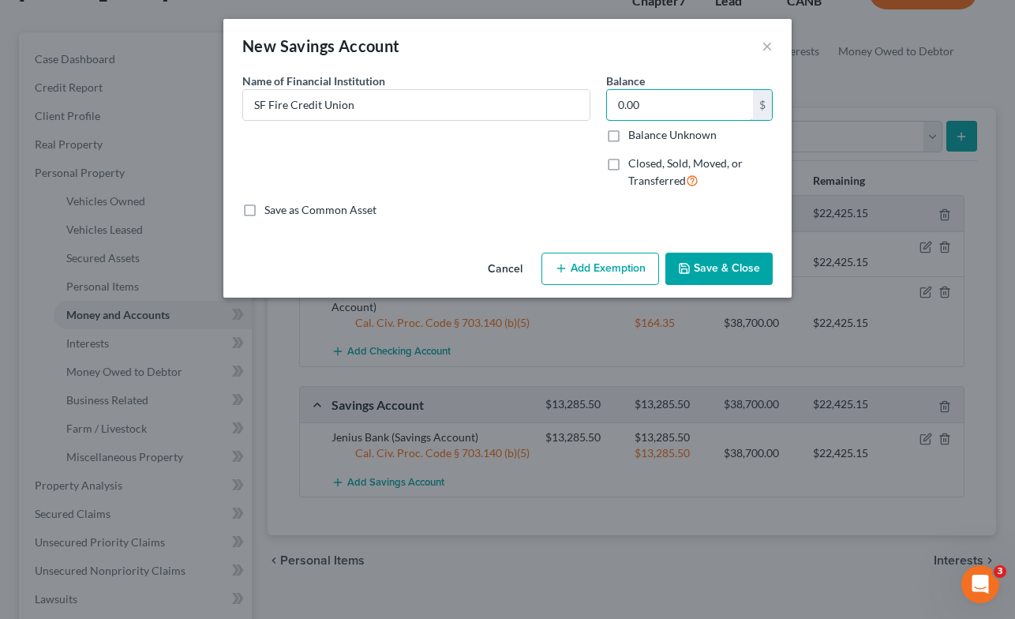
type input "0.00"
click at [711, 268] on button "Save & Close" at bounding box center [718, 269] width 107 height 33
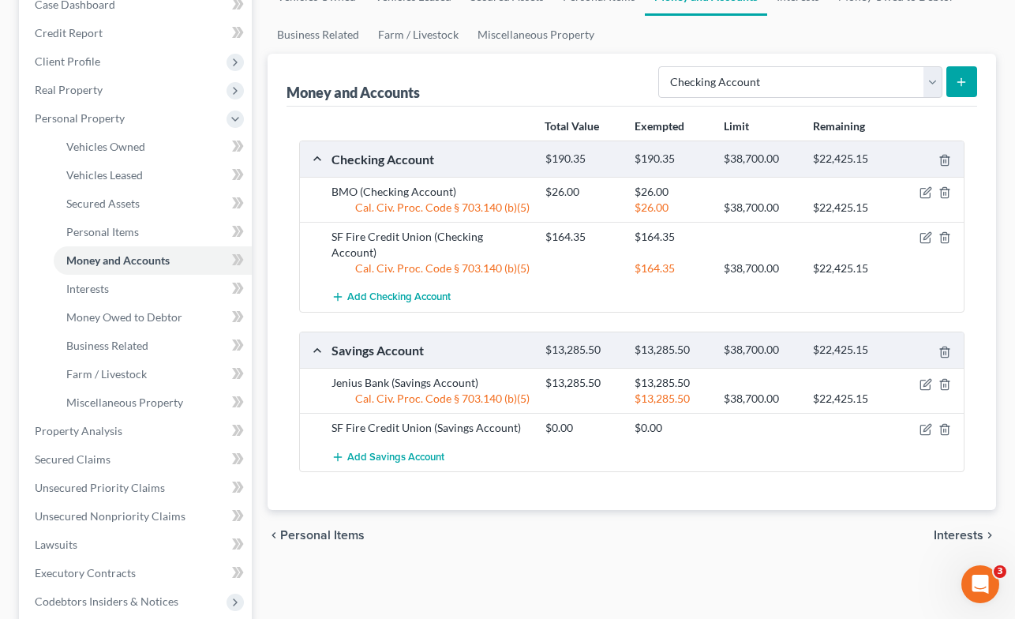
scroll to position [182, 0]
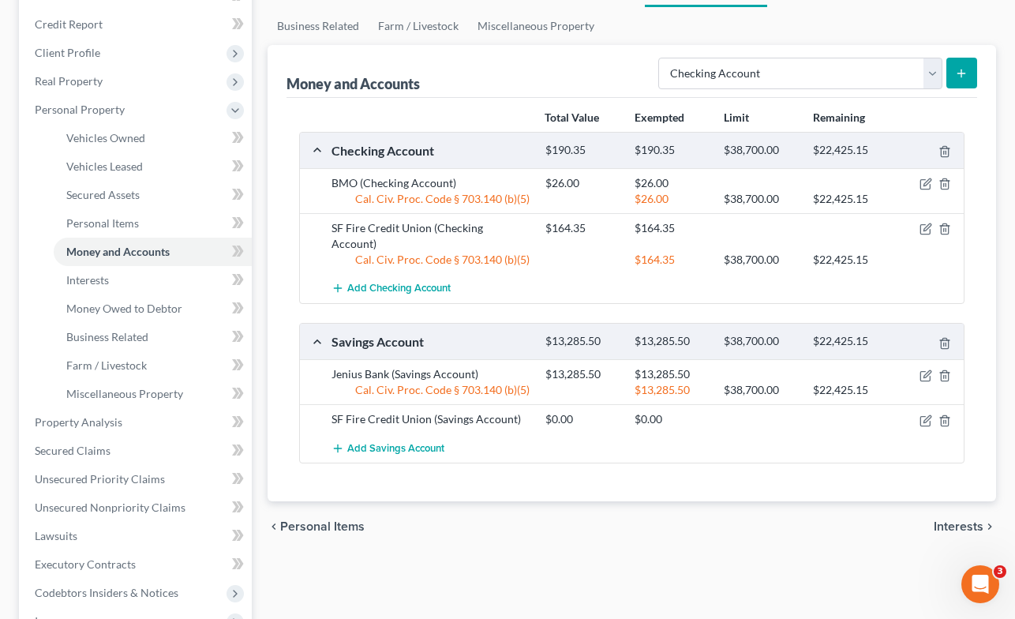
click at [962, 520] on span "Interests" at bounding box center [959, 526] width 50 height 13
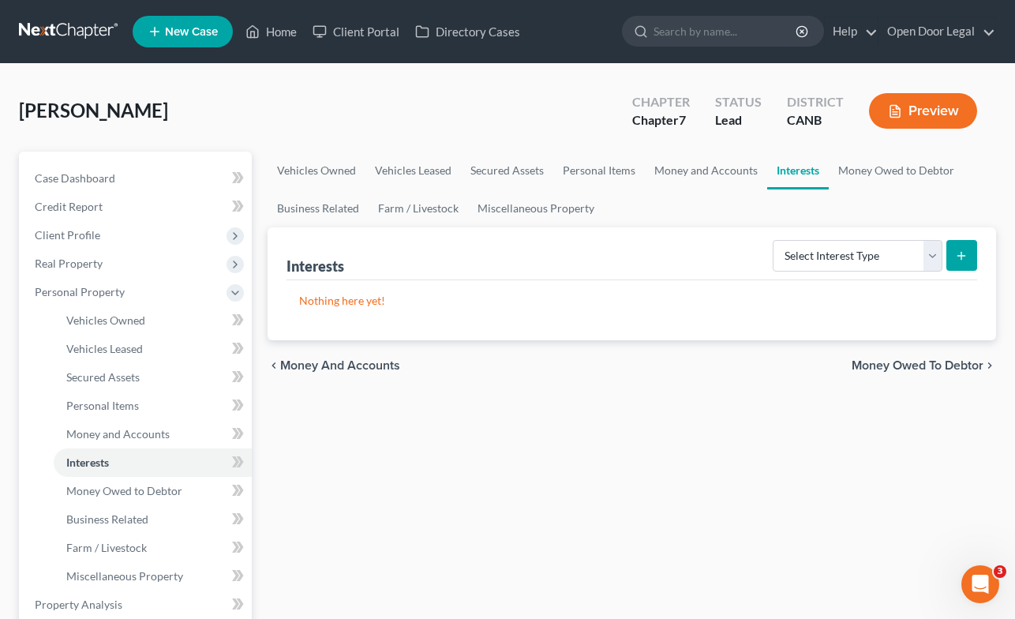
click at [909, 367] on span "Money Owed to Debtor" at bounding box center [918, 365] width 132 height 13
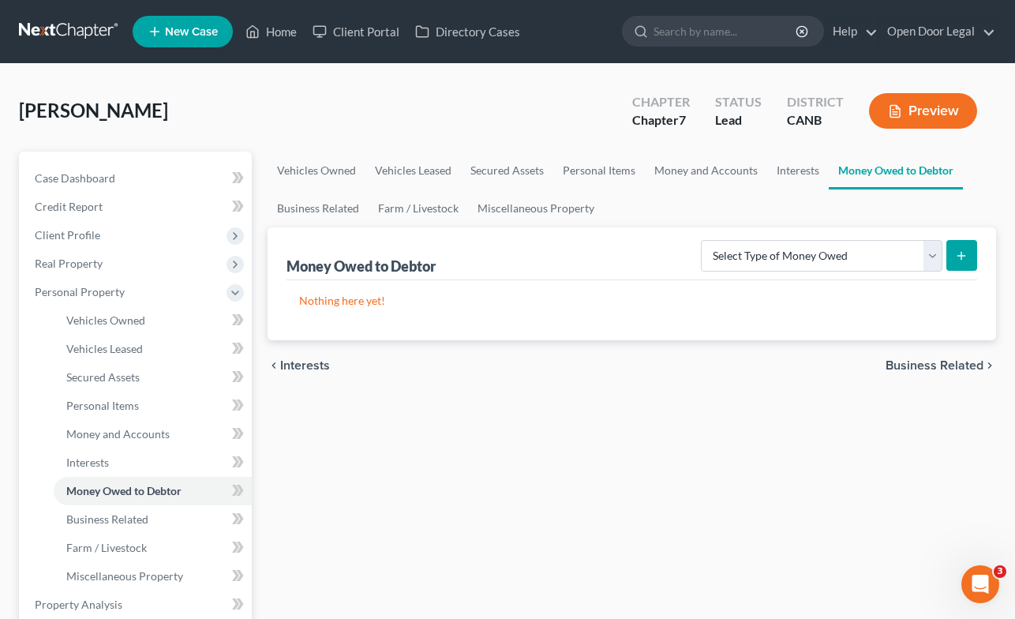
click at [909, 368] on span "Business Related" at bounding box center [935, 365] width 98 height 13
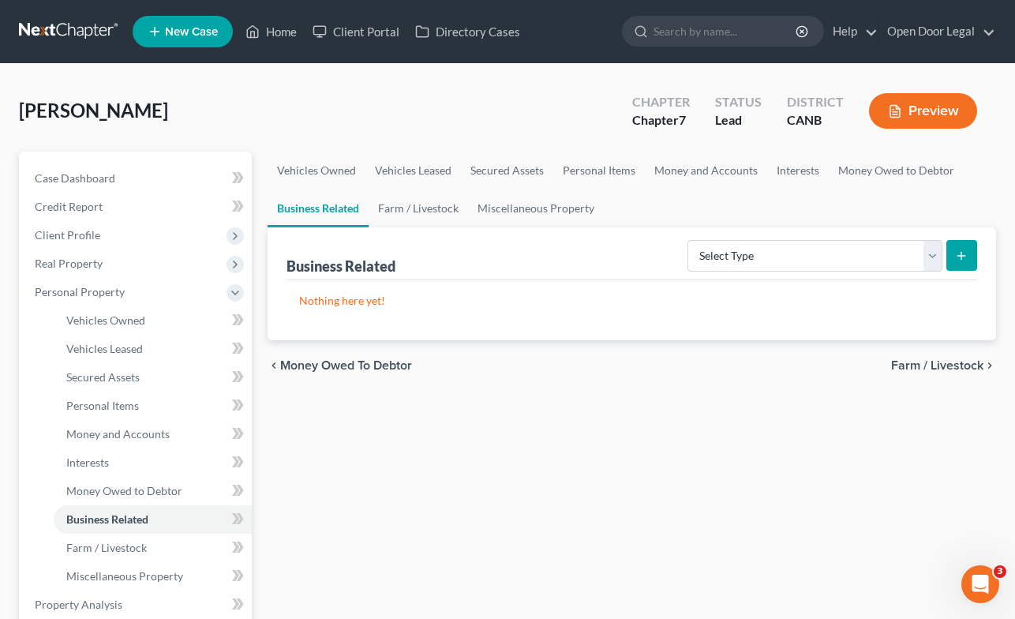
click at [909, 368] on span "Farm / Livestock" at bounding box center [937, 365] width 92 height 13
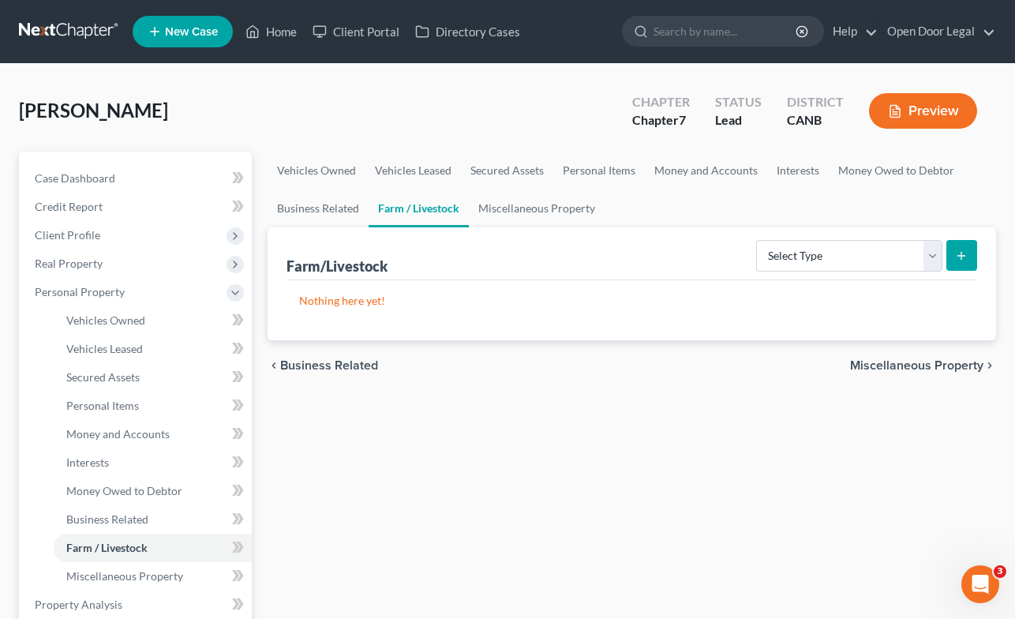
click at [909, 365] on span "Miscellaneous Property" at bounding box center [916, 365] width 133 height 13
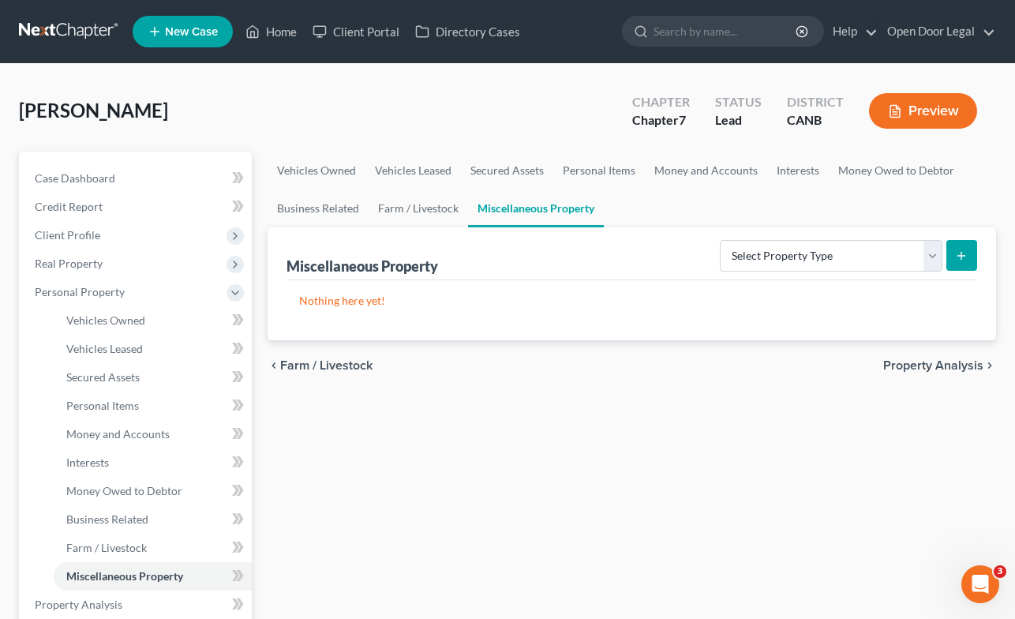
click at [909, 365] on span "Property Analysis" at bounding box center [933, 365] width 100 height 13
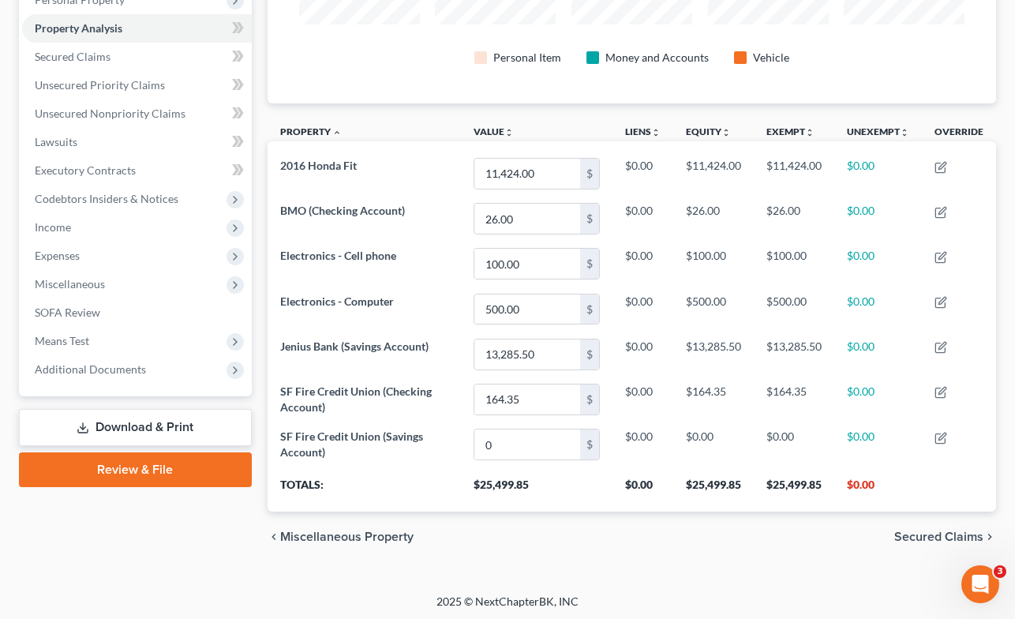
scroll to position [294, 0]
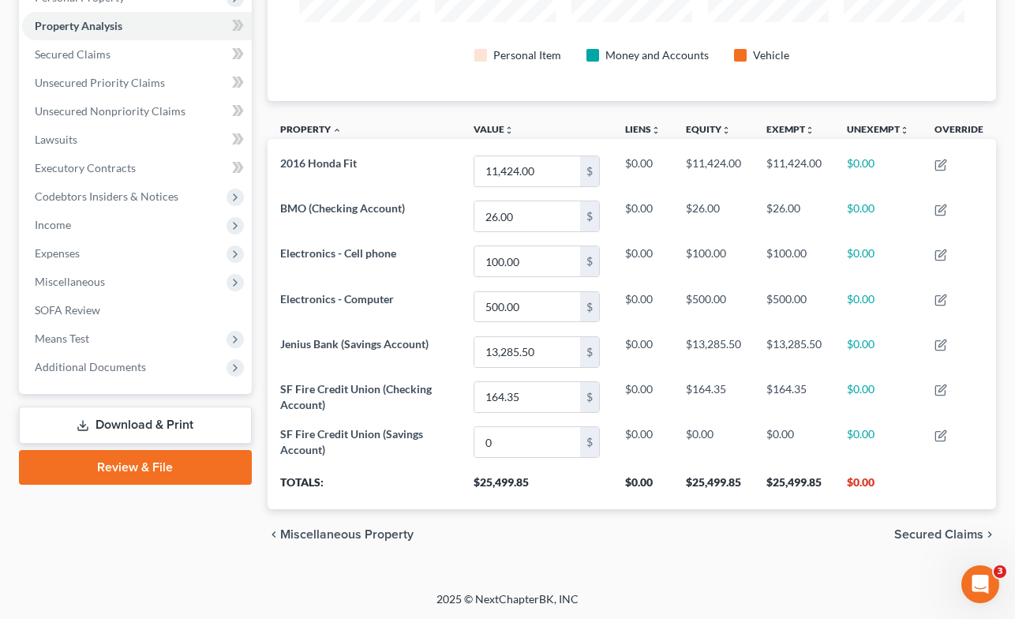
click at [923, 532] on span "Secured Claims" at bounding box center [938, 534] width 89 height 13
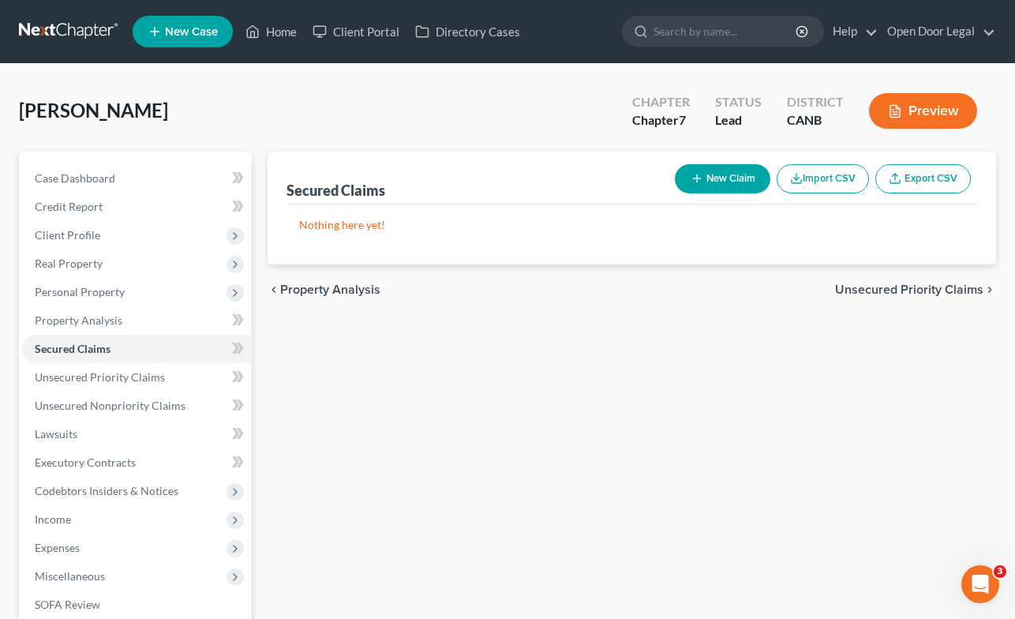
click at [931, 287] on span "Unsecured Priority Claims" at bounding box center [909, 289] width 148 height 13
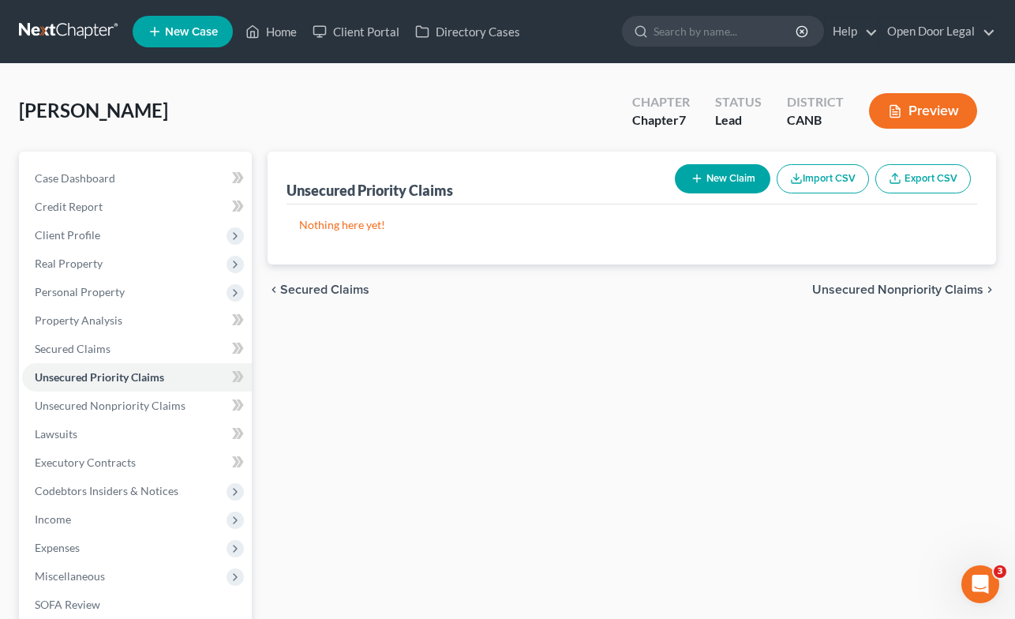
click at [730, 174] on button "New Claim" at bounding box center [723, 178] width 96 height 29
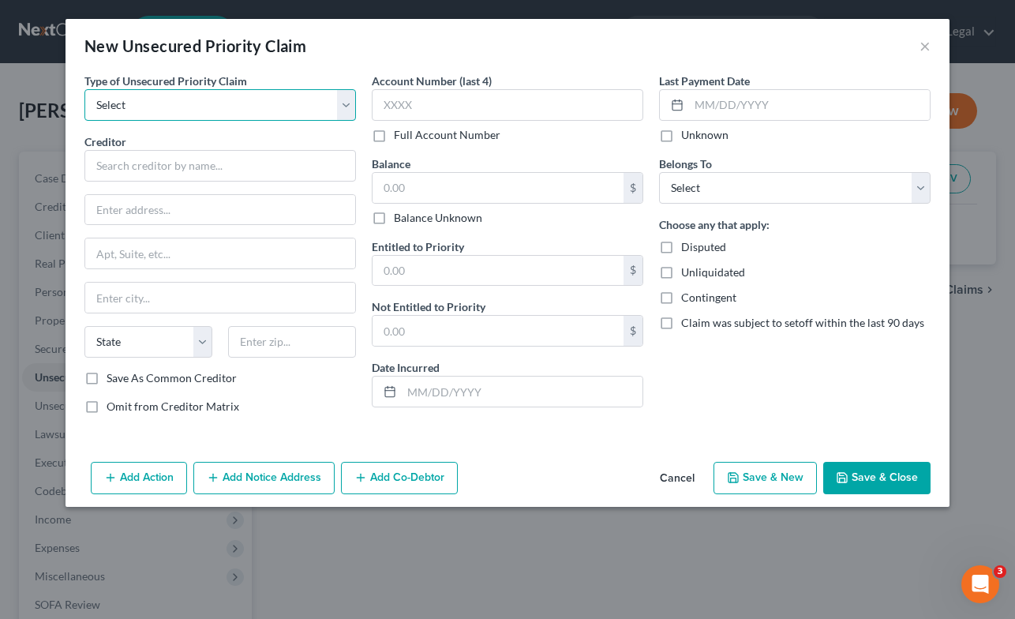
click at [345, 107] on select "Select Taxes & Other Government Units Domestic Support Obligations Extensions o…" at bounding box center [220, 105] width 272 height 32
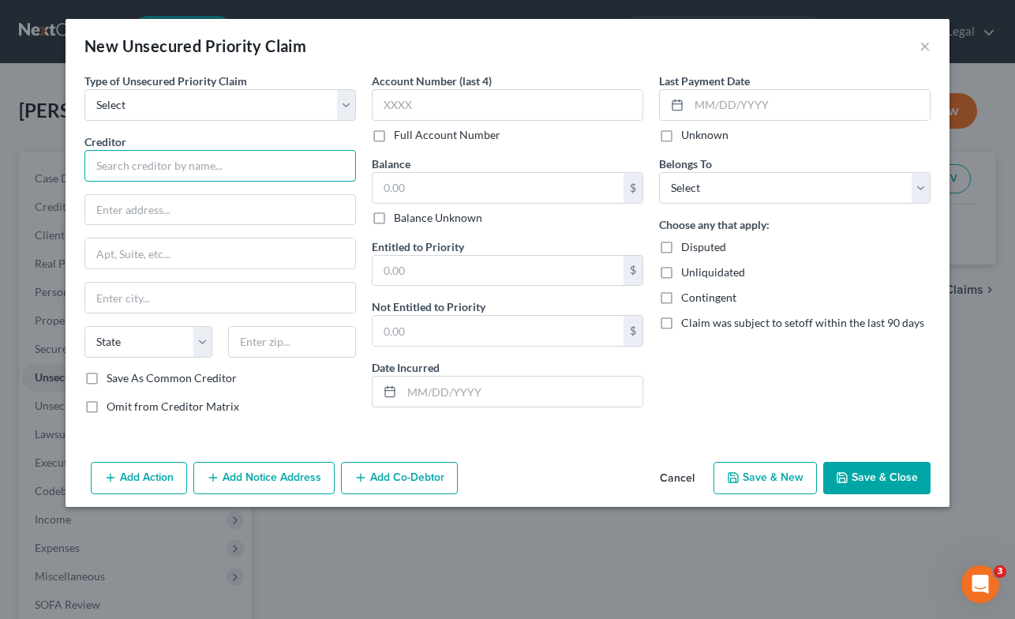
click at [265, 169] on input "text" at bounding box center [220, 166] width 272 height 32
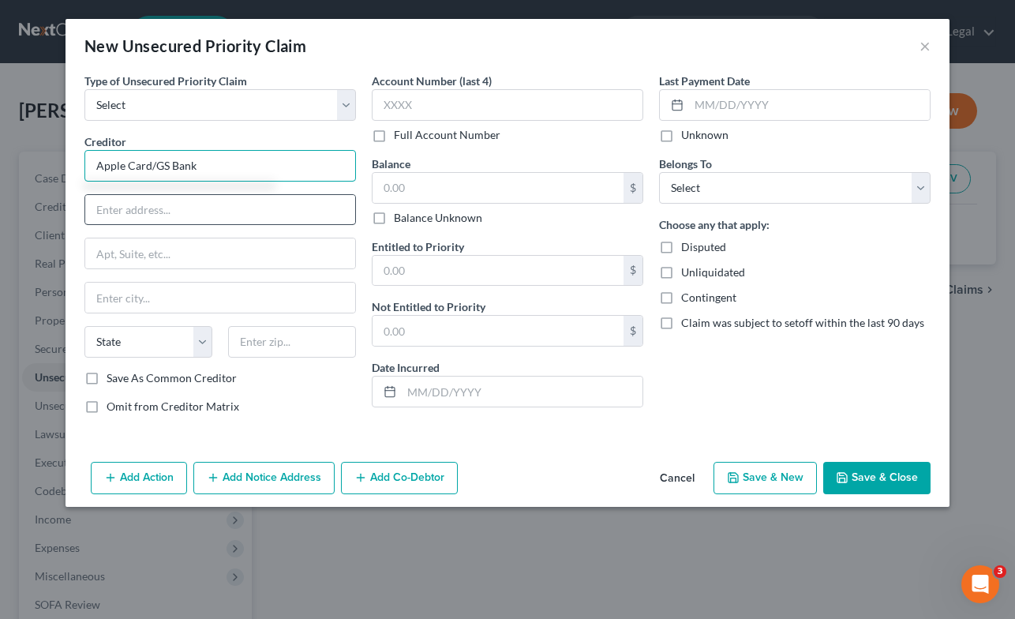
type input "Apple Card/GS Bank"
click at [230, 199] on input "text" at bounding box center [220, 210] width 270 height 30
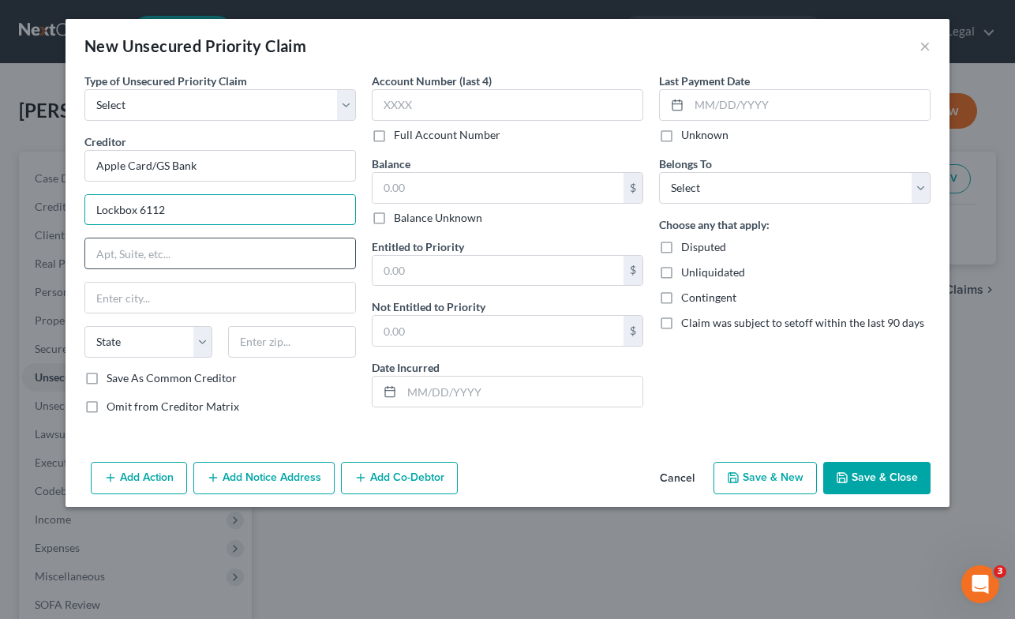
type input "Lockbox 6112"
click at [301, 253] on input "text" at bounding box center [220, 253] width 270 height 30
type input "P.O. Box 7247"
click at [254, 295] on input "text" at bounding box center [220, 298] width 270 height 30
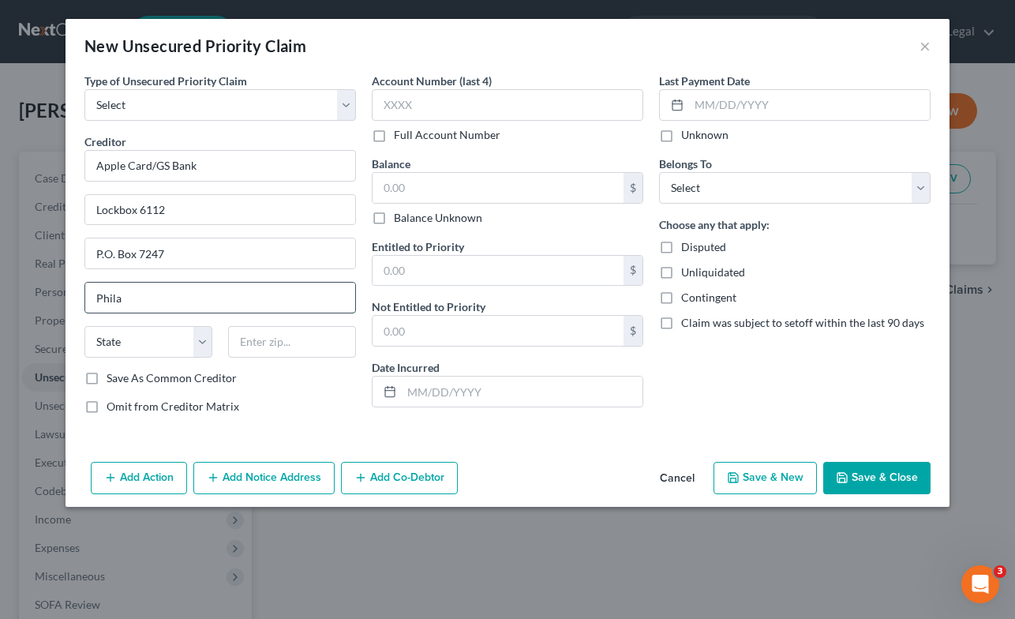
type input "[GEOGRAPHIC_DATA]"
click at [203, 342] on select "State [US_STATE] AK AR AZ CA CO CT DE DC [GEOGRAPHIC_DATA] [GEOGRAPHIC_DATA] GU…" at bounding box center [148, 342] width 128 height 32
select select "39"
click at [84, 326] on select "State [US_STATE] AK AR AZ CA CO CT DE DC [GEOGRAPHIC_DATA] [GEOGRAPHIC_DATA] GU…" at bounding box center [148, 342] width 128 height 32
click at [309, 339] on input "text" at bounding box center [292, 342] width 128 height 32
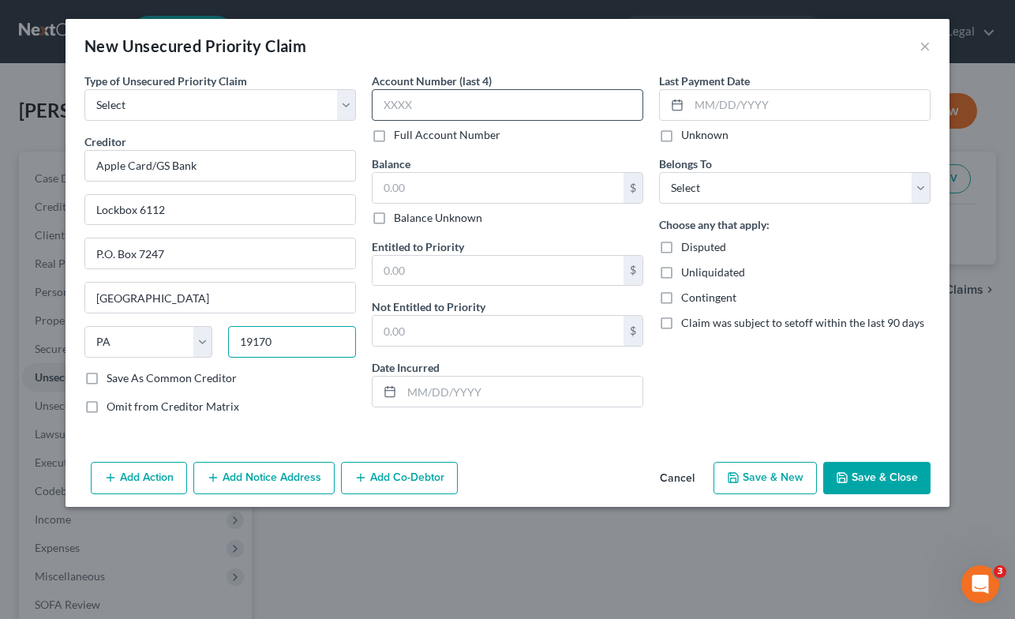
type input "19170"
click at [537, 99] on input "text" at bounding box center [508, 105] width 272 height 32
click at [535, 105] on input "text" at bounding box center [508, 105] width 272 height 32
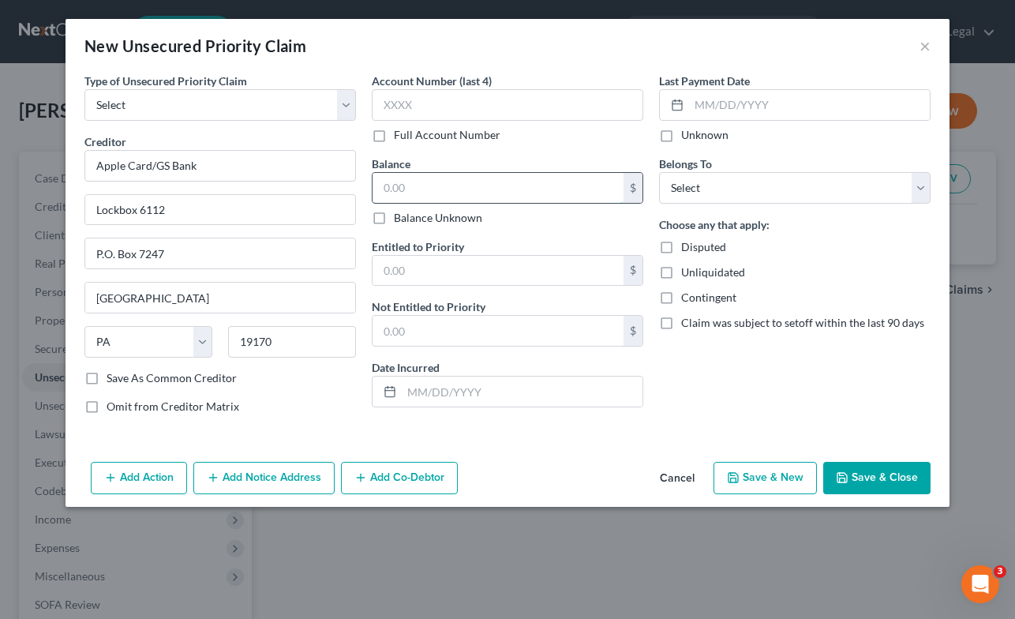
click at [592, 186] on input "text" at bounding box center [498, 188] width 251 height 30
type input "666.68"
click at [918, 182] on select "Select Debtor 1 Only Debtor 2 Only Debtor 1 And Debtor 2 Only At Least One Of T…" at bounding box center [795, 188] width 272 height 32
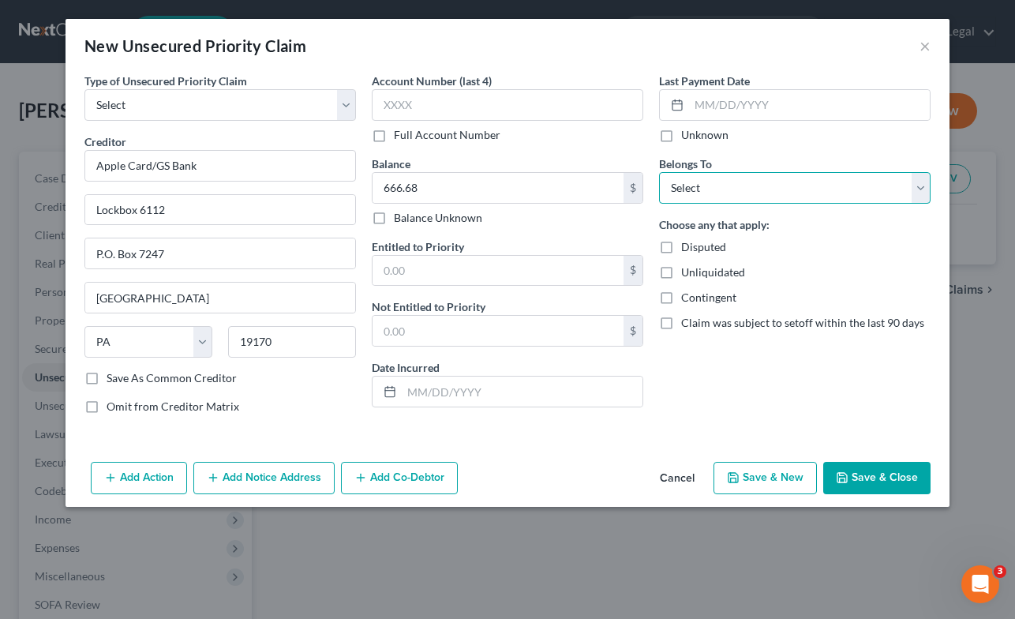
select select "0"
click at [659, 172] on select "Select Debtor 1 Only Debtor 2 Only Debtor 1 And Debtor 2 Only At Least One Of T…" at bounding box center [795, 188] width 272 height 32
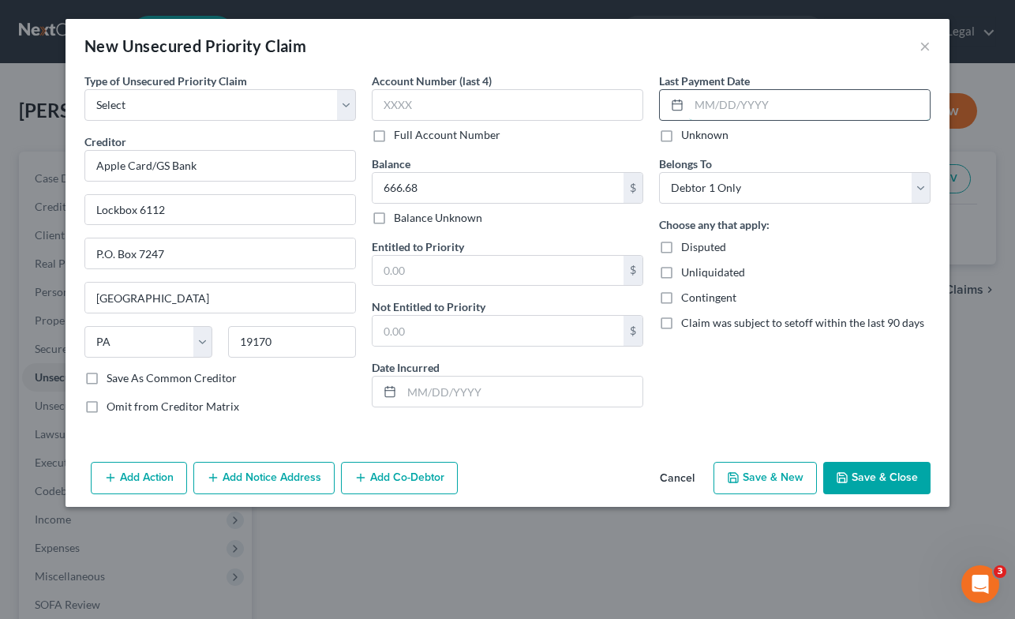
click at [734, 99] on input "text" at bounding box center [809, 105] width 241 height 30
type input "[DATE]"
click at [860, 478] on button "Save & Close" at bounding box center [876, 478] width 107 height 33
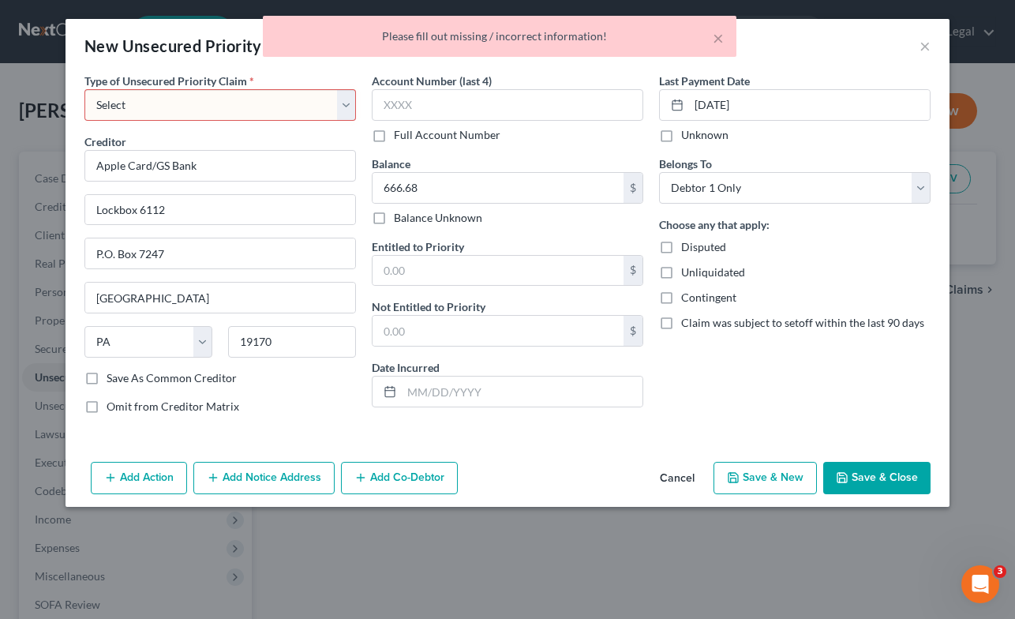
click at [343, 103] on select "Select Taxes & Other Government Units Domestic Support Obligations Extensions o…" at bounding box center [220, 105] width 272 height 32
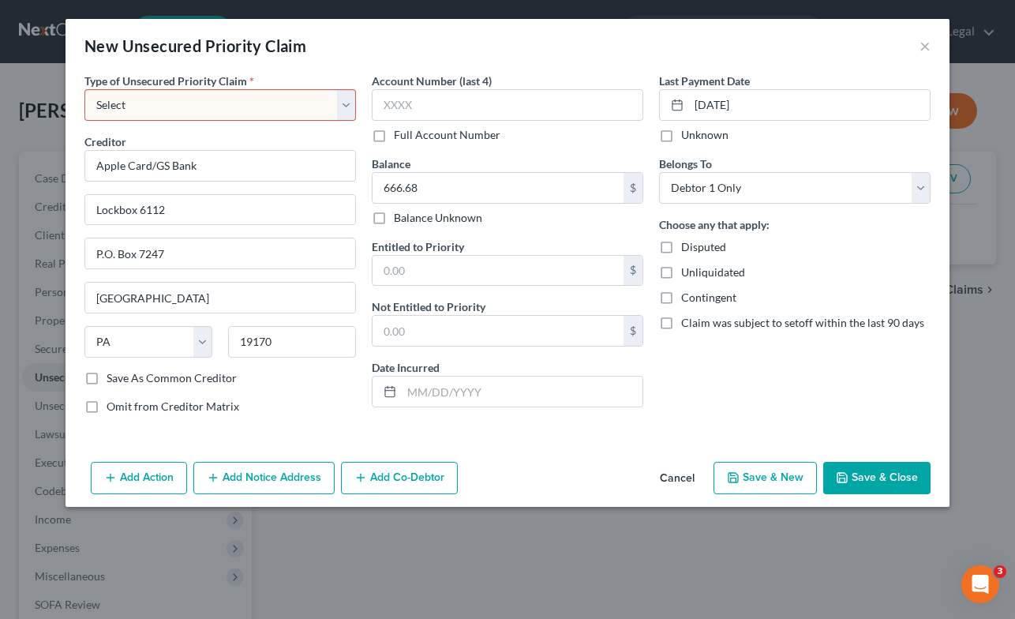
select select "9"
click at [84, 89] on select "Select Taxes & Other Government Units Domestic Support Obligations Extensions o…" at bounding box center [220, 105] width 272 height 32
select select "39"
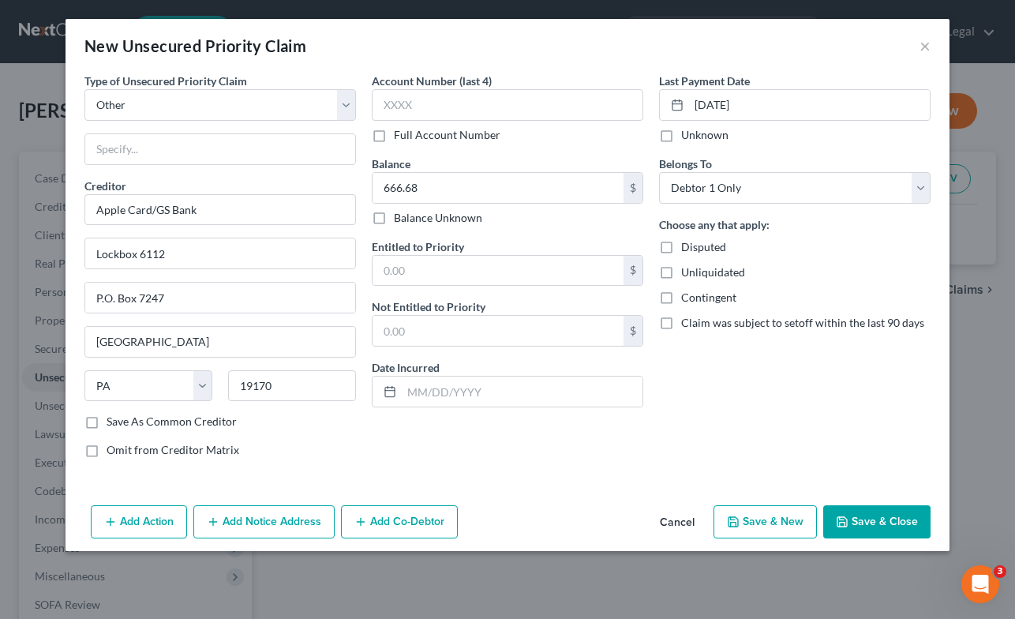
click at [878, 517] on button "Save & Close" at bounding box center [876, 521] width 107 height 33
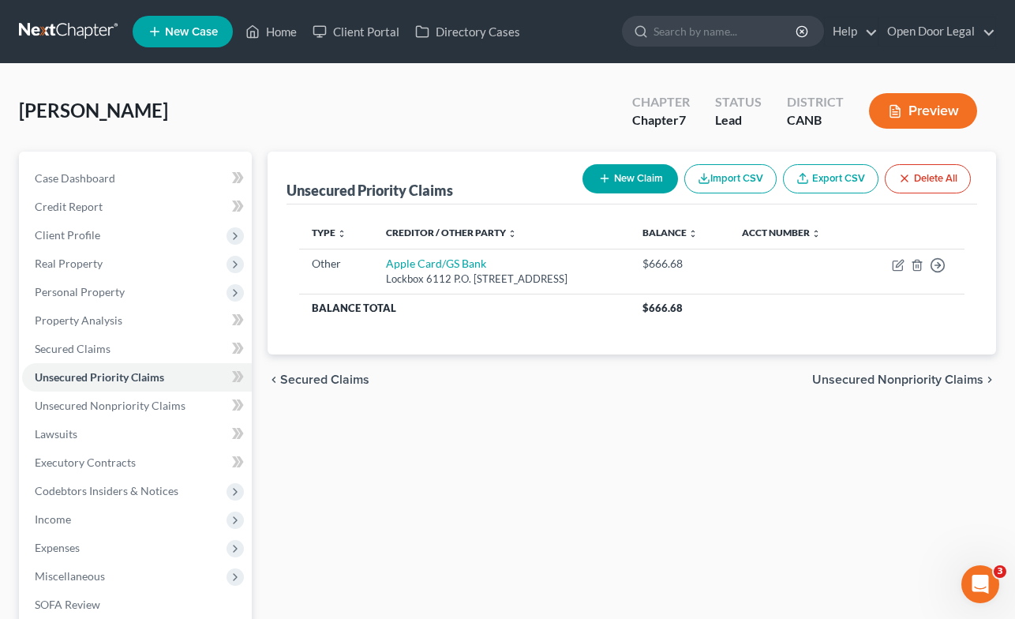
click at [625, 177] on button "New Claim" at bounding box center [631, 178] width 96 height 29
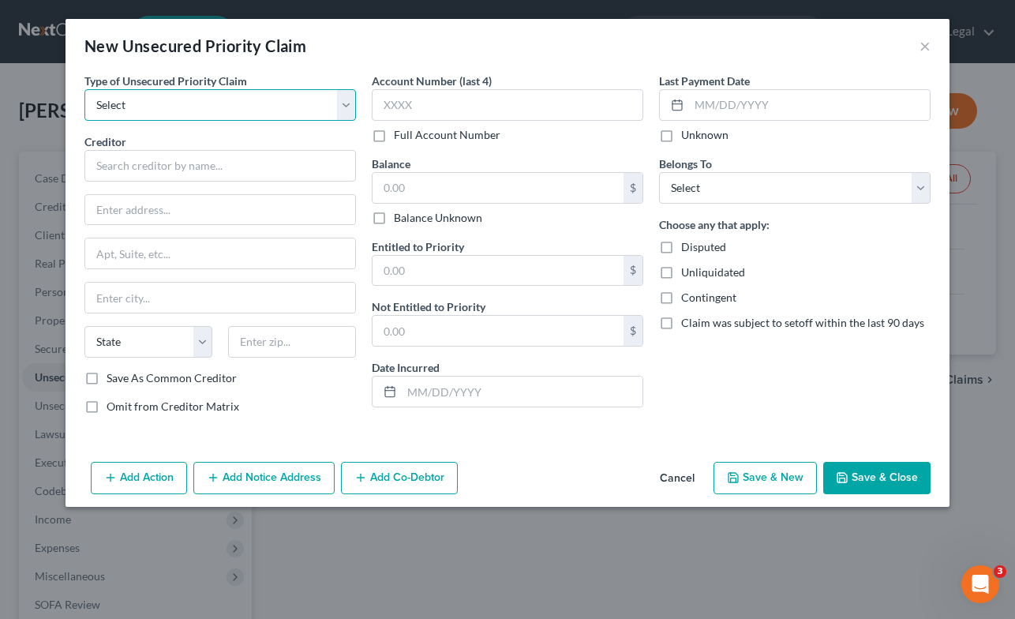
click at [339, 103] on select "Select Taxes & Other Government Units Domestic Support Obligations Extensions o…" at bounding box center [220, 105] width 272 height 32
select select "9"
click at [84, 89] on select "Select Taxes & Other Government Units Domestic Support Obligations Extensions o…" at bounding box center [220, 105] width 272 height 32
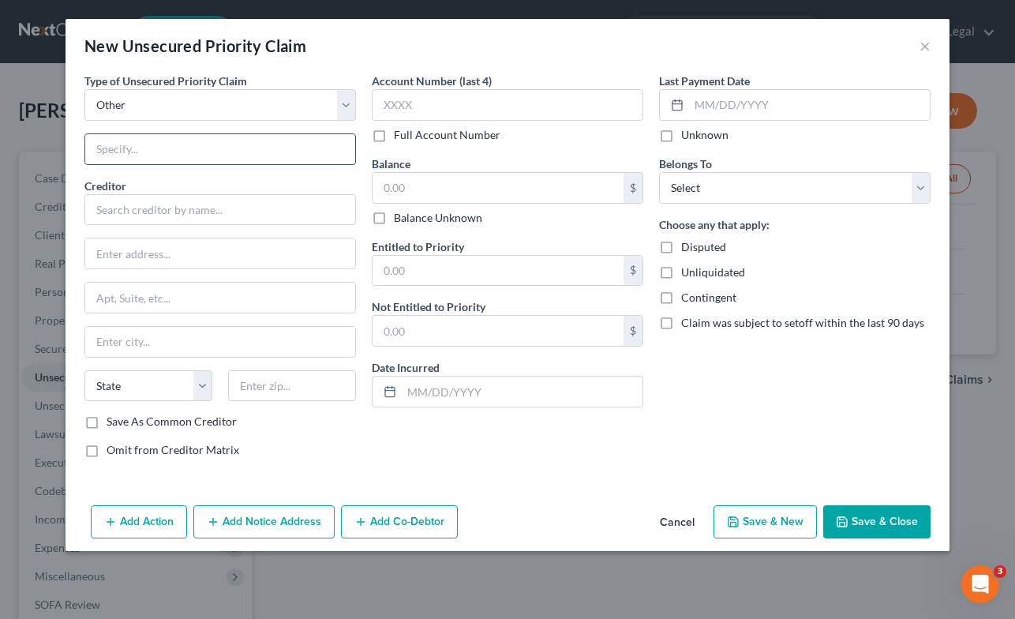
click at [239, 148] on input "text" at bounding box center [220, 149] width 270 height 30
type input "Credit Card"
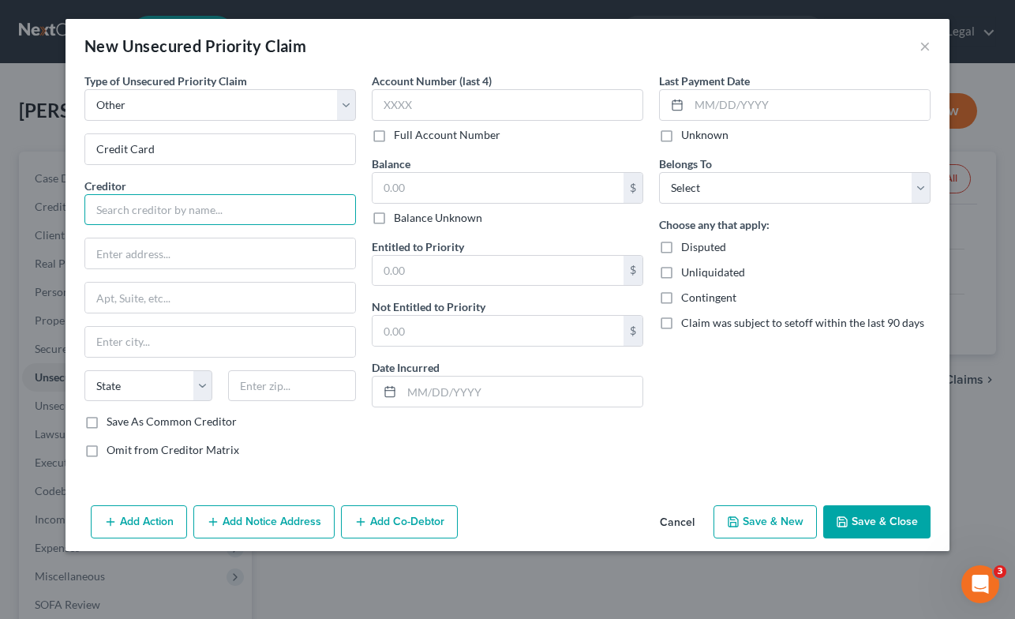
click at [194, 209] on input "text" at bounding box center [220, 210] width 272 height 32
type input "Bank of America"
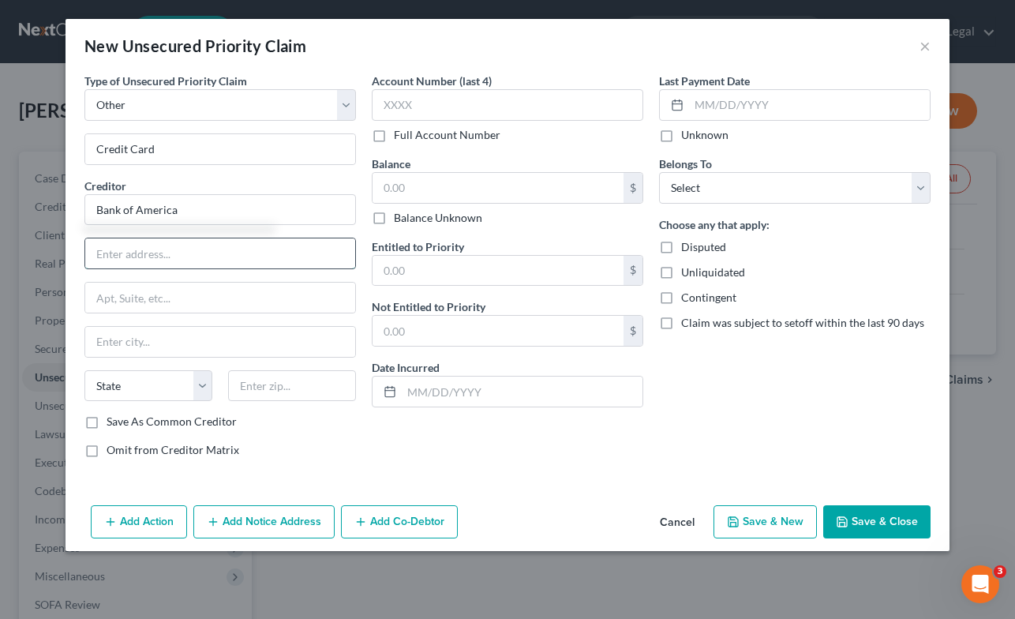
click at [173, 258] on input "text" at bounding box center [220, 253] width 270 height 30
type input "P.O. Box 982238"
click at [280, 343] on input "text" at bounding box center [220, 342] width 270 height 30
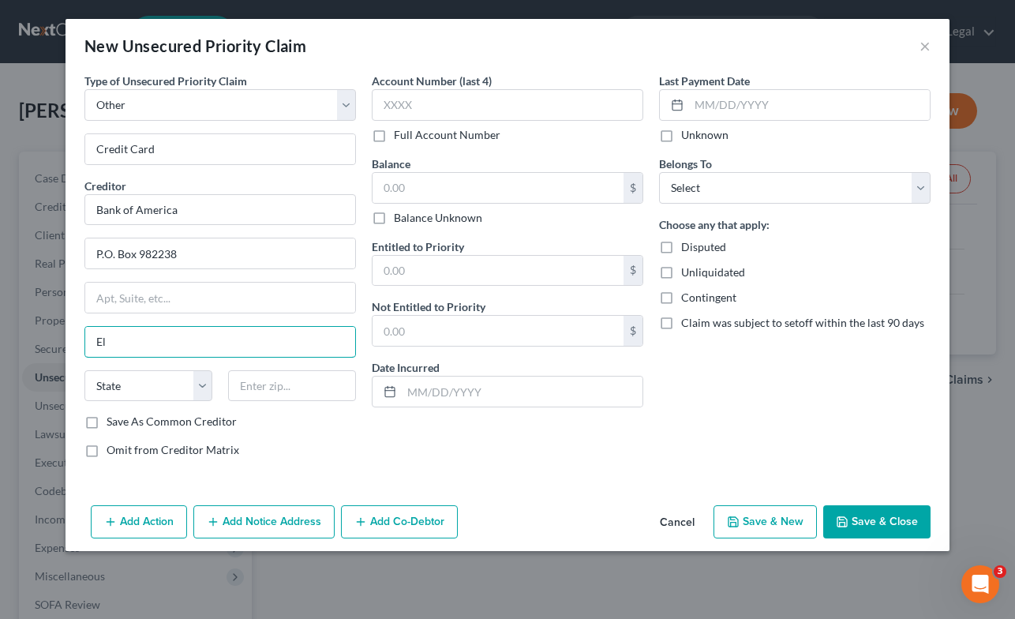
type input "[GEOGRAPHIC_DATA]"
click at [199, 383] on select "State [US_STATE] AK AR AZ CA CO CT DE DC [GEOGRAPHIC_DATA] [GEOGRAPHIC_DATA] GU…" at bounding box center [148, 386] width 128 height 32
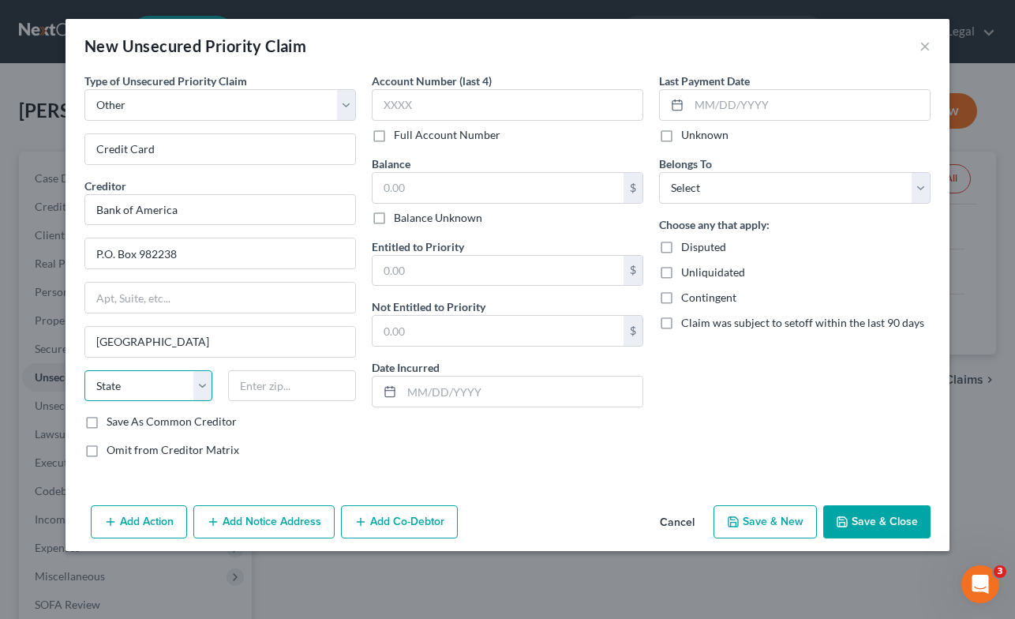
select select "45"
click at [84, 370] on select "State [US_STATE] AK AR AZ CA CO CT DE DC [GEOGRAPHIC_DATA] [GEOGRAPHIC_DATA] GU…" at bounding box center [148, 386] width 128 height 32
click at [293, 388] on input "text" at bounding box center [292, 386] width 128 height 32
type input "79998"
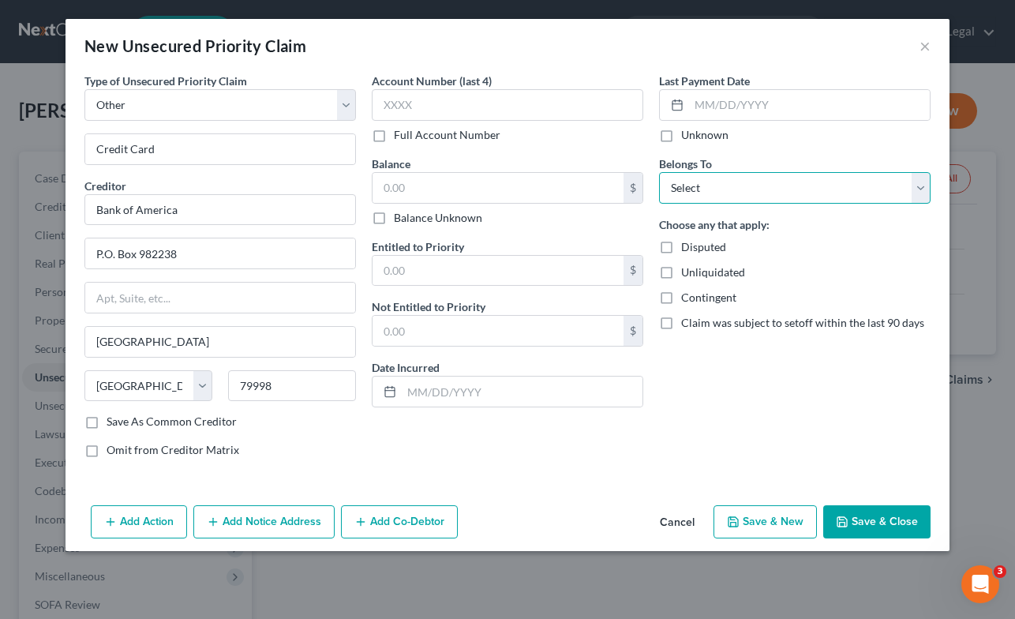
click at [916, 184] on select "Select Debtor 1 Only Debtor 2 Only Debtor 1 And Debtor 2 Only At Least One Of T…" at bounding box center [795, 188] width 272 height 32
select select "0"
click at [659, 172] on select "Select Debtor 1 Only Debtor 2 Only Debtor 1 And Debtor 2 Only At Least One Of T…" at bounding box center [795, 188] width 272 height 32
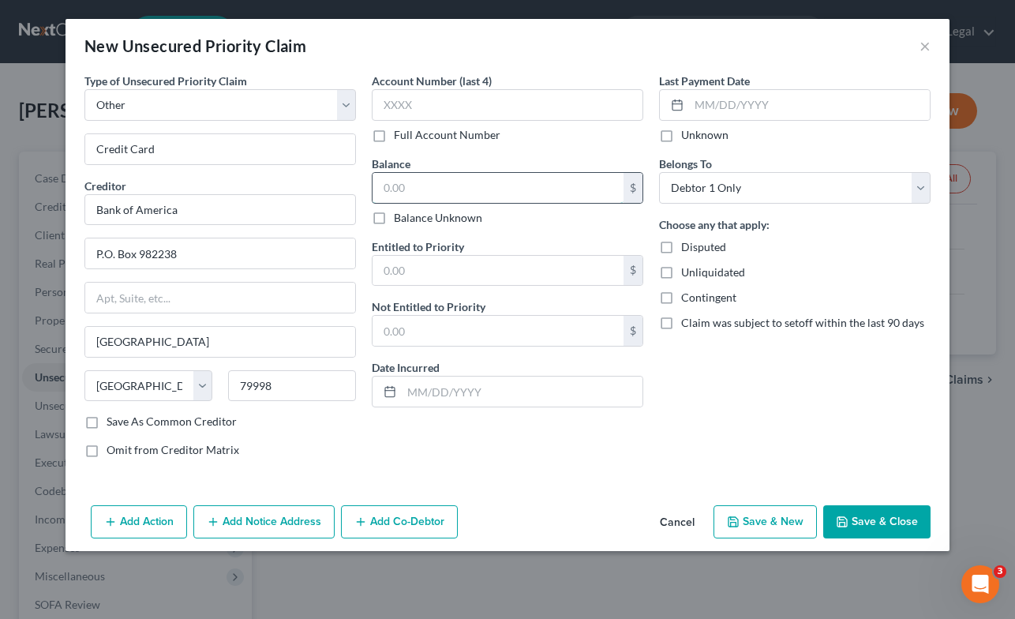
click at [497, 178] on input "text" at bounding box center [498, 188] width 251 height 30
type input "7,713.74"
click at [482, 106] on input "text" at bounding box center [508, 105] width 272 height 32
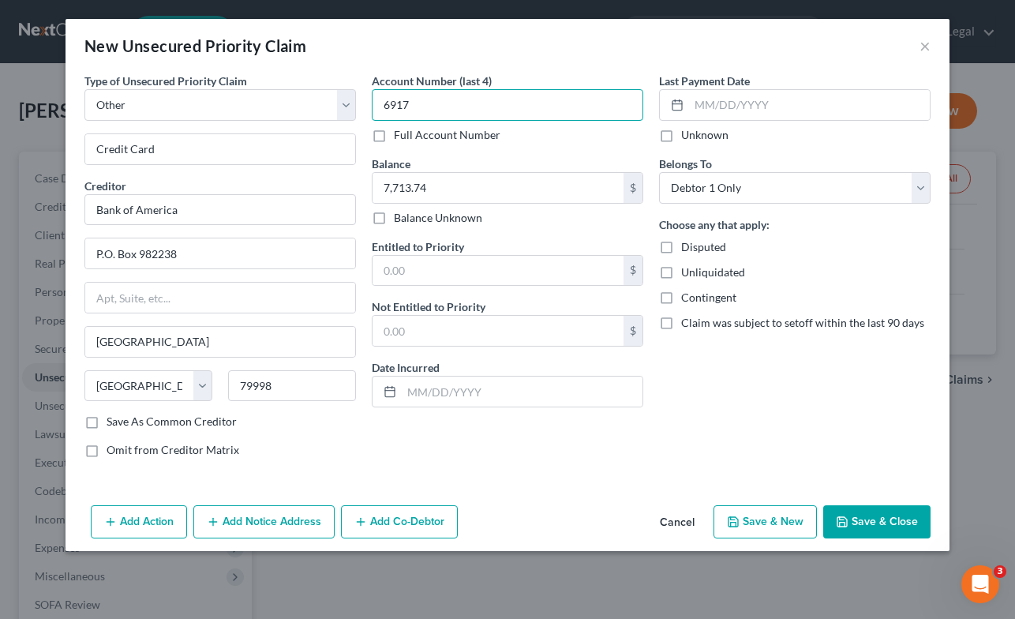
type input "6917"
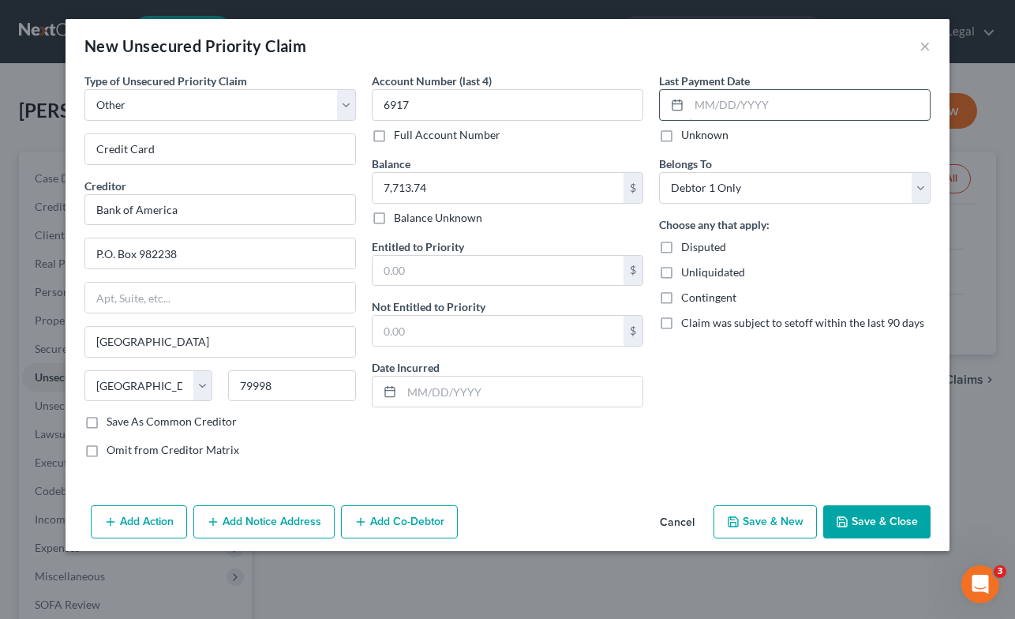
click at [736, 103] on input "text" at bounding box center [809, 105] width 241 height 30
type input "[DATE]"
click at [895, 522] on button "Save & Close" at bounding box center [876, 521] width 107 height 33
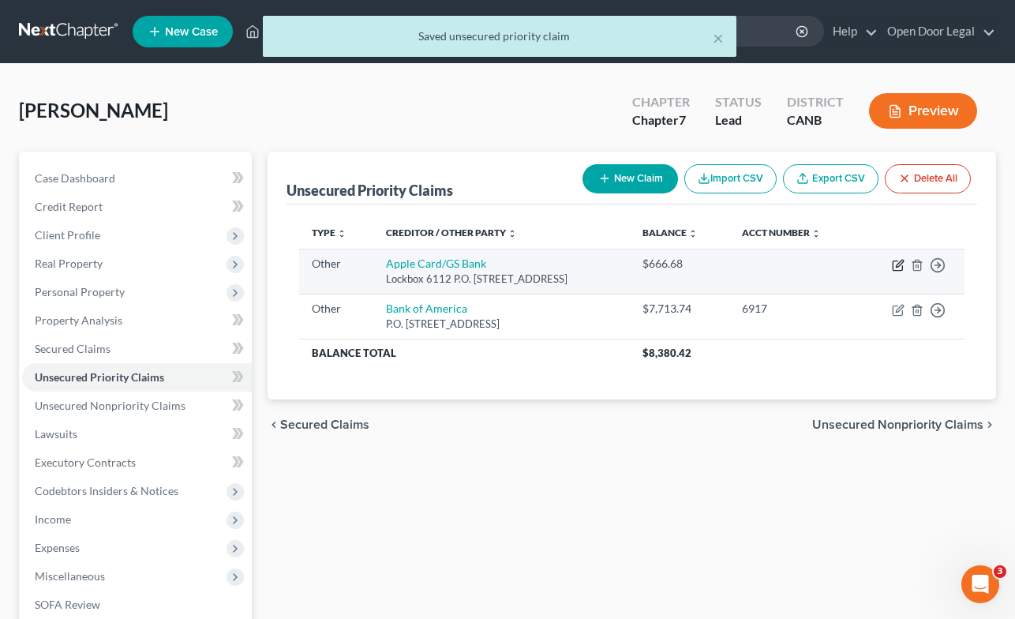
click at [897, 264] on icon "button" at bounding box center [899, 263] width 7 height 7
select select "9"
select select "39"
select select "0"
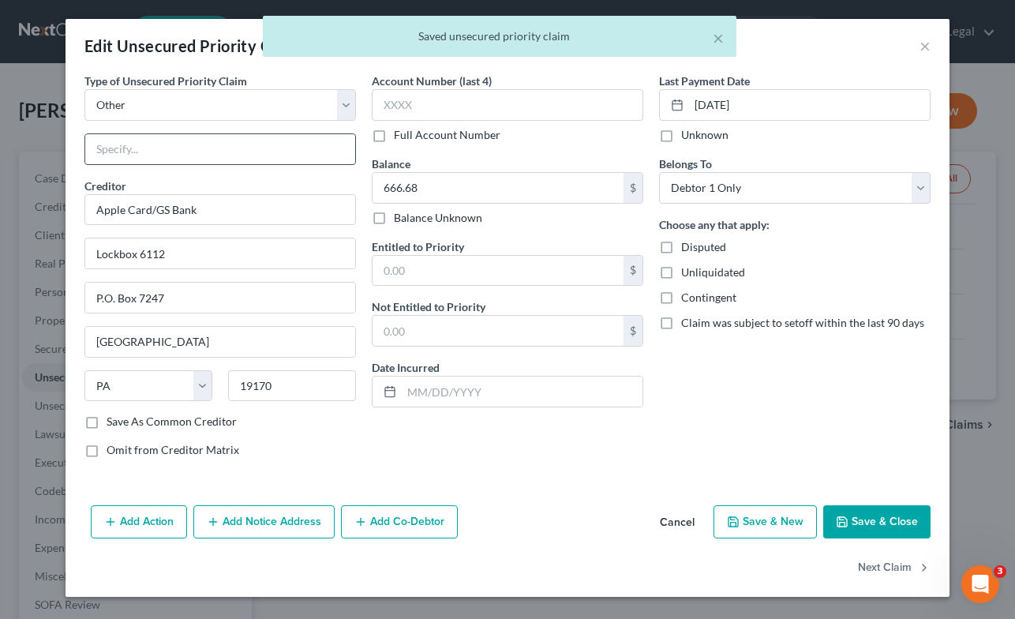
click at [247, 140] on input "text" at bounding box center [220, 149] width 270 height 30
type input "Credit Card"
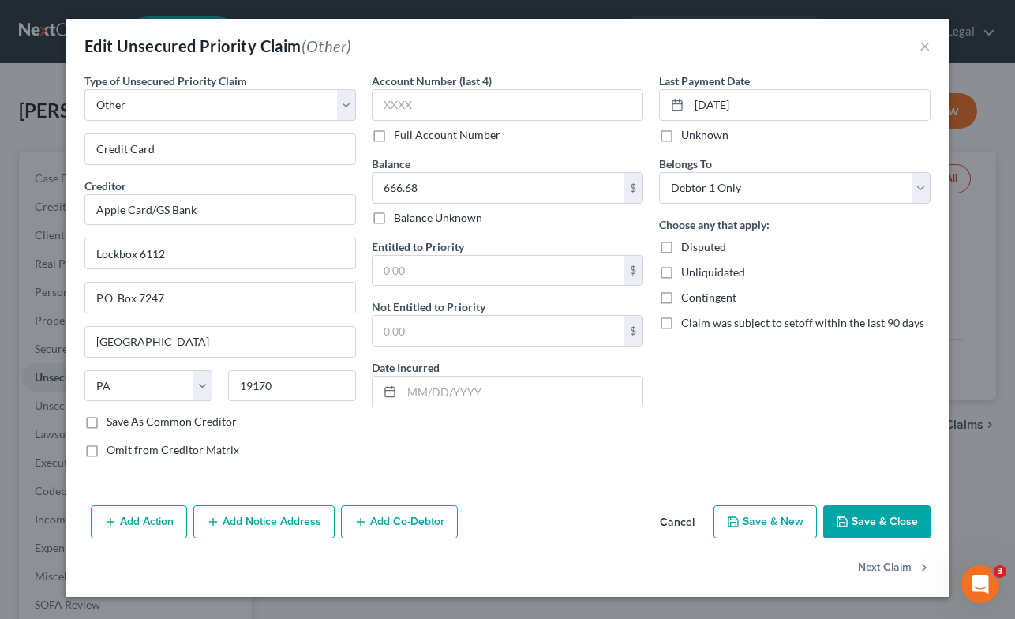
click at [868, 520] on button "Save & Close" at bounding box center [876, 521] width 107 height 33
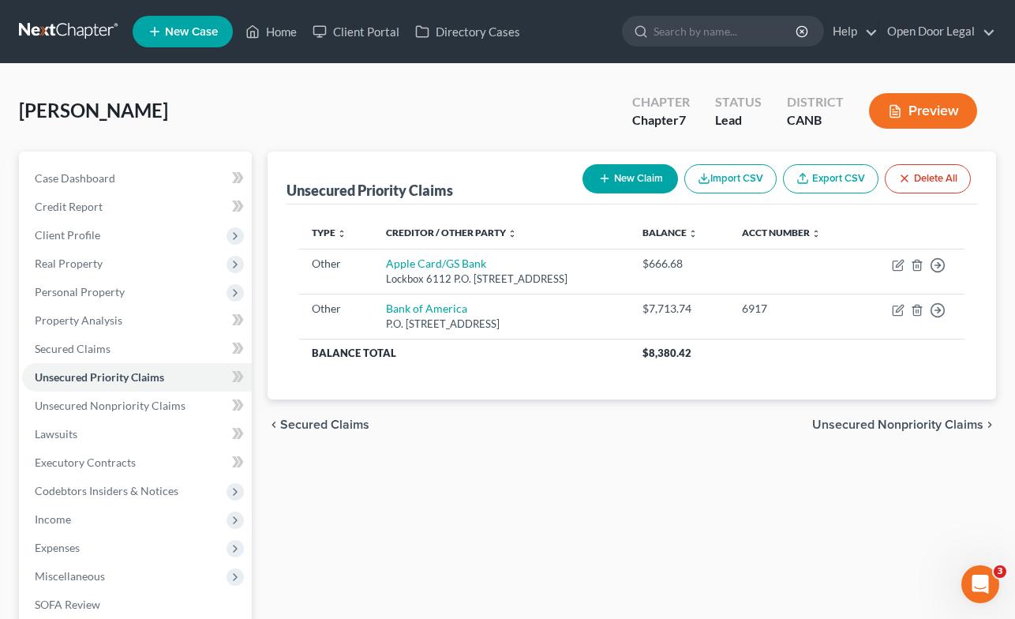
click at [618, 174] on button "New Claim" at bounding box center [631, 178] width 96 height 29
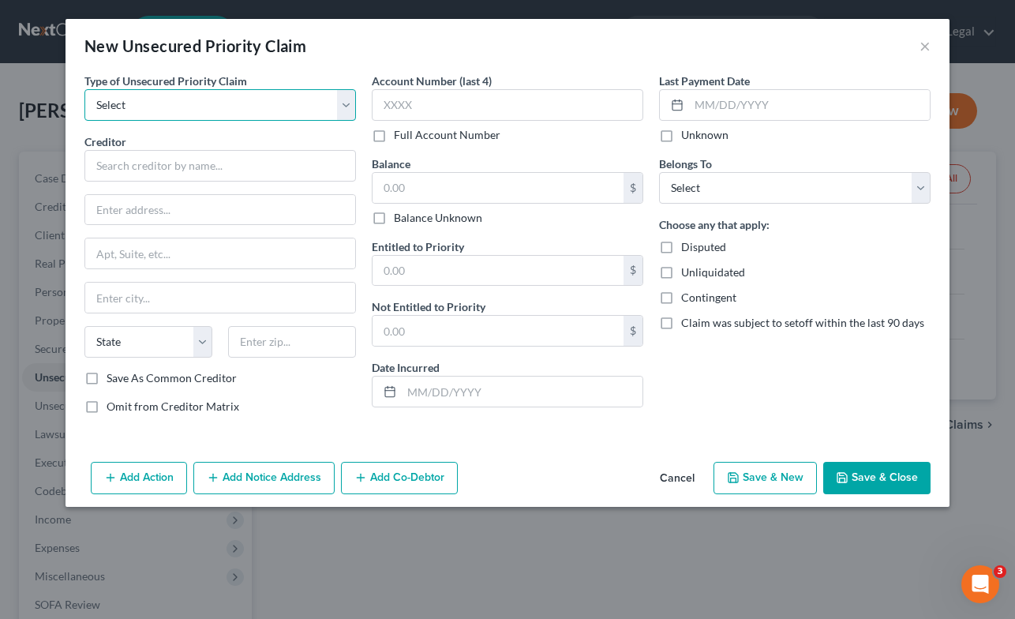
click at [348, 106] on select "Select Taxes & Other Government Units Domestic Support Obligations Extensions o…" at bounding box center [220, 105] width 272 height 32
select select "9"
click at [84, 89] on select "Select Taxes & Other Government Units Domestic Support Obligations Extensions o…" at bounding box center [220, 105] width 272 height 32
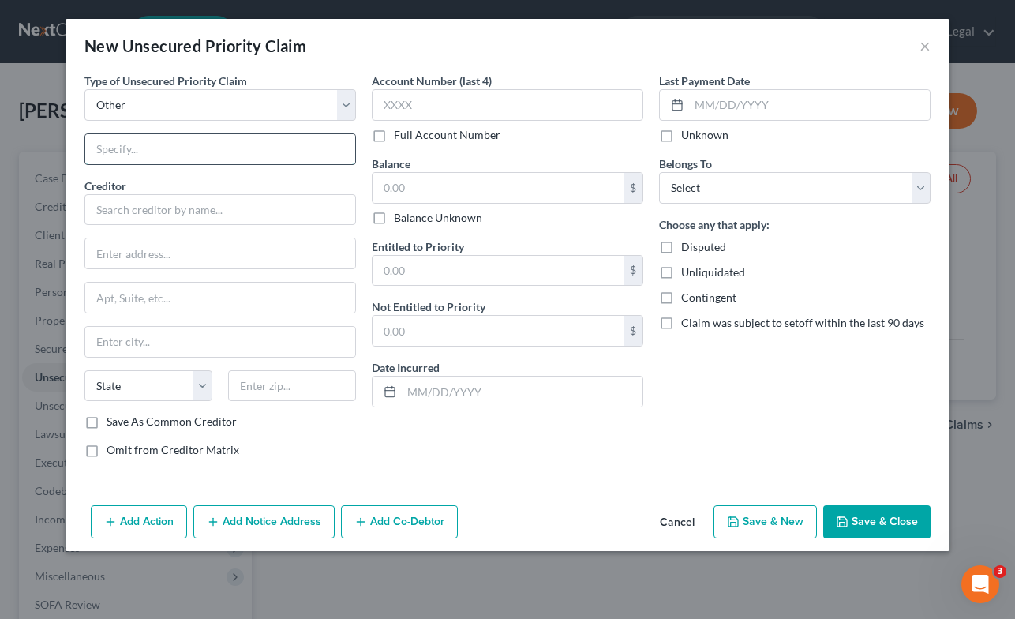
click at [256, 149] on input "text" at bounding box center [220, 149] width 270 height 30
type input "Credit Card"
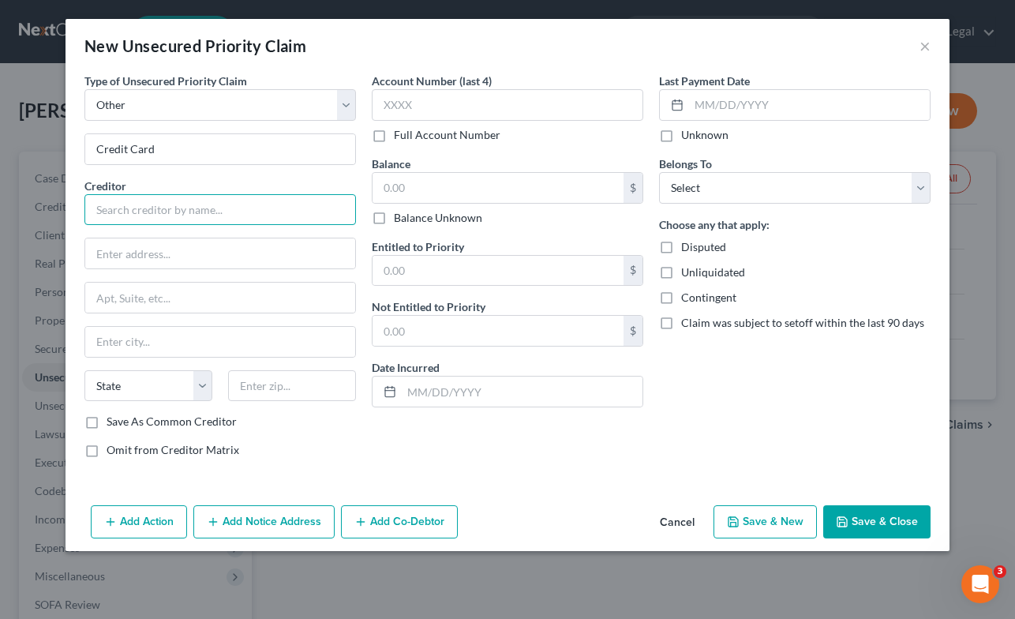
click at [147, 205] on input "text" at bounding box center [220, 210] width 272 height 32
type input "Citi Cards/Citibank"
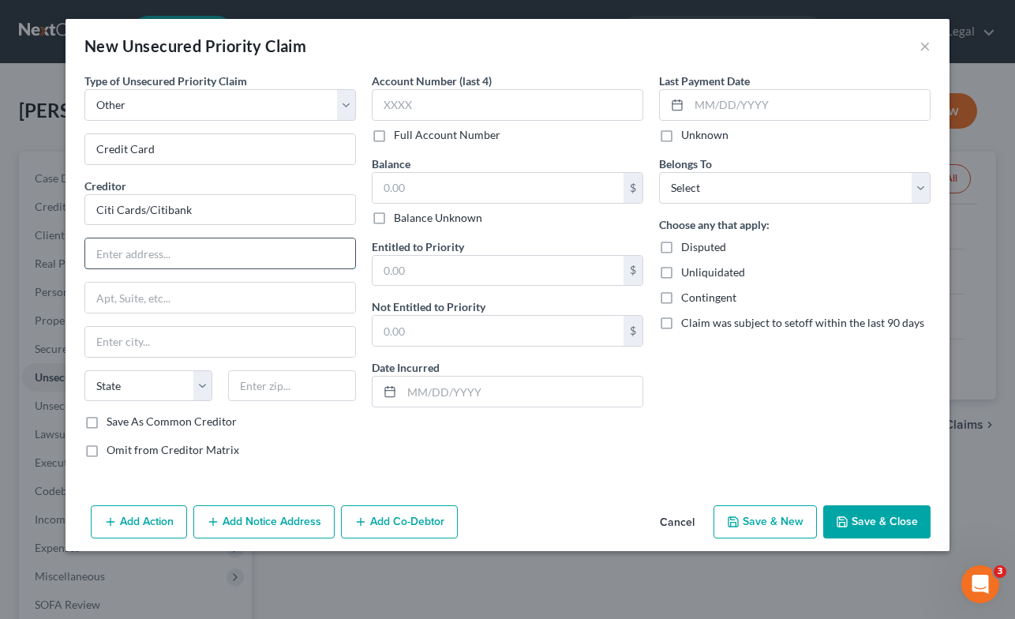
click at [114, 255] on input "text" at bounding box center [220, 253] width 270 height 30
click at [479, 189] on input "text" at bounding box center [498, 188] width 251 height 30
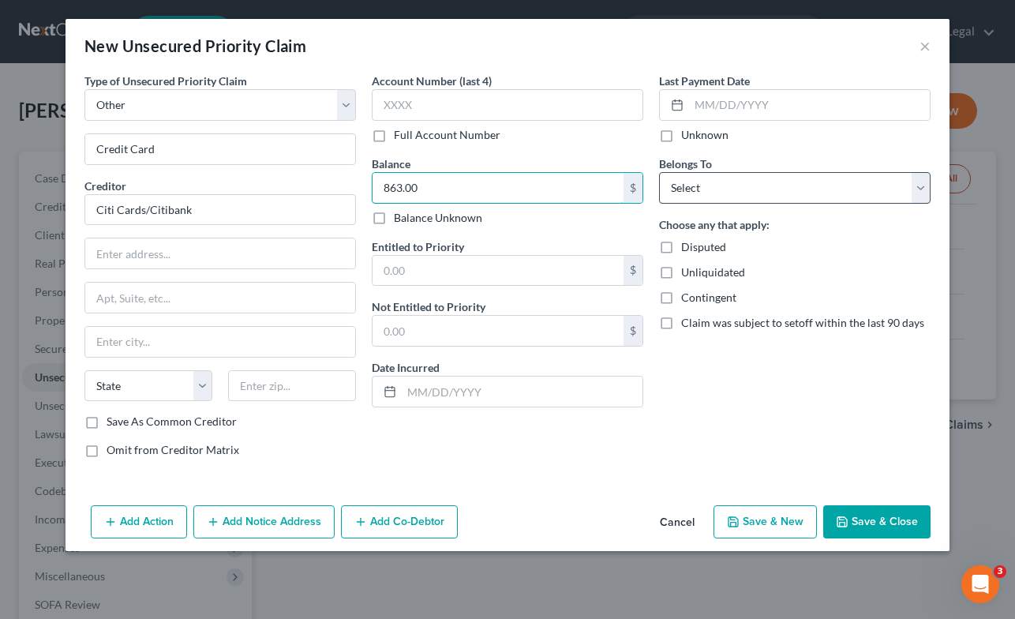
type input "863.00"
click at [907, 183] on select "Select Debtor 1 Only Debtor 2 Only Debtor 1 And Debtor 2 Only At Least One Of T…" at bounding box center [795, 188] width 272 height 32
select select "0"
click at [659, 172] on select "Select Debtor 1 Only Debtor 2 Only Debtor 1 And Debtor 2 Only At Least One Of T…" at bounding box center [795, 188] width 272 height 32
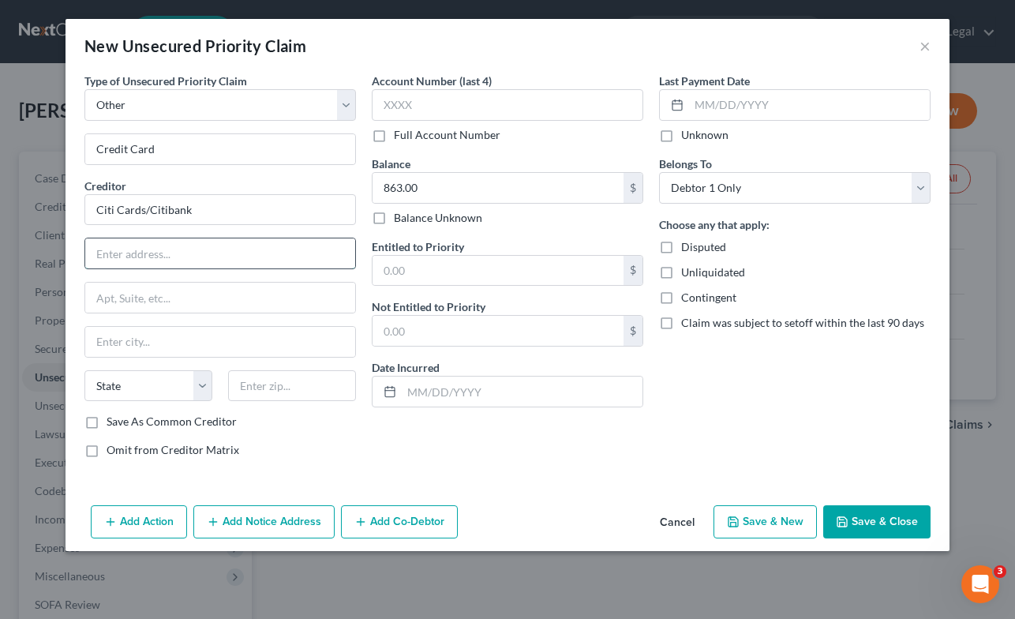
click at [286, 255] on input "text" at bounding box center [220, 253] width 270 height 30
type input "P.O. Box 6241"
click at [248, 290] on input "text" at bounding box center [220, 298] width 270 height 30
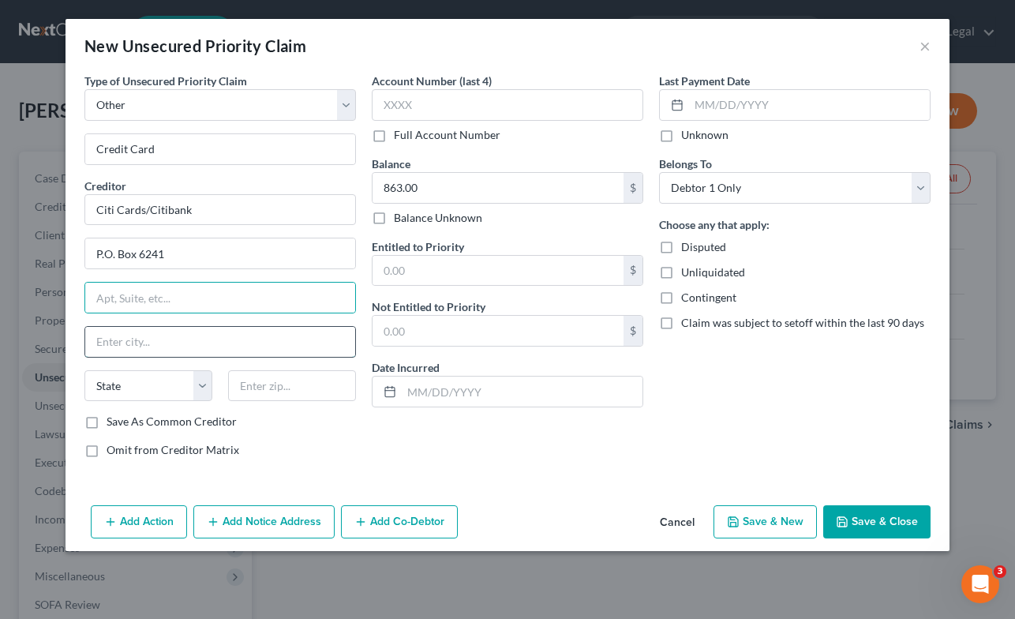
click at [311, 345] on input "text" at bounding box center [220, 342] width 270 height 30
type input "[GEOGRAPHIC_DATA]"
click at [201, 387] on select "State [US_STATE] AK AR AZ CA CO CT DE DC [GEOGRAPHIC_DATA] [GEOGRAPHIC_DATA] GU…" at bounding box center [148, 386] width 128 height 32
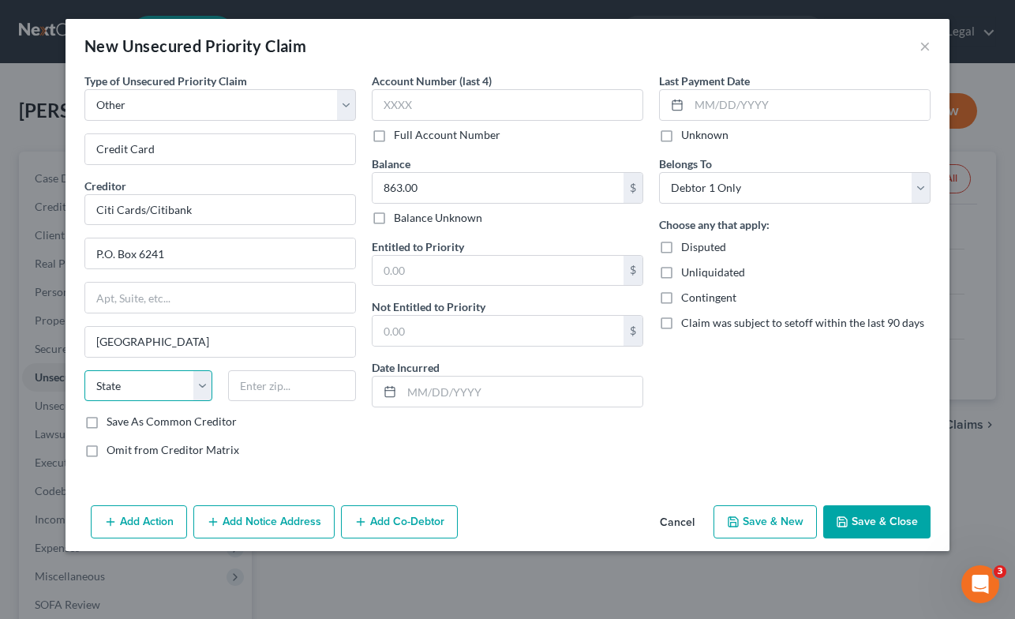
select select "43"
click at [84, 370] on select "State [US_STATE] AK AR AZ CA CO CT DE DC [GEOGRAPHIC_DATA] [GEOGRAPHIC_DATA] GU…" at bounding box center [148, 386] width 128 height 32
click at [298, 388] on input "text" at bounding box center [292, 386] width 128 height 32
type input "57117"
click at [883, 517] on button "Save & Close" at bounding box center [876, 521] width 107 height 33
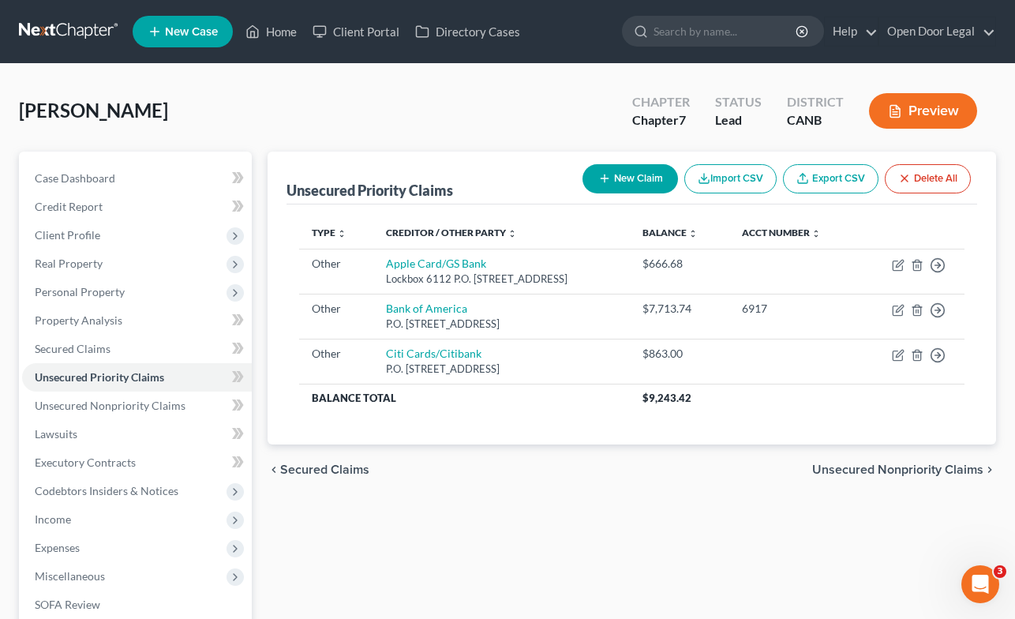
click at [627, 175] on button "New Claim" at bounding box center [631, 178] width 96 height 29
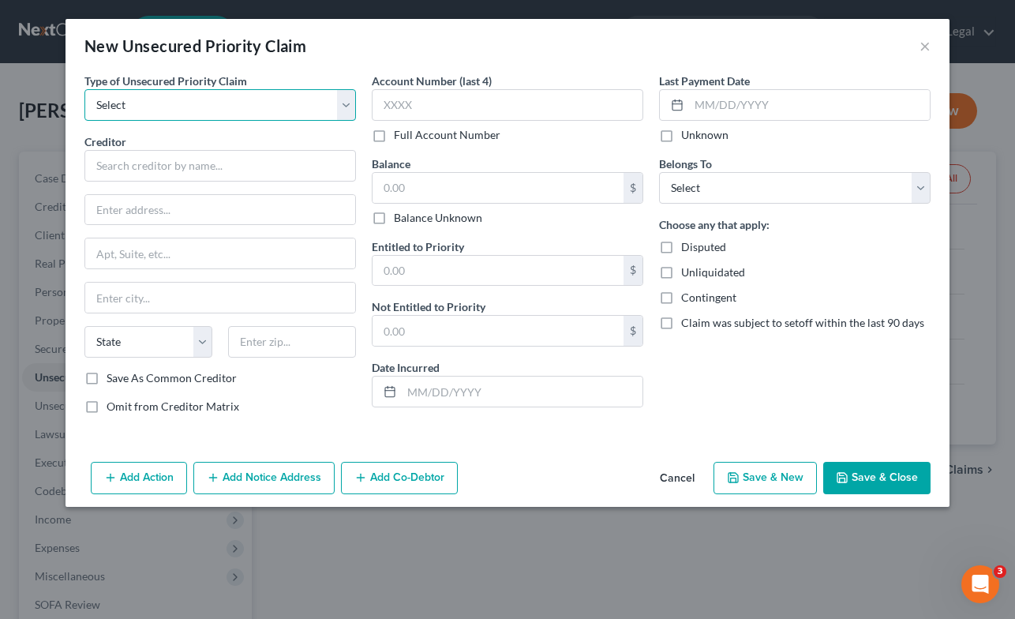
click at [348, 109] on select "Select Taxes & Other Government Units Domestic Support Obligations Extensions o…" at bounding box center [220, 105] width 272 height 32
select select "9"
click at [84, 89] on select "Select Taxes & Other Government Units Domestic Support Obligations Extensions o…" at bounding box center [220, 105] width 272 height 32
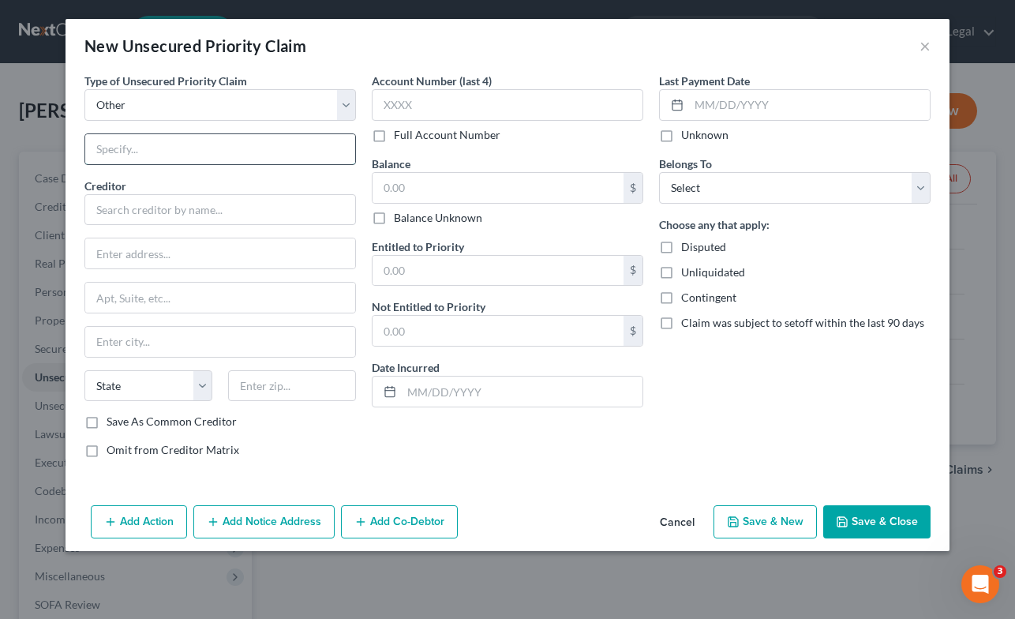
click at [247, 148] on input "text" at bounding box center [220, 149] width 270 height 30
type input "Credit Card"
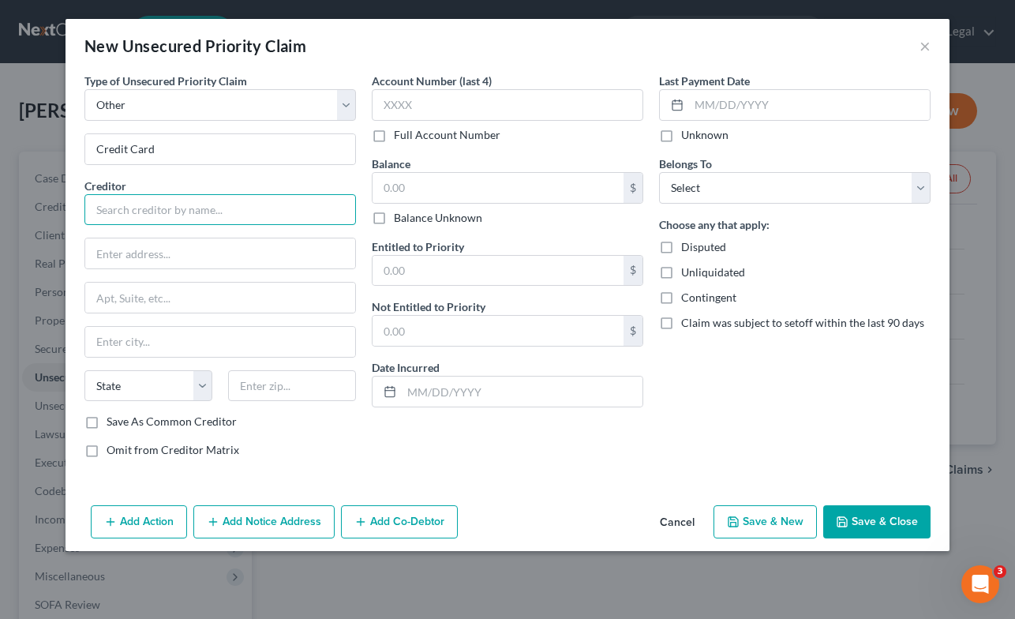
click at [231, 212] on input "text" at bounding box center [220, 210] width 272 height 32
type input "Citi Cards/Citibank"
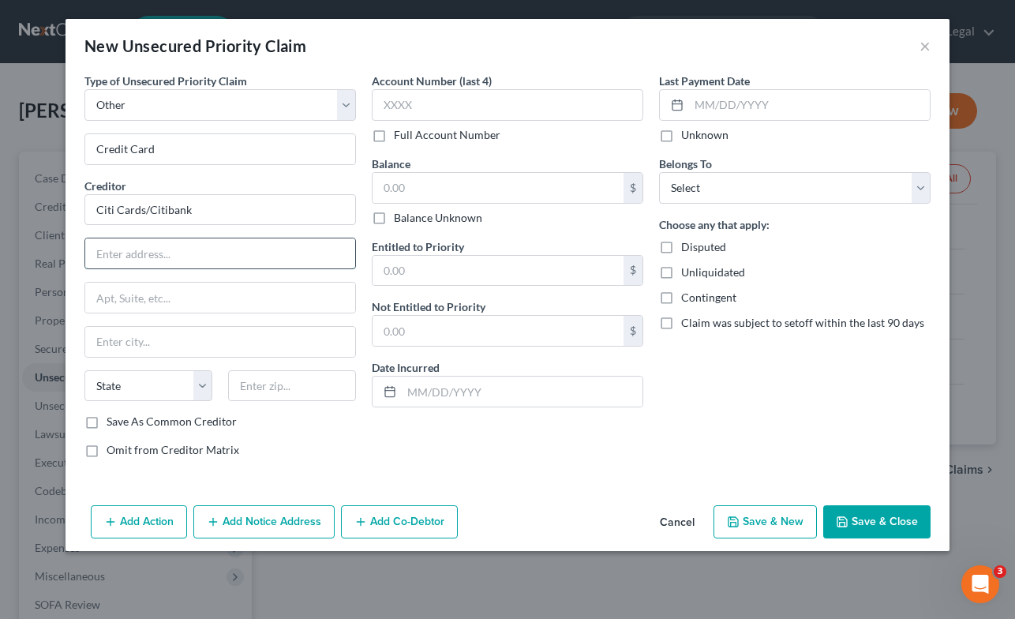
click at [186, 262] on input "text" at bounding box center [220, 253] width 270 height 30
click at [132, 297] on input "text" at bounding box center [220, 298] width 270 height 30
click at [335, 251] on input "text" at bounding box center [220, 253] width 270 height 30
type input "P.O. Box 6241"
click at [281, 348] on input "text" at bounding box center [220, 342] width 270 height 30
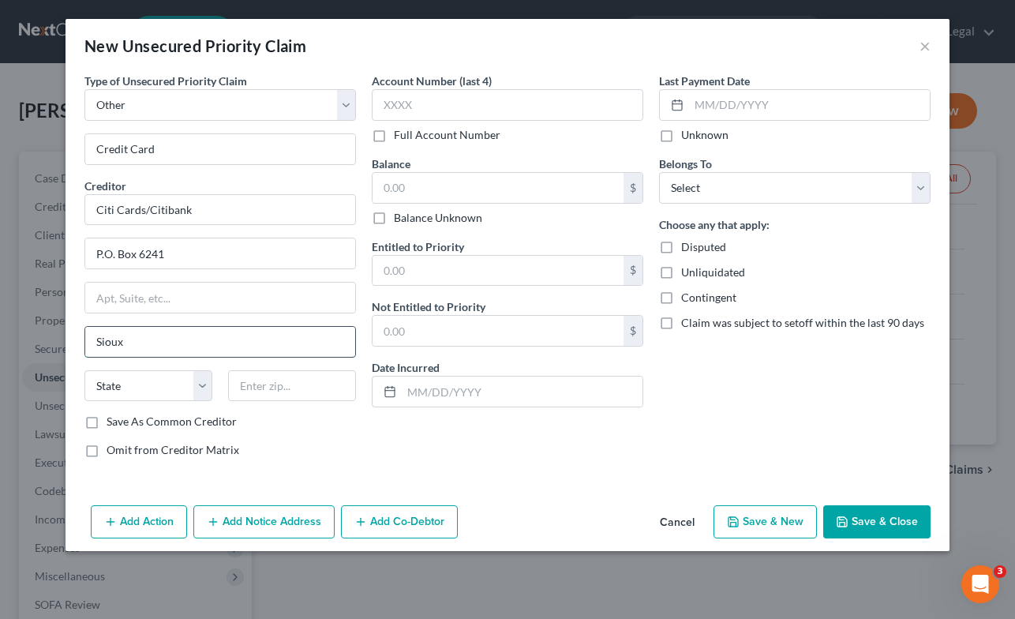
type input "[GEOGRAPHIC_DATA]"
click at [200, 390] on select "State [US_STATE] AK AR AZ CA CO CT DE DC [GEOGRAPHIC_DATA] [GEOGRAPHIC_DATA] GU…" at bounding box center [148, 386] width 128 height 32
select select "43"
click at [84, 370] on select "State [US_STATE] AK AR AZ CA CO CT DE DC [GEOGRAPHIC_DATA] [GEOGRAPHIC_DATA] GU…" at bounding box center [148, 386] width 128 height 32
click at [278, 389] on input "text" at bounding box center [292, 386] width 128 height 32
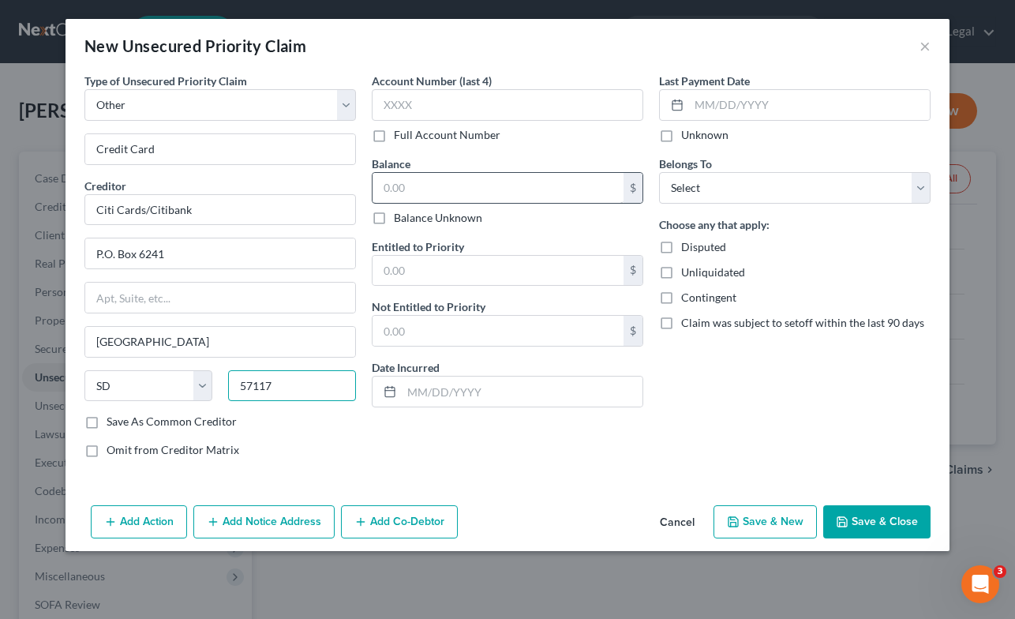
type input "57117"
click at [581, 182] on input "text" at bounding box center [498, 188] width 251 height 30
type input "1,236.00"
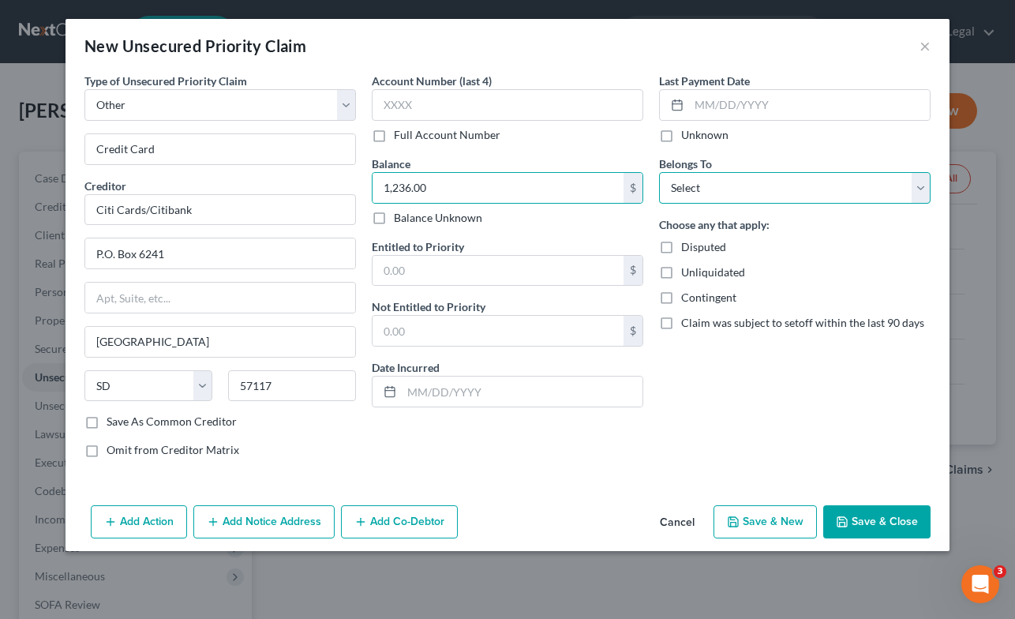
click at [916, 186] on select "Select Debtor 1 Only Debtor 2 Only Debtor 1 And Debtor 2 Only At Least One Of T…" at bounding box center [795, 188] width 272 height 32
select select "0"
click at [659, 172] on select "Select Debtor 1 Only Debtor 2 Only Debtor 1 And Debtor 2 Only At Least One Of T…" at bounding box center [795, 188] width 272 height 32
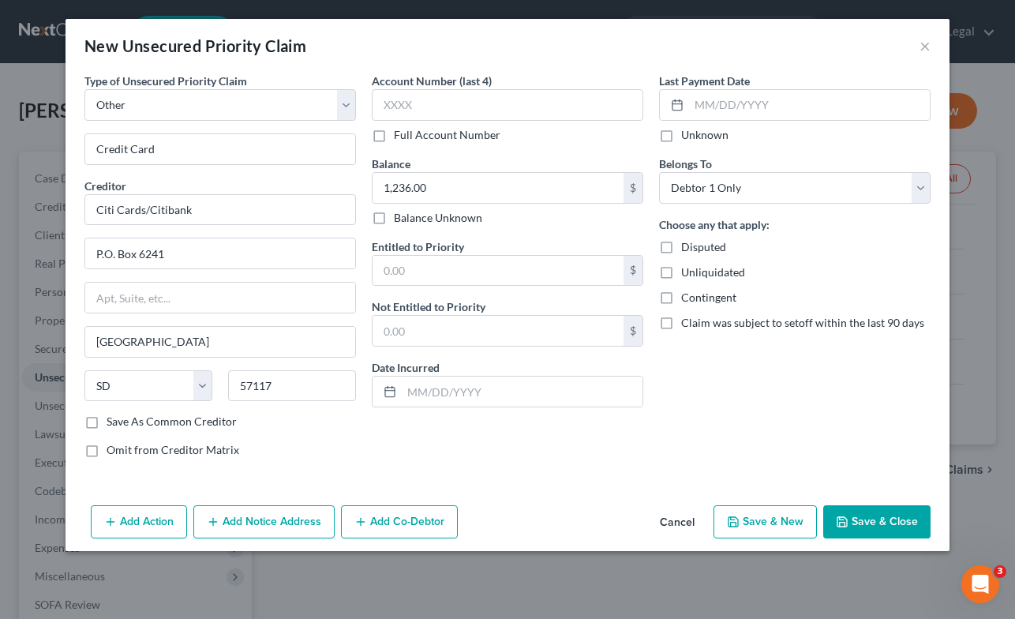
click at [875, 521] on button "Save & Close" at bounding box center [876, 521] width 107 height 33
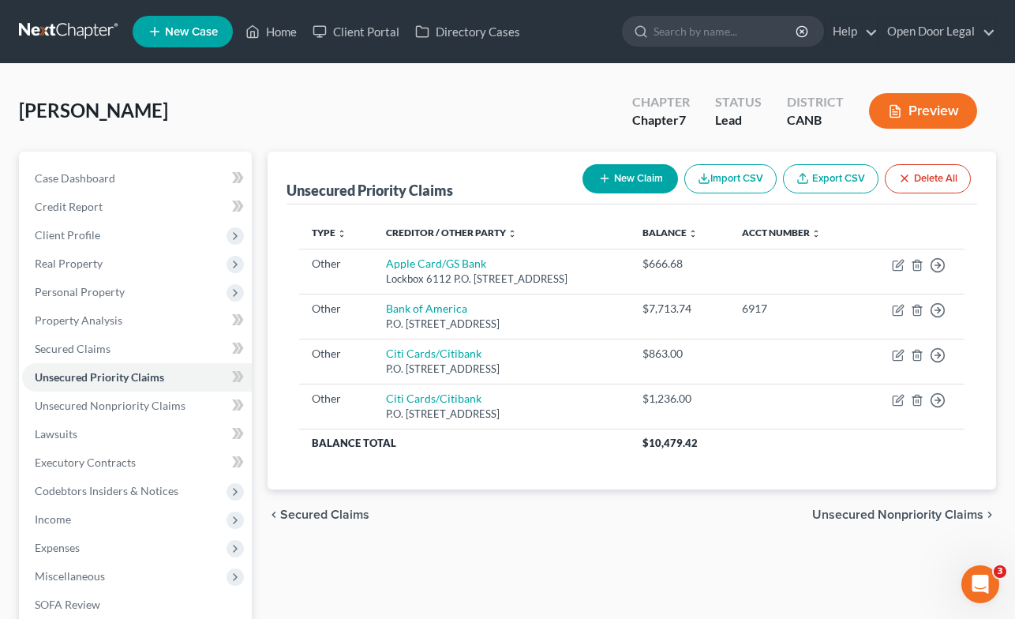
click at [637, 179] on button "New Claim" at bounding box center [631, 178] width 96 height 29
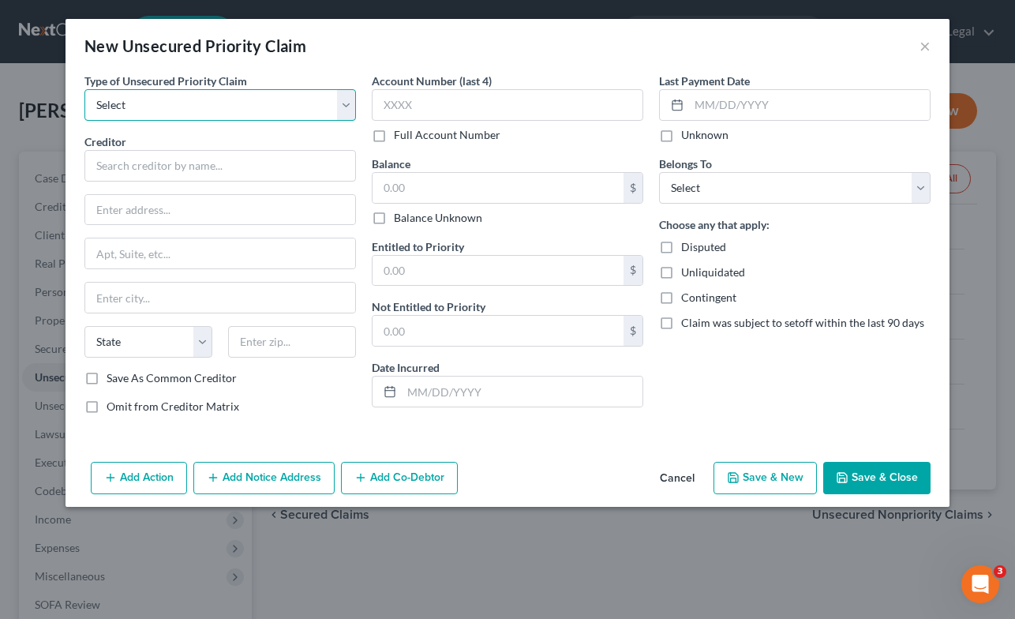
click at [343, 106] on select "Select Taxes & Other Government Units Domestic Support Obligations Extensions o…" at bounding box center [220, 105] width 272 height 32
select select "9"
click at [84, 89] on select "Select Taxes & Other Government Units Domestic Support Obligations Extensions o…" at bounding box center [220, 105] width 272 height 32
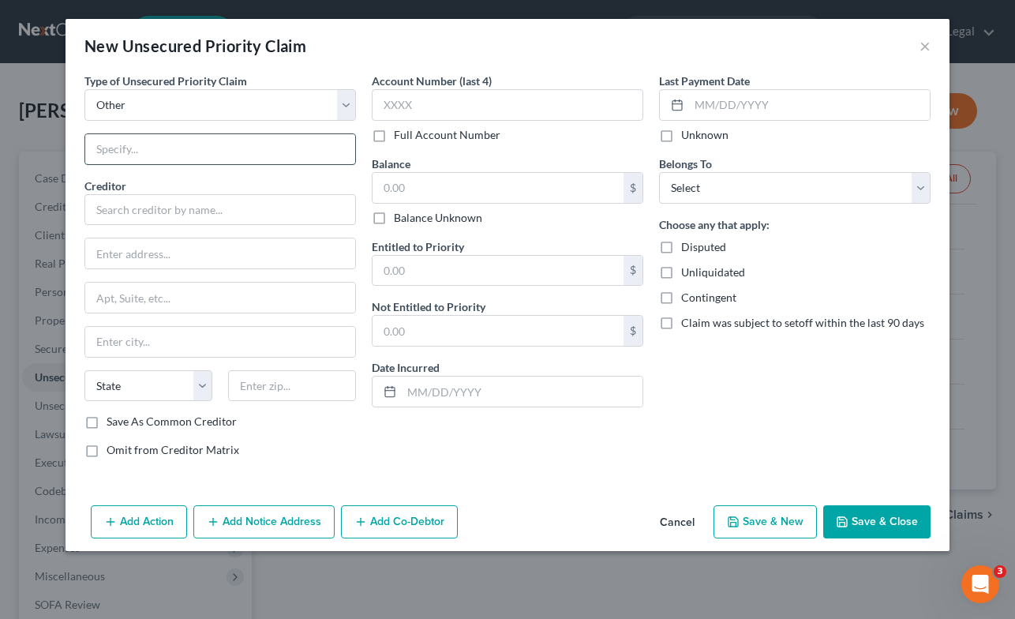
click at [298, 151] on input "text" at bounding box center [220, 149] width 270 height 30
type input "Credit Card"
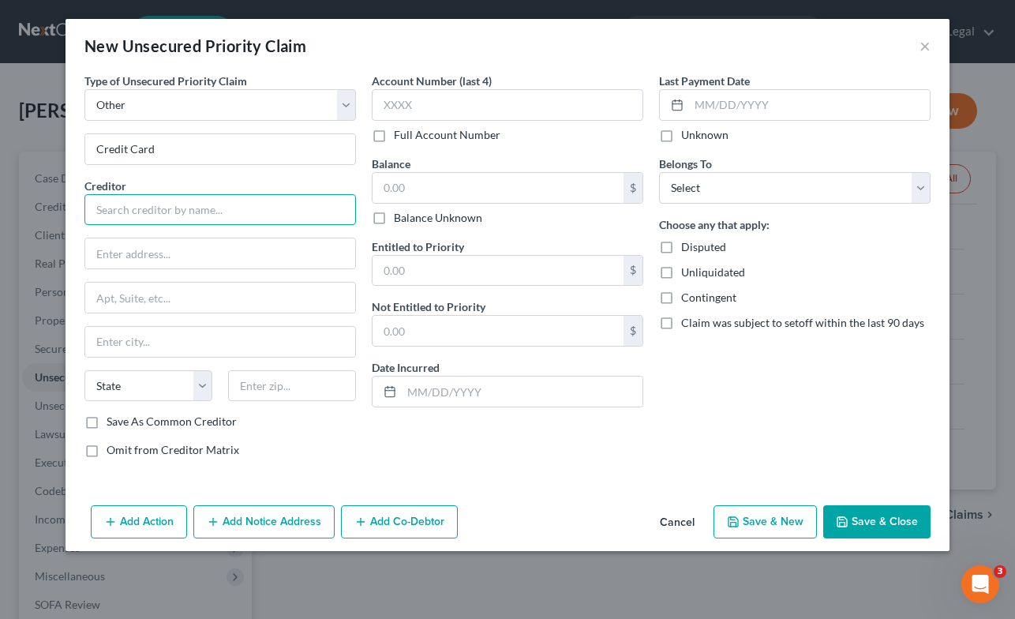
click at [240, 212] on input "text" at bounding box center [220, 210] width 272 height 32
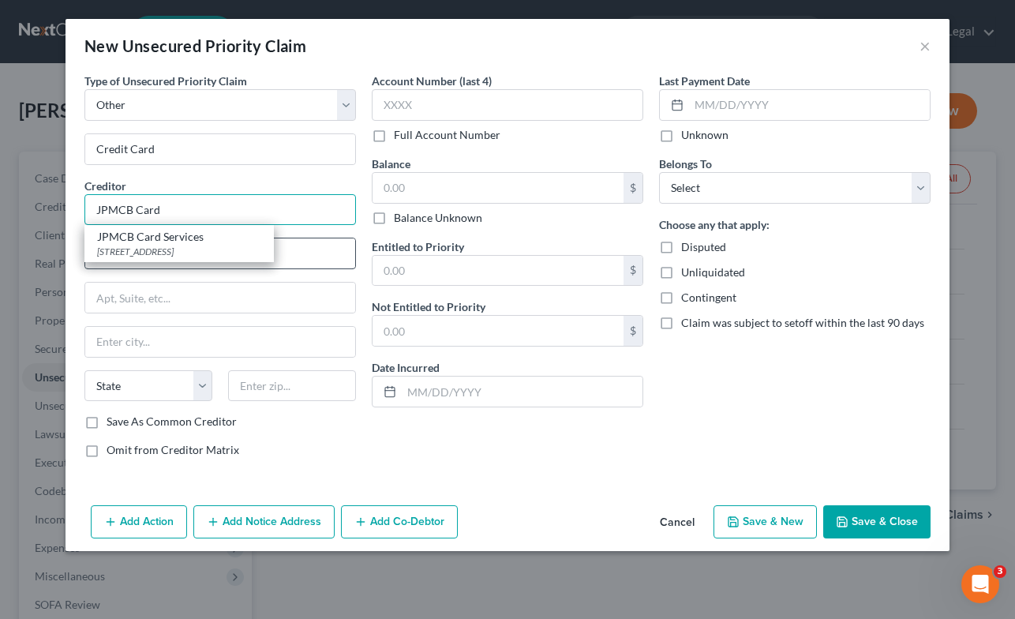
type input "JPMCB Card"
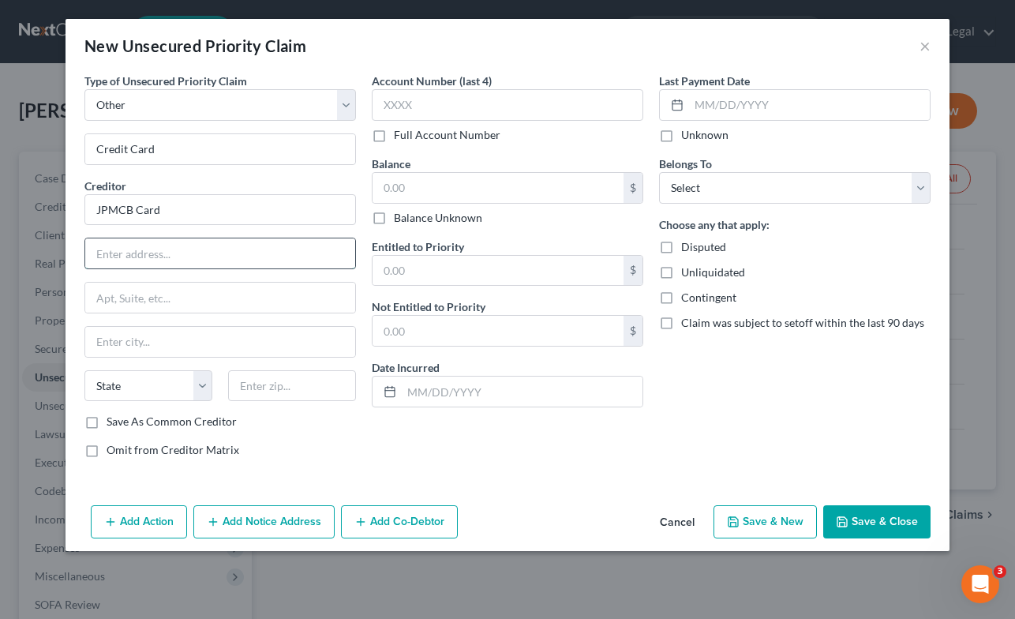
click at [282, 243] on input "text" at bounding box center [220, 253] width 270 height 30
type input "P.O. Box 15369"
click at [275, 342] on input "text" at bounding box center [220, 342] width 270 height 30
type input "Wilmington"
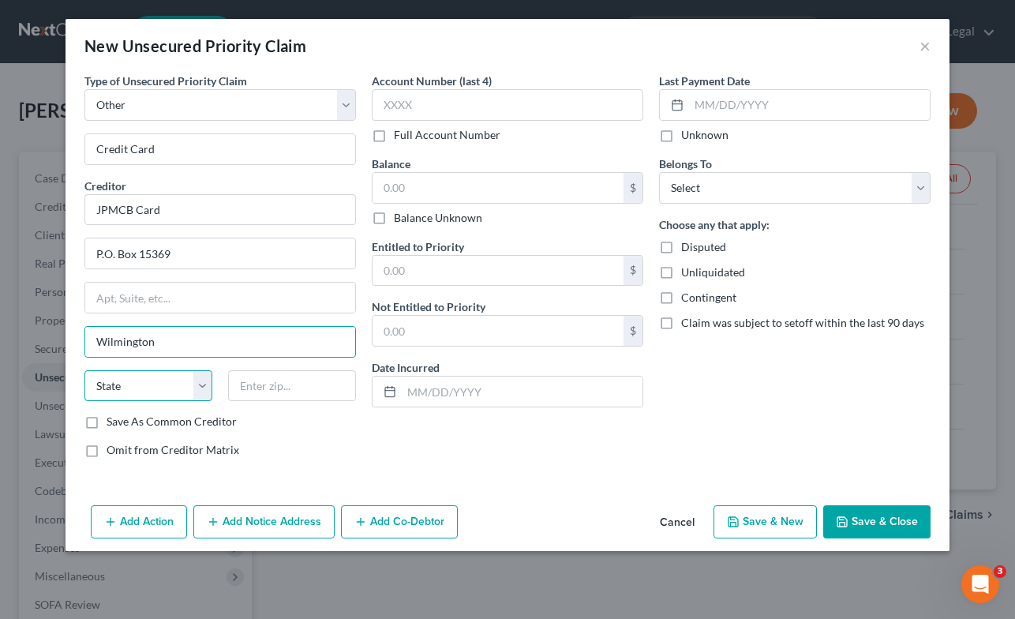
click at [151, 386] on select "State [US_STATE] AK AR AZ CA CO CT DE DC [GEOGRAPHIC_DATA] [GEOGRAPHIC_DATA] GU…" at bounding box center [148, 386] width 128 height 32
select select "7"
click at [84, 370] on select "State [US_STATE] AK AR AZ CA CO CT DE DC [GEOGRAPHIC_DATA] [GEOGRAPHIC_DATA] GU…" at bounding box center [148, 386] width 128 height 32
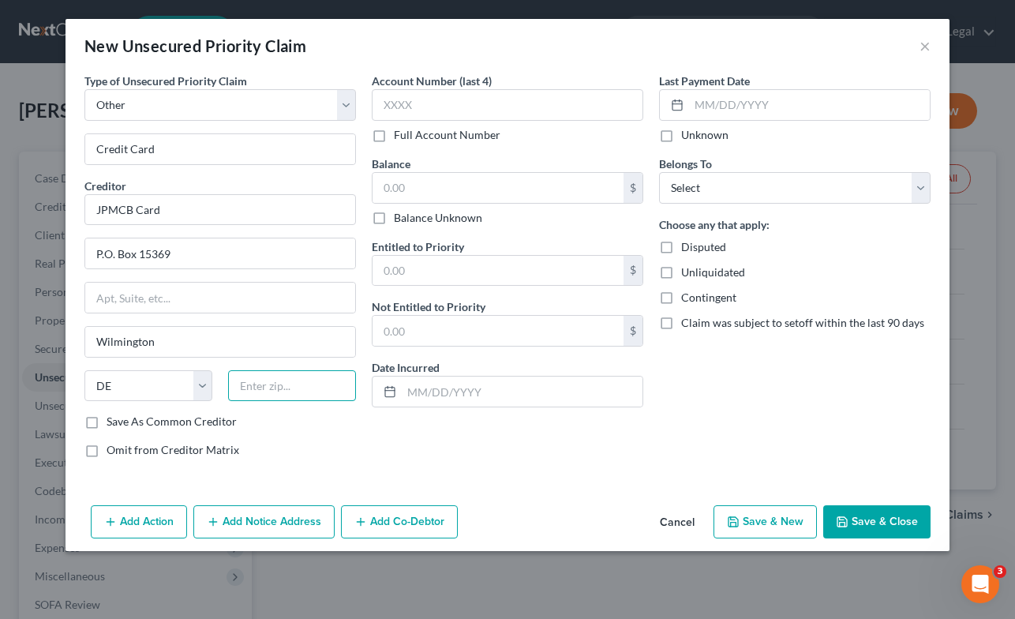
click at [301, 383] on input "text" at bounding box center [292, 386] width 128 height 32
type input "19850"
click at [575, 188] on input "text" at bounding box center [498, 188] width 251 height 30
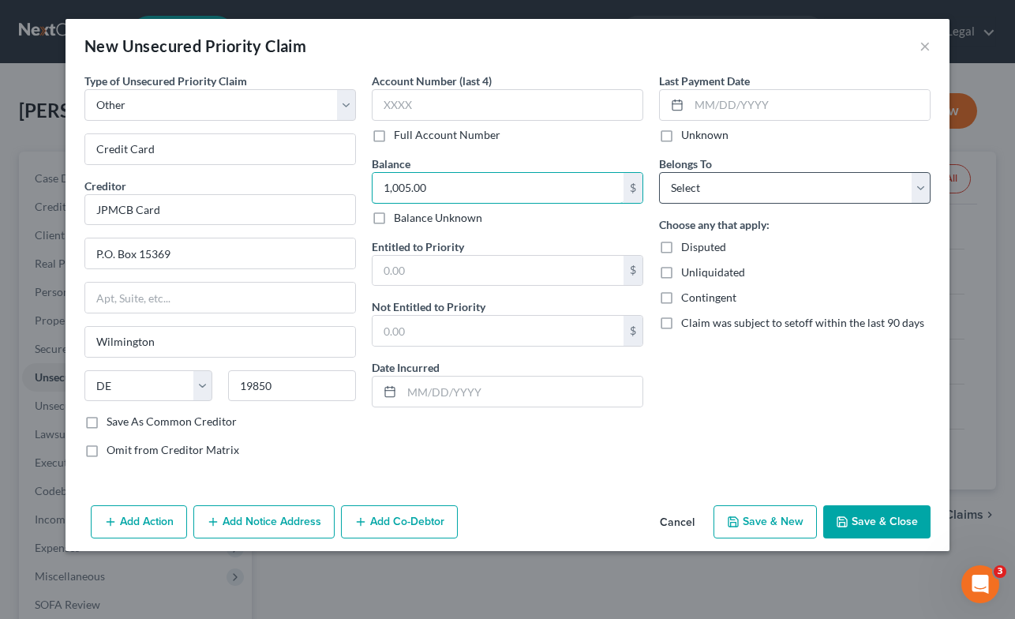
type input "1,005.00"
click at [725, 191] on select "Select Debtor 1 Only Debtor 2 Only Debtor 1 And Debtor 2 Only At Least One Of T…" at bounding box center [795, 188] width 272 height 32
select select "0"
click at [659, 172] on select "Select Debtor 1 Only Debtor 2 Only Debtor 1 And Debtor 2 Only At Least One Of T…" at bounding box center [795, 188] width 272 height 32
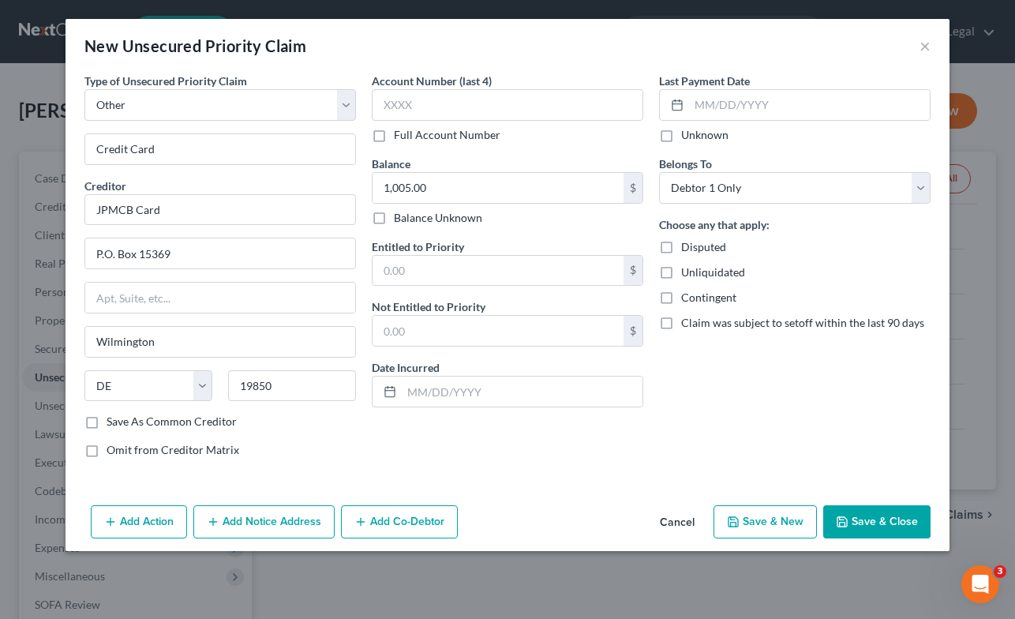
click at [889, 518] on button "Save & Close" at bounding box center [876, 521] width 107 height 33
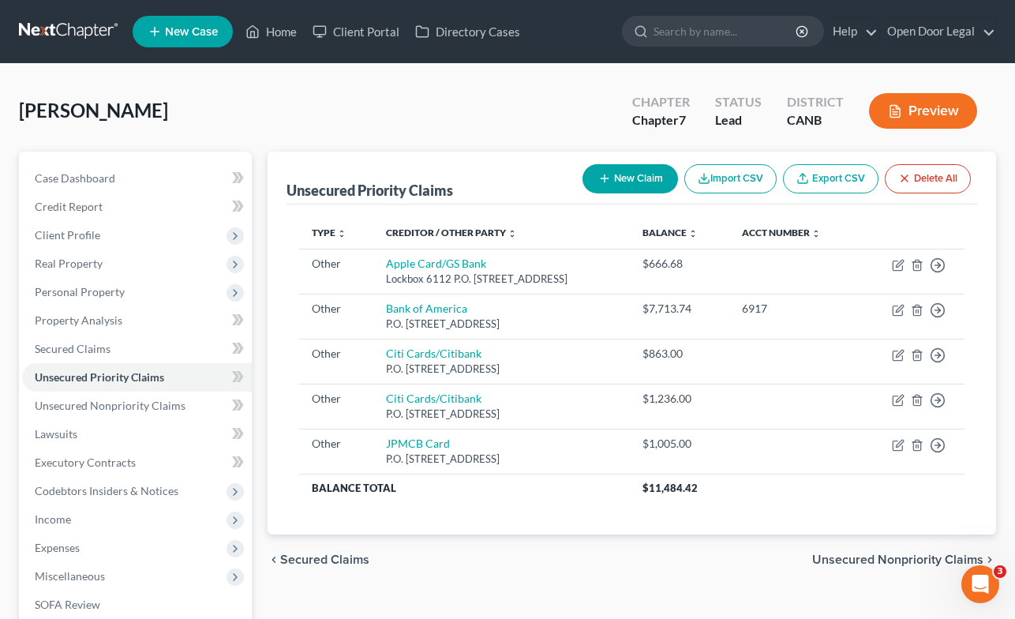
click at [629, 173] on button "New Claim" at bounding box center [631, 178] width 96 height 29
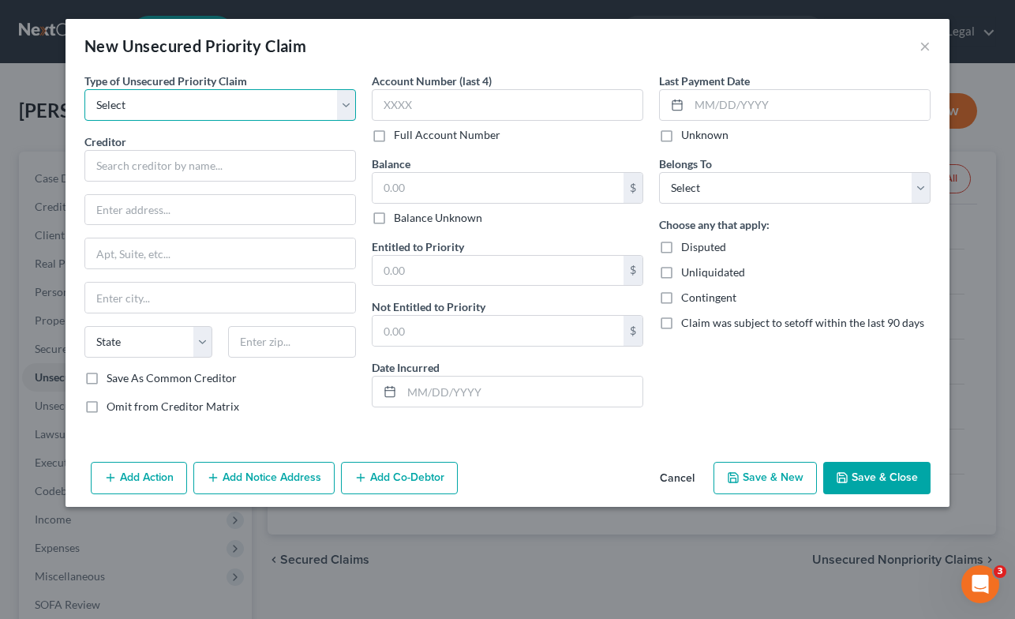
click at [344, 109] on select "Select Taxes & Other Government Units Domestic Support Obligations Extensions o…" at bounding box center [220, 105] width 272 height 32
select select "9"
click at [84, 89] on select "Select Taxes & Other Government Units Domestic Support Obligations Extensions o…" at bounding box center [220, 105] width 272 height 32
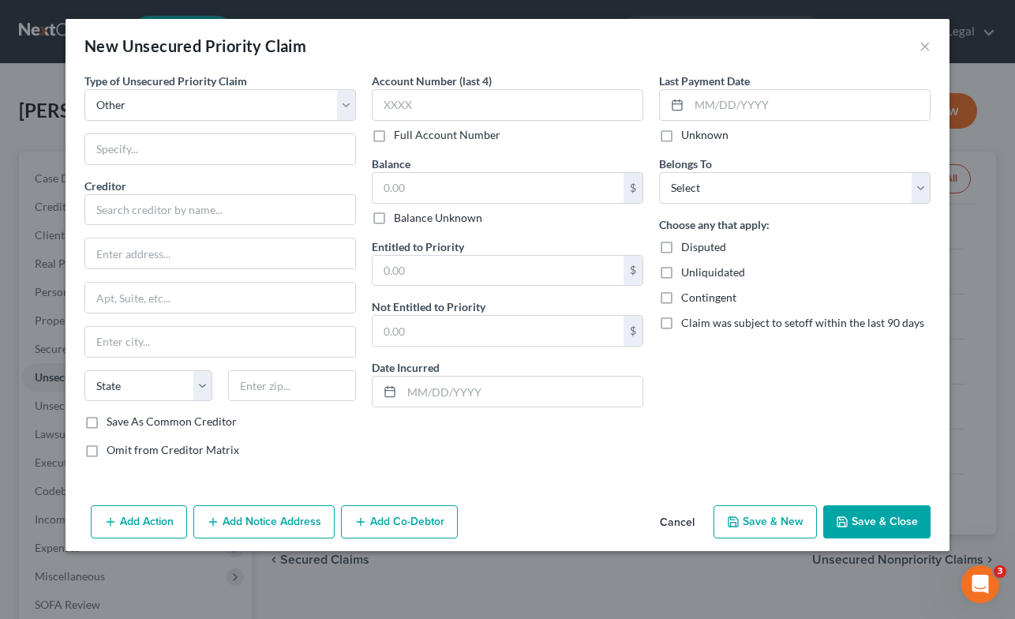
click at [279, 176] on div "Type of Unsecured Priority Claim * Select Taxes & Other Government Units Domest…" at bounding box center [220, 272] width 287 height 398
click at [283, 150] on input "text" at bounding box center [220, 149] width 270 height 30
type input "Credit Card"
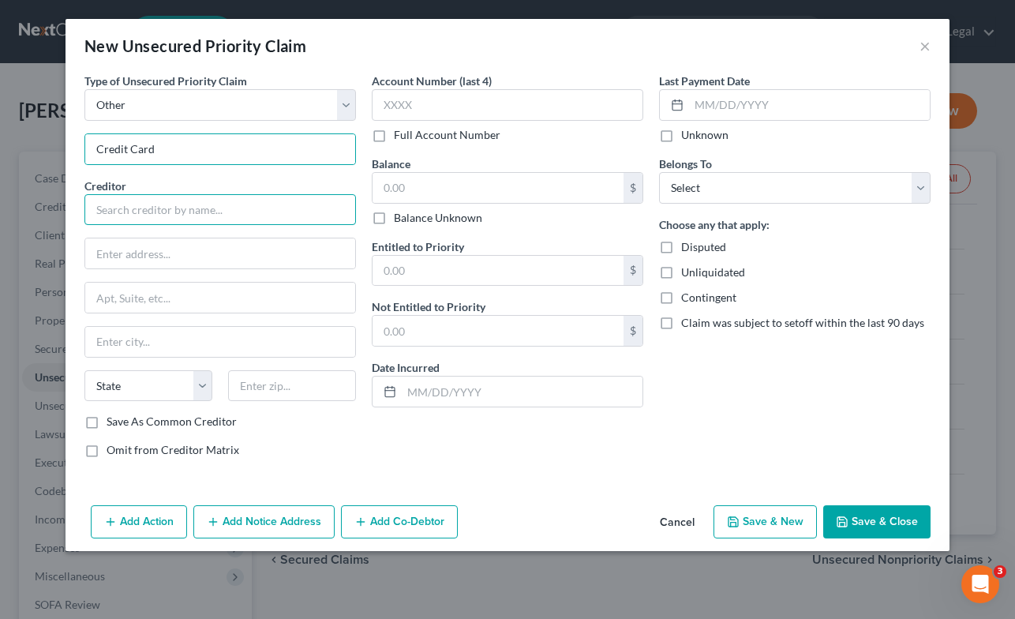
click at [245, 204] on input "text" at bounding box center [220, 210] width 272 height 32
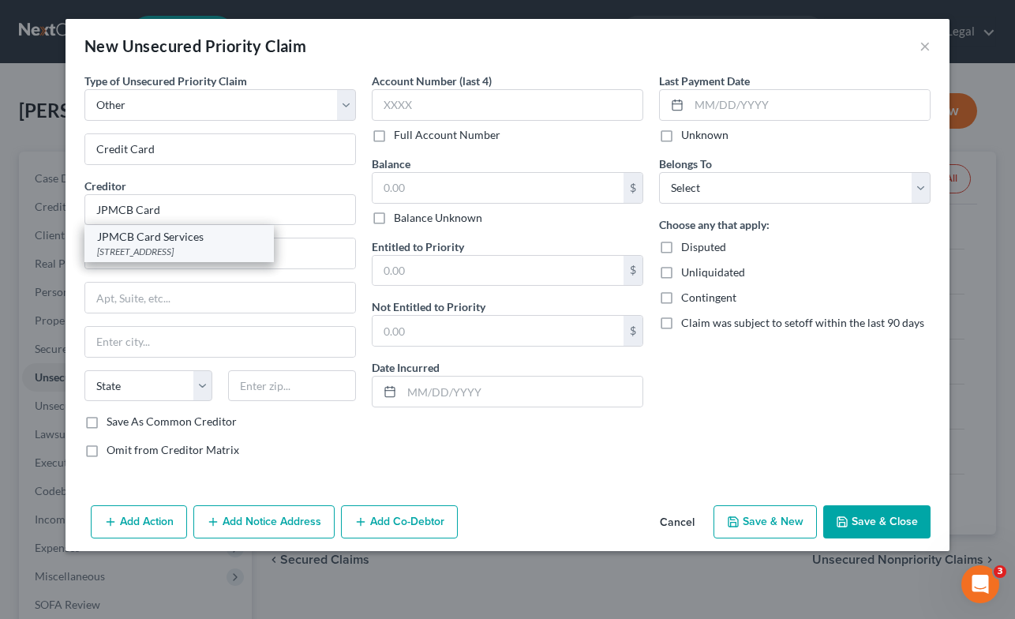
click at [130, 257] on div "[STREET_ADDRESS]" at bounding box center [179, 251] width 164 height 13
type input "JPMCB Card Services"
type input "PO Box 15369"
type input "Wilmington"
select select "7"
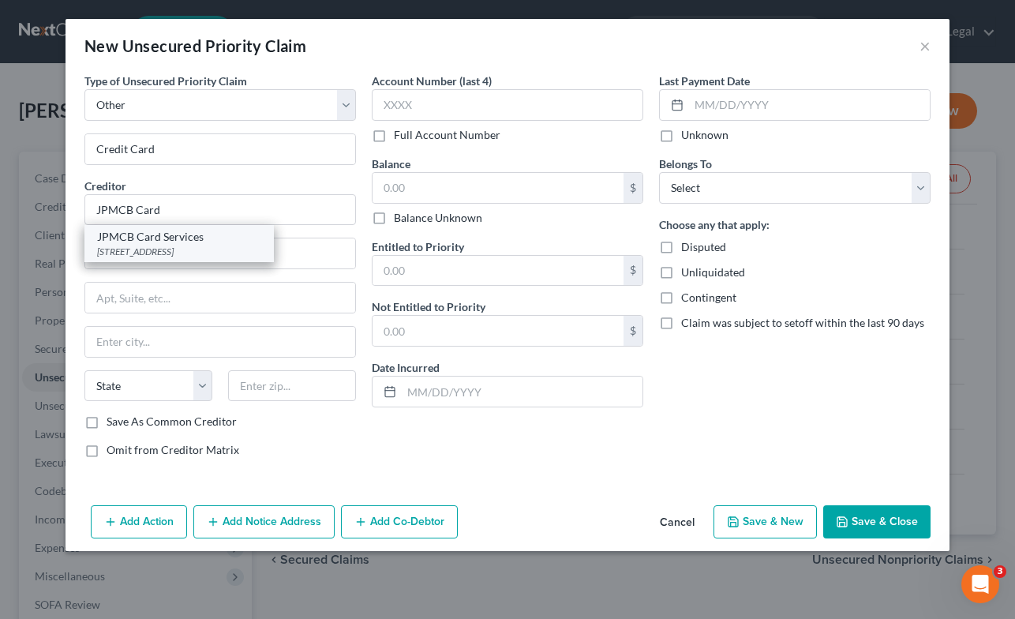
type input "19850"
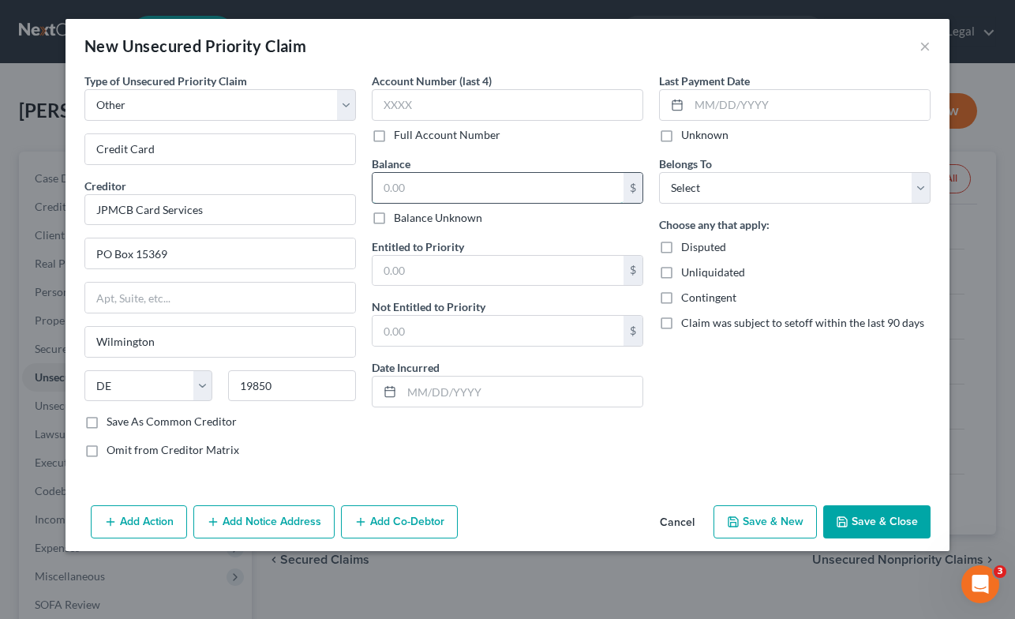
click at [483, 186] on input "text" at bounding box center [498, 188] width 251 height 30
type input "2,167.00"
click at [738, 189] on select "Select Debtor 1 Only Debtor 2 Only Debtor 1 And Debtor 2 Only At Least One Of T…" at bounding box center [795, 188] width 272 height 32
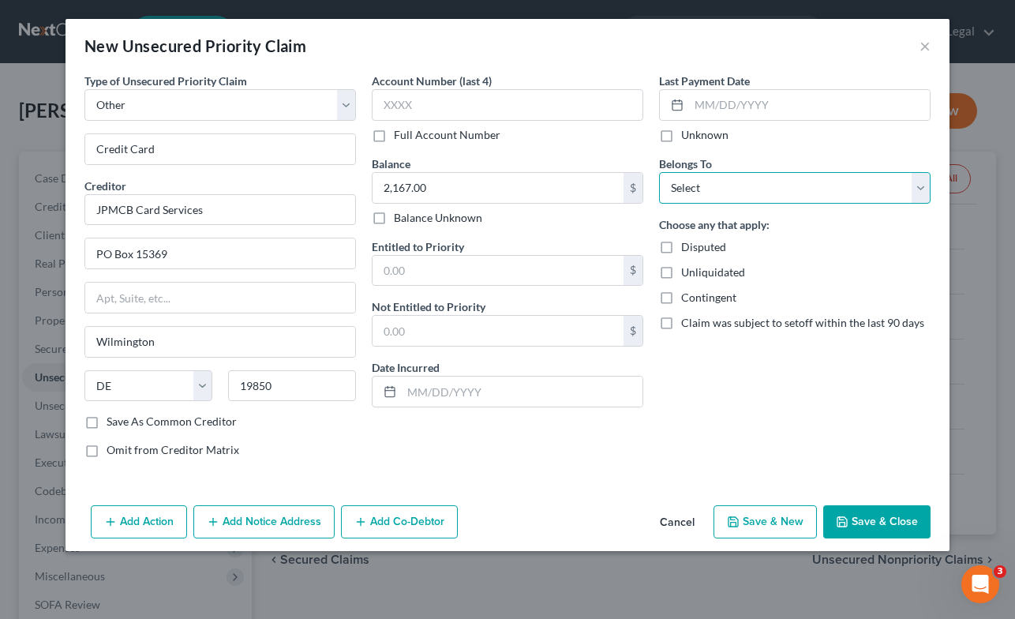
select select "0"
click at [659, 172] on select "Select Debtor 1 Only Debtor 2 Only Debtor 1 And Debtor 2 Only At Least One Of T…" at bounding box center [795, 188] width 272 height 32
click at [883, 520] on button "Save & Close" at bounding box center [876, 521] width 107 height 33
